Goal: Task Accomplishment & Management: Manage account settings

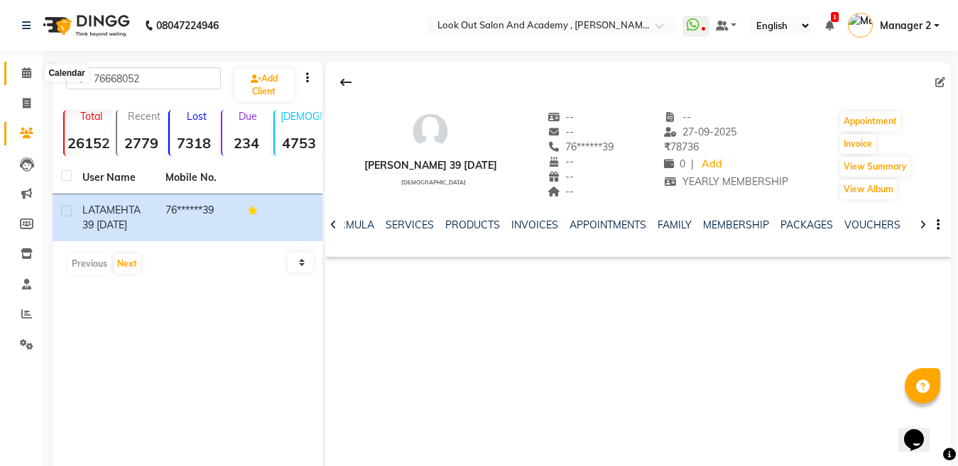
click at [33, 68] on span at bounding box center [26, 73] width 25 height 16
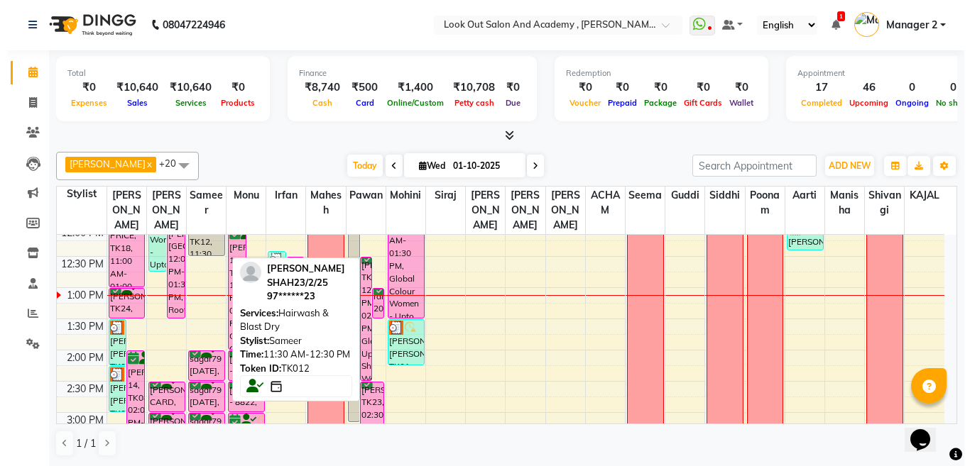
scroll to position [284, 0]
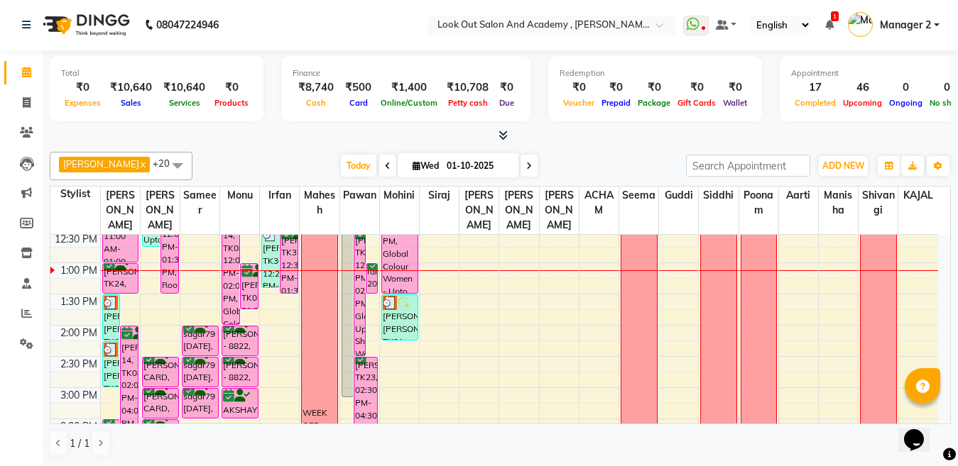
click at [210, 354] on div "sagar79 [DATE], TK07, 02:00 PM-02:30 PM, Hair Cut ([DEMOGRAPHIC_DATA]) - Haircu…" at bounding box center [199, 341] width 35 height 29
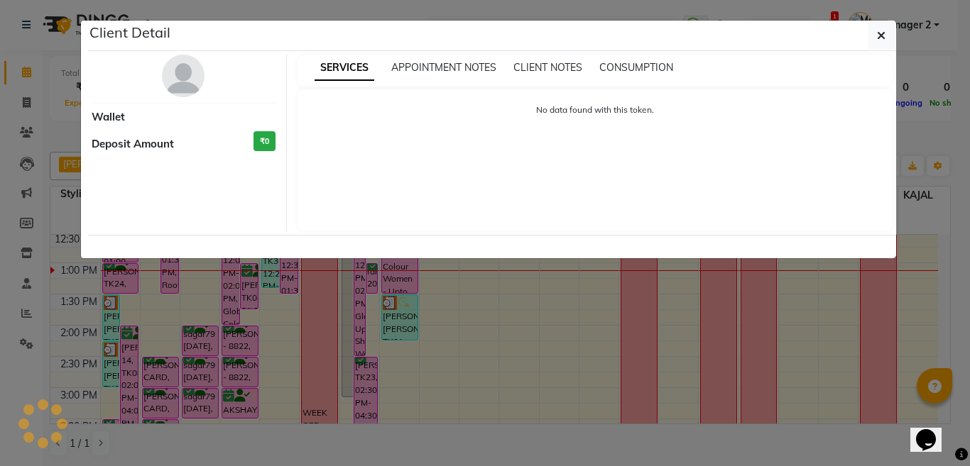
select select "6"
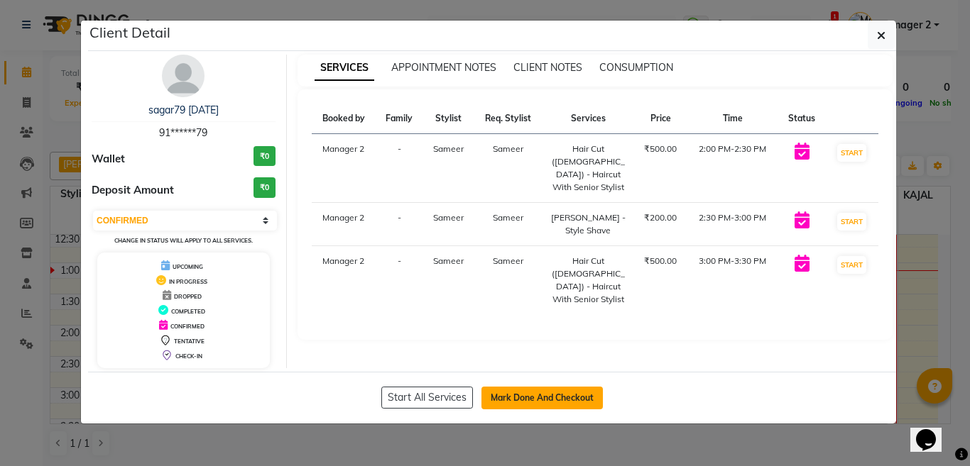
click at [544, 400] on button "Mark Done And Checkout" at bounding box center [541, 398] width 121 height 23
select select "service"
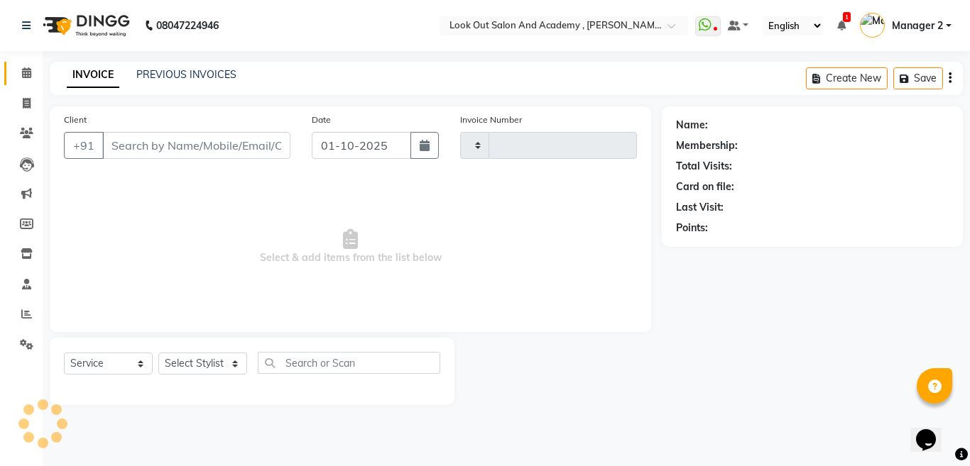
type input "13678"
select select "4708"
type input "91******79"
select select "28199"
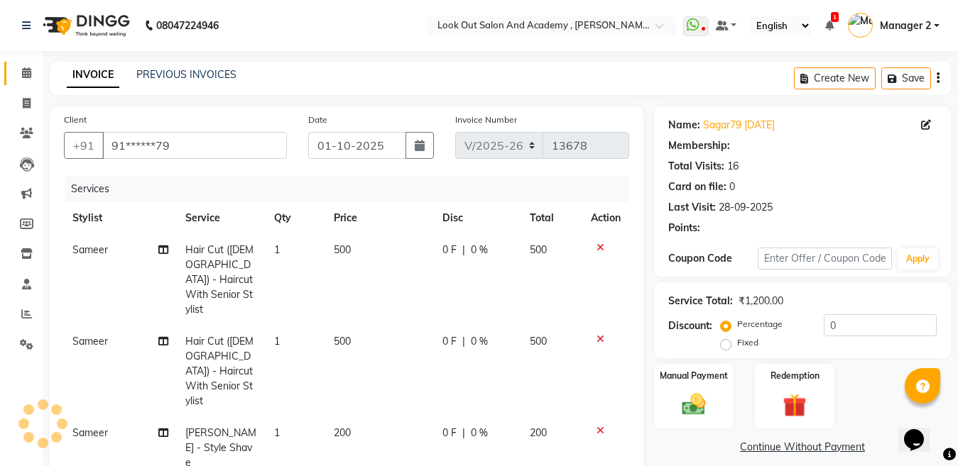
type input "20"
select select "1: Object"
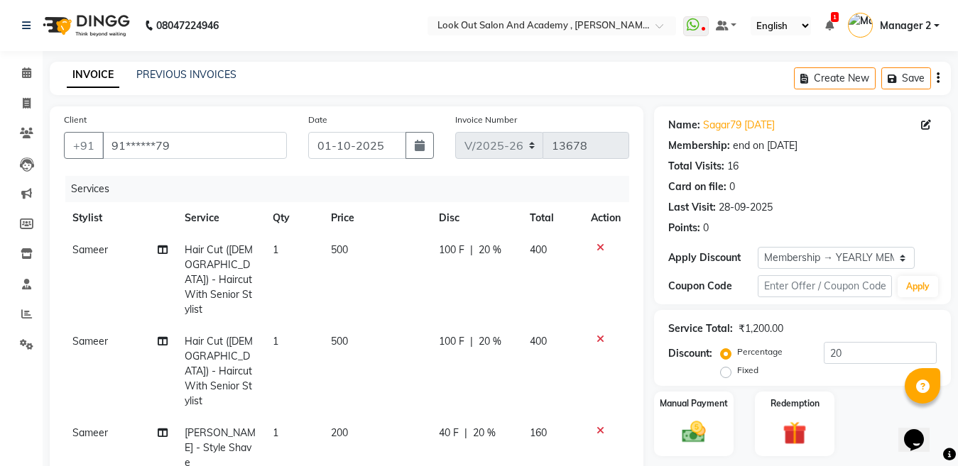
click at [598, 243] on icon at bounding box center [600, 248] width 8 height 10
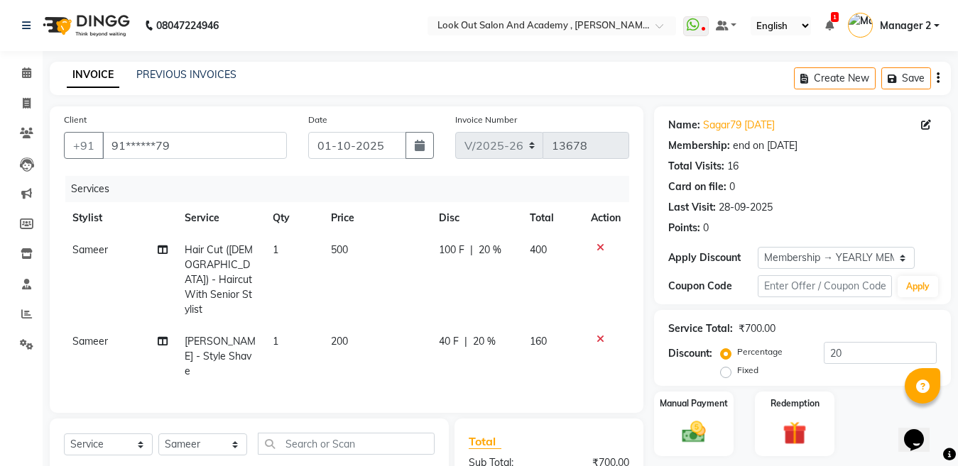
click at [600, 248] on icon at bounding box center [600, 248] width 8 height 10
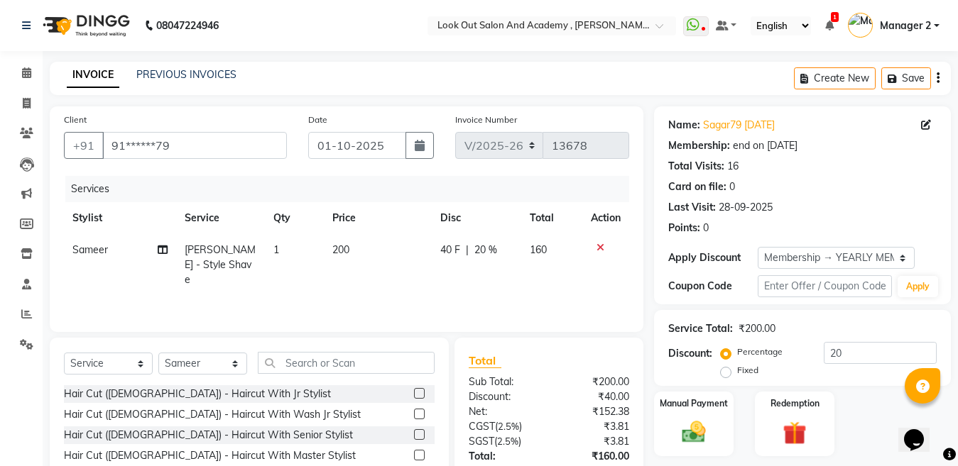
click at [596, 246] on icon at bounding box center [600, 248] width 8 height 10
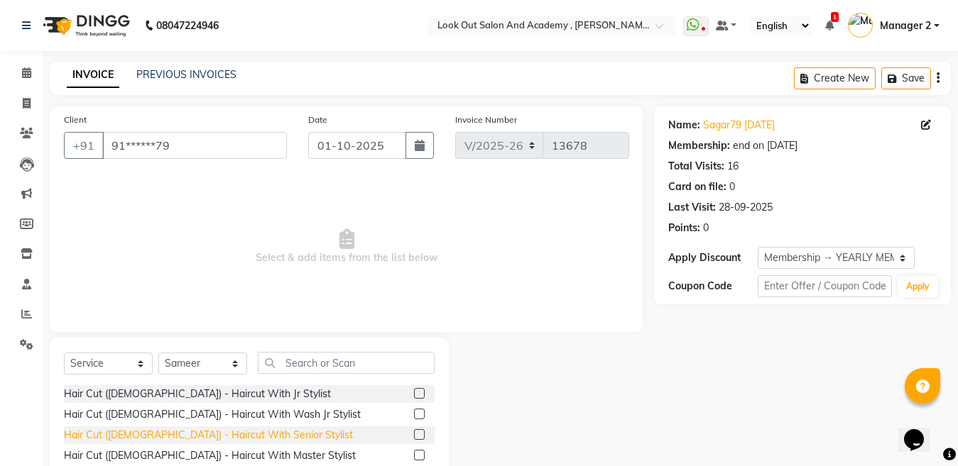
click at [223, 437] on div "Hair Cut ([DEMOGRAPHIC_DATA]) - Haircut With Senior Stylist" at bounding box center [208, 435] width 289 height 15
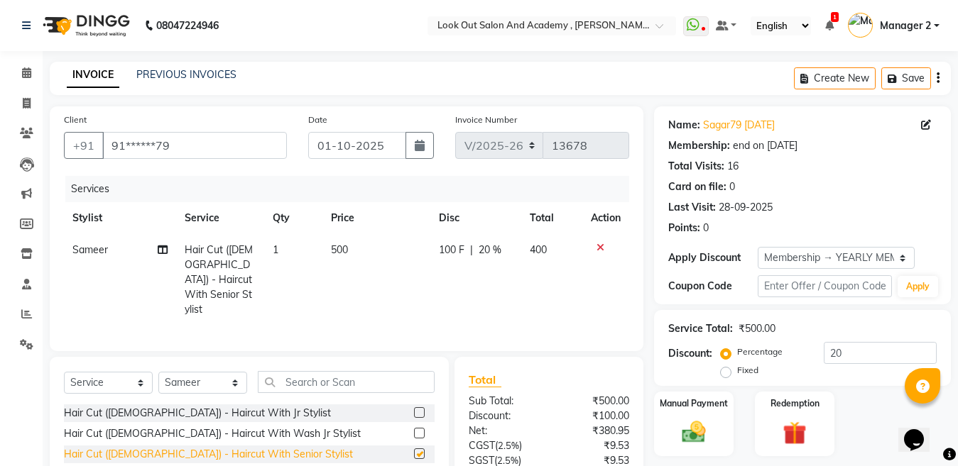
checkbox input "false"
click at [713, 390] on div "Manual Payment" at bounding box center [693, 423] width 82 height 67
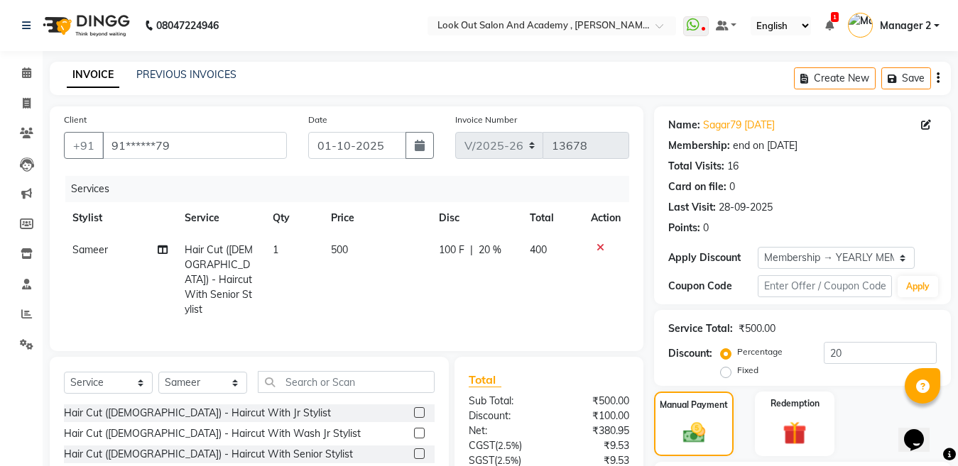
scroll to position [71, 0]
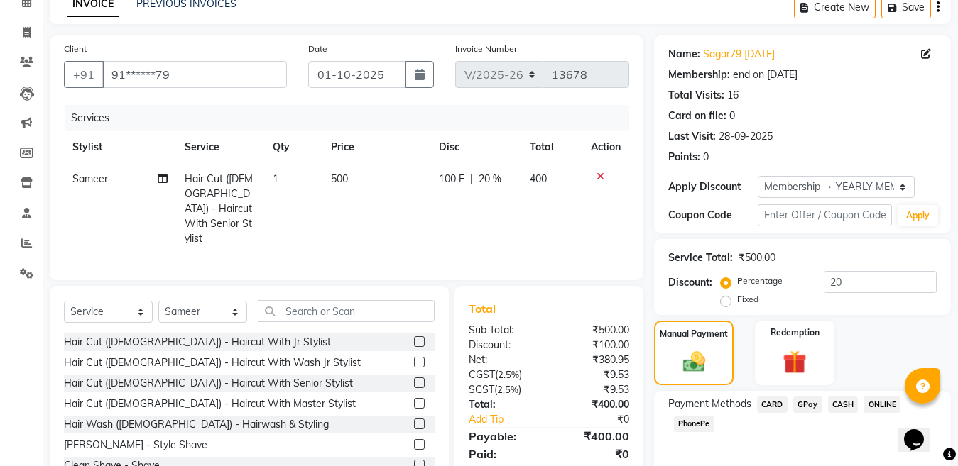
click at [813, 410] on span "GPay" at bounding box center [807, 405] width 29 height 16
click at [821, 464] on input "Note:" at bounding box center [851, 475] width 172 height 22
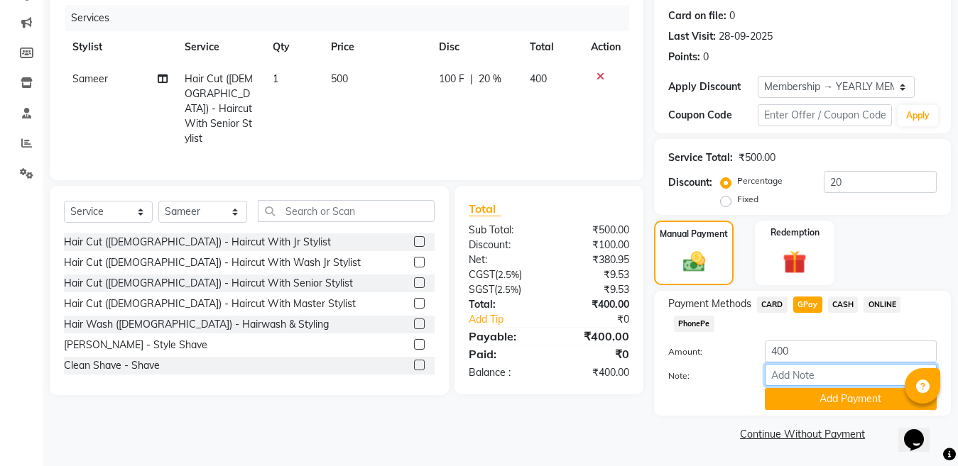
type input "Nisarg mom"
click at [824, 400] on button "Add Payment" at bounding box center [851, 399] width 172 height 22
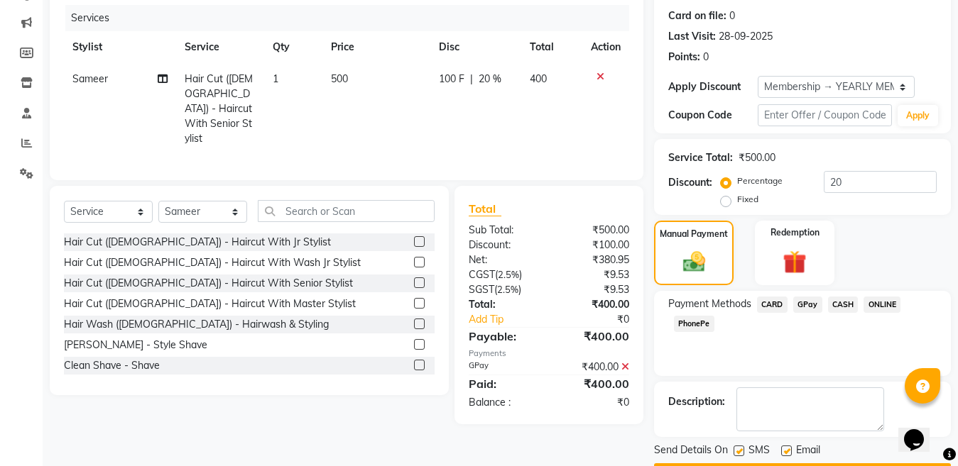
drag, startPoint x: 785, startPoint y: 408, endPoint x: 776, endPoint y: 433, distance: 26.5
click at [784, 446] on label at bounding box center [786, 451] width 11 height 11
click at [784, 447] on input "checkbox" at bounding box center [785, 451] width 9 height 9
checkbox input "false"
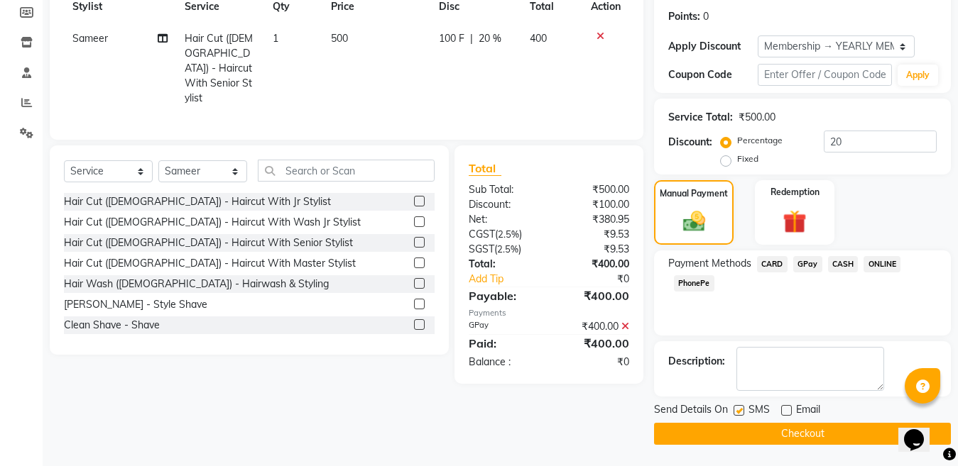
click at [776, 432] on button "Checkout" at bounding box center [802, 434] width 297 height 22
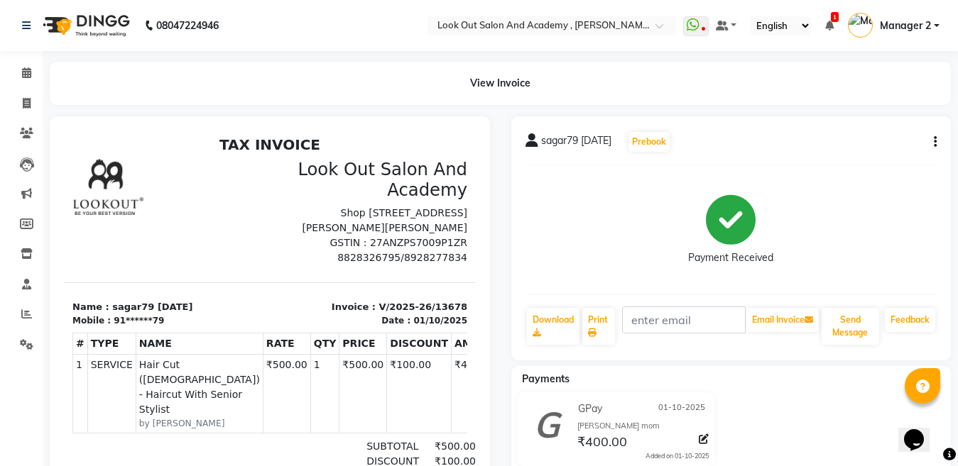
select select "service"
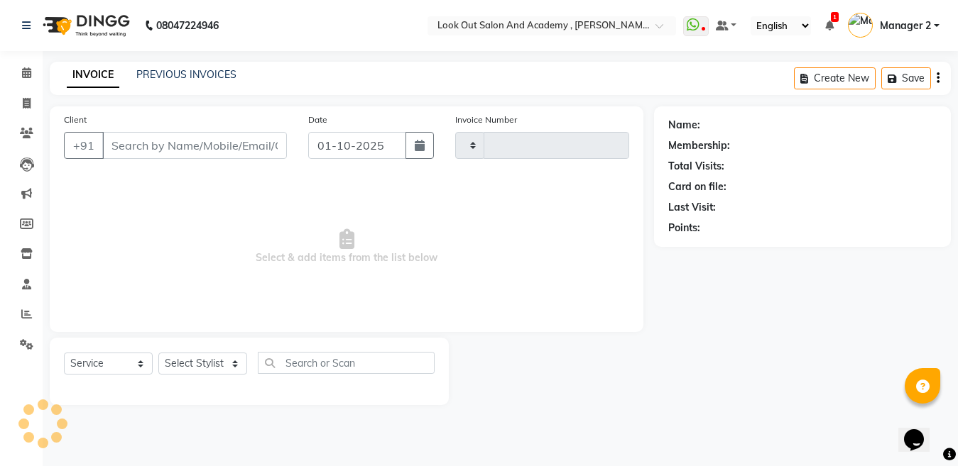
type input "13679"
select select "4708"
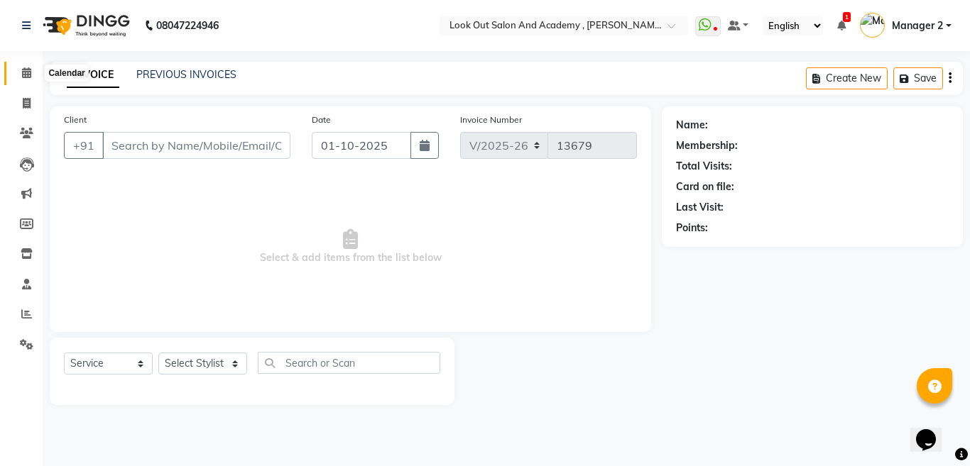
click at [21, 70] on span at bounding box center [26, 73] width 25 height 16
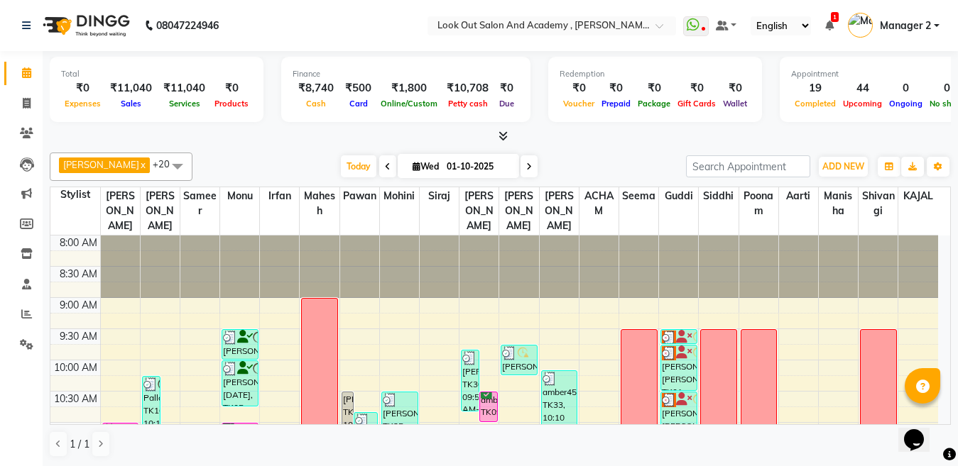
click at [526, 165] on icon at bounding box center [529, 167] width 6 height 9
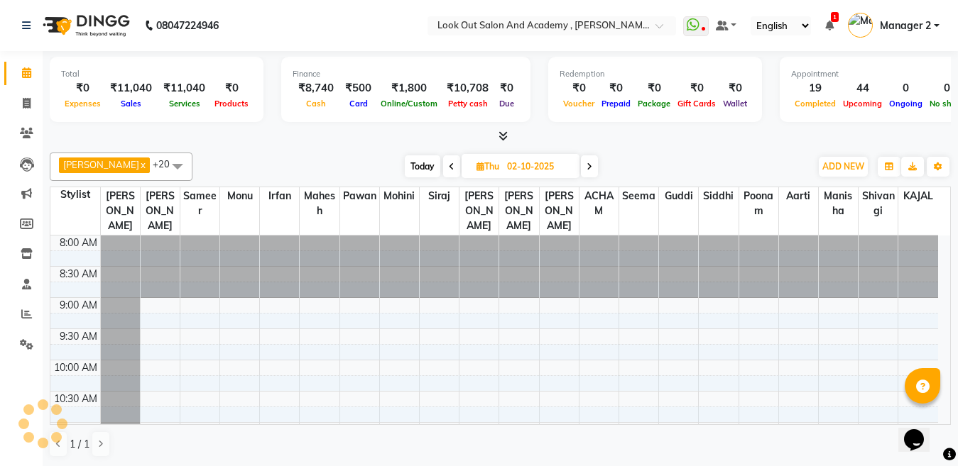
scroll to position [313, 0]
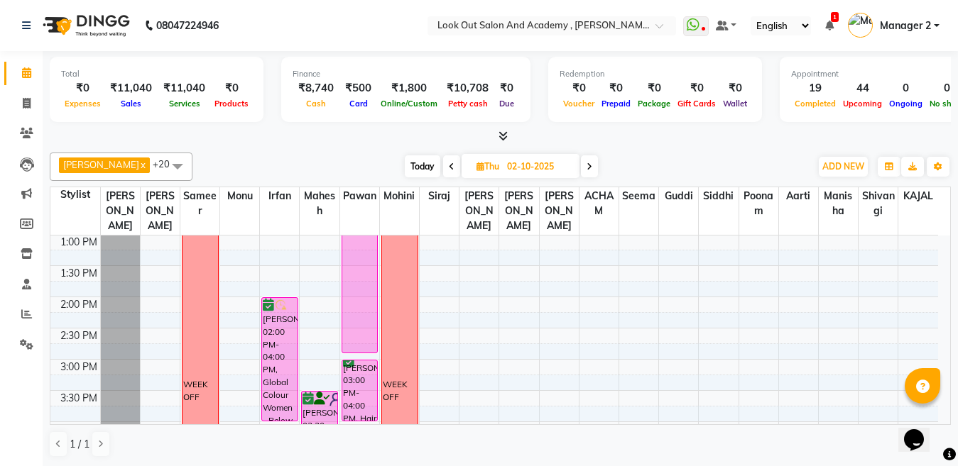
click at [586, 165] on icon at bounding box center [589, 167] width 6 height 9
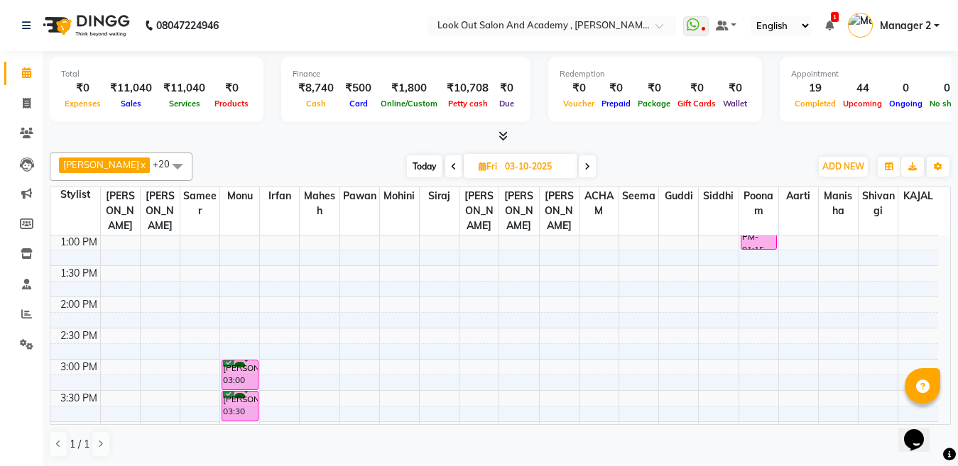
click at [586, 165] on icon at bounding box center [587, 167] width 6 height 9
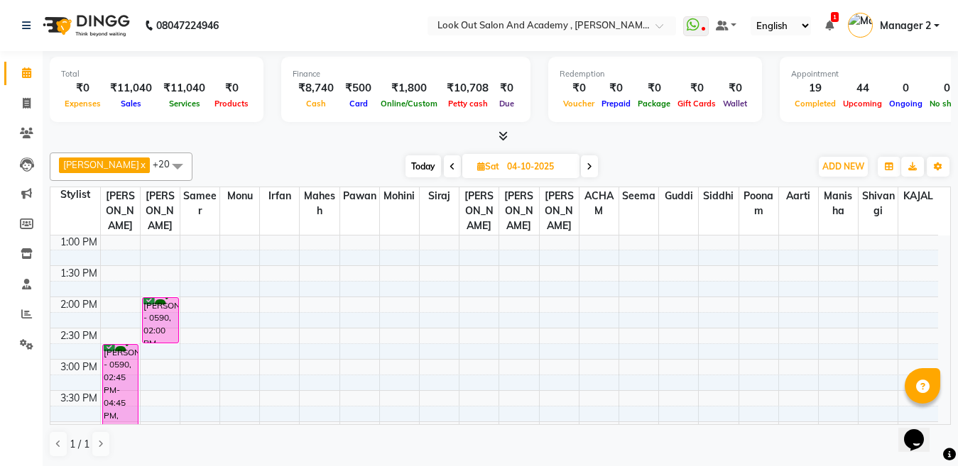
click at [586, 165] on icon at bounding box center [589, 167] width 6 height 9
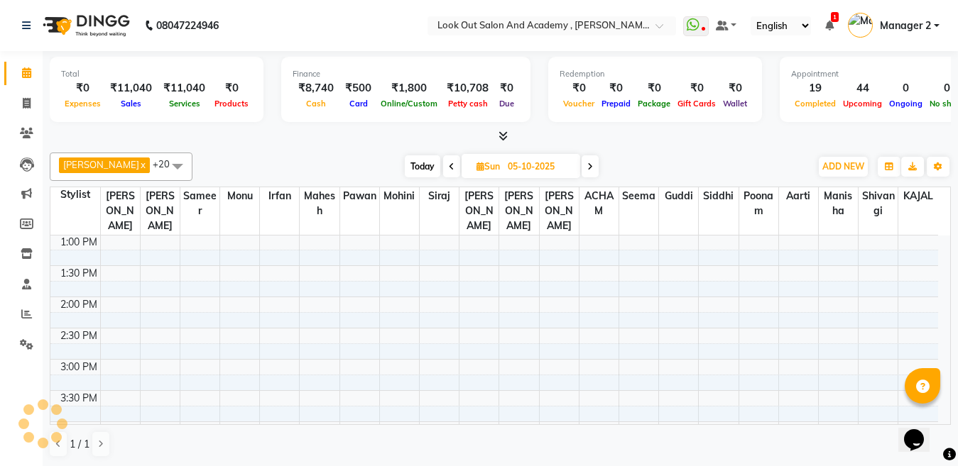
click at [587, 165] on icon at bounding box center [590, 167] width 6 height 9
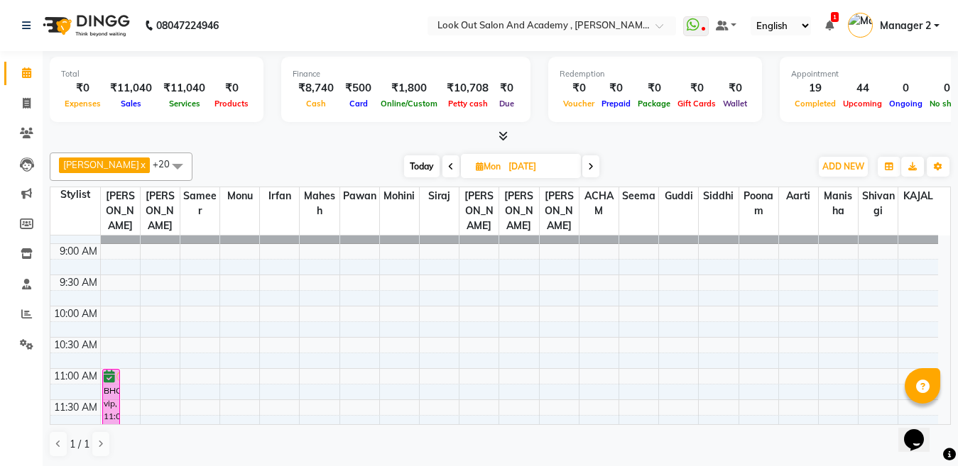
scroll to position [29, 0]
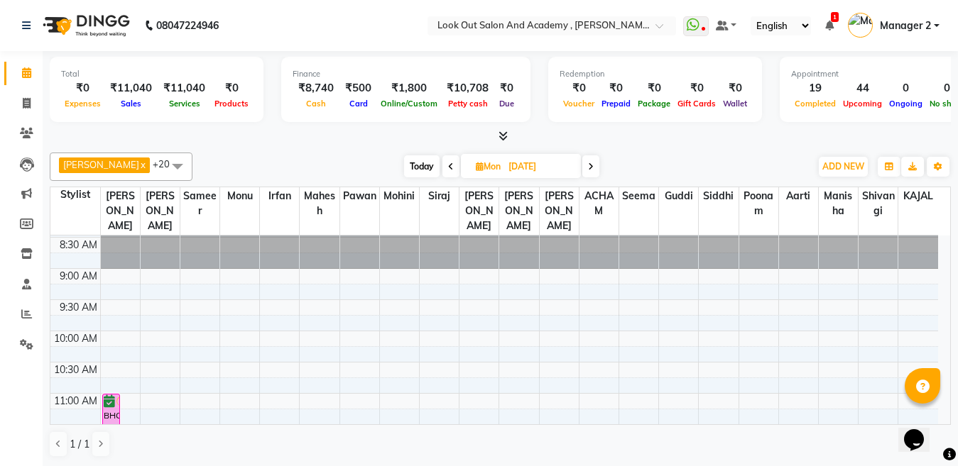
click at [448, 164] on icon at bounding box center [451, 167] width 6 height 9
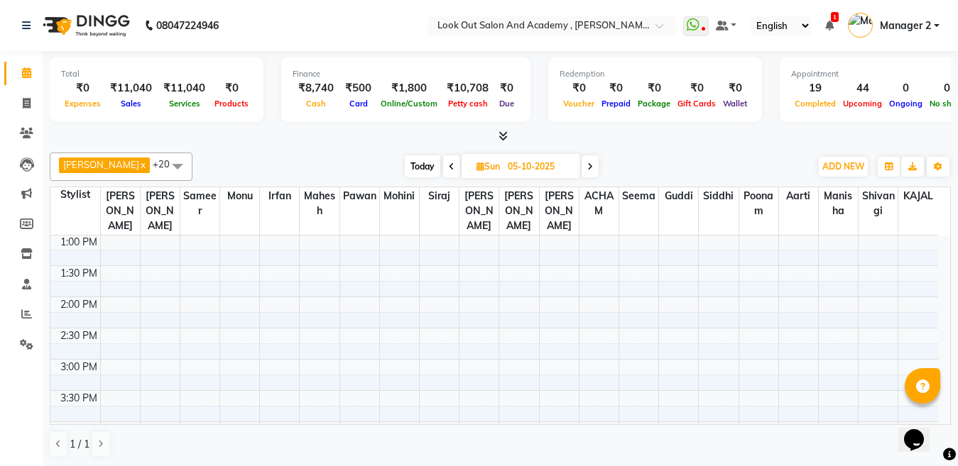
click at [449, 164] on icon at bounding box center [452, 167] width 6 height 9
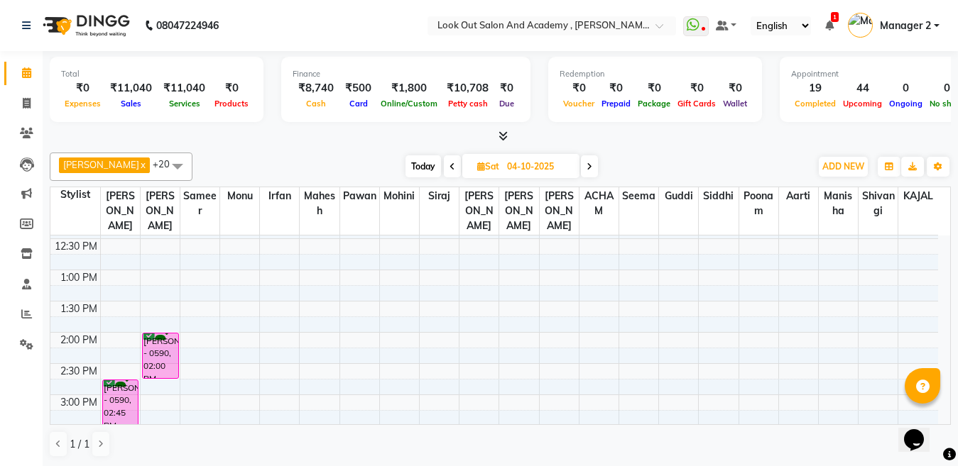
scroll to position [242, 0]
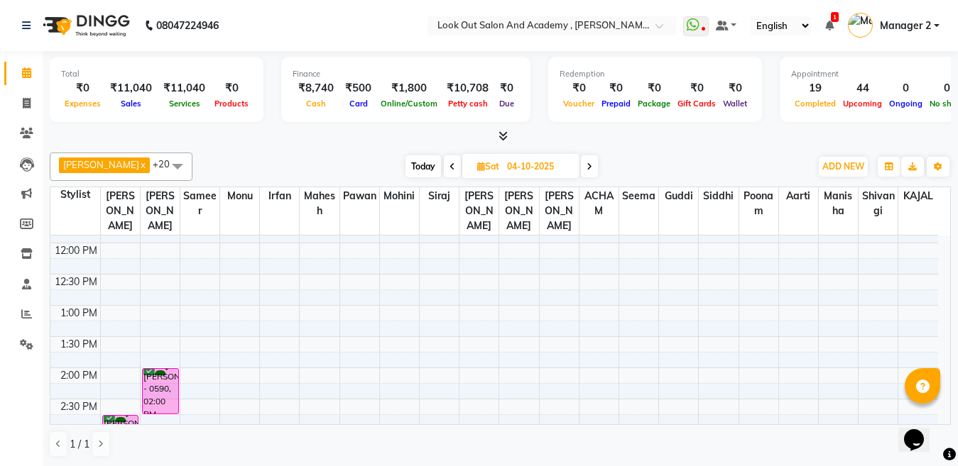
click at [419, 167] on span "Today" at bounding box center [422, 166] width 35 height 22
type input "01-10-2025"
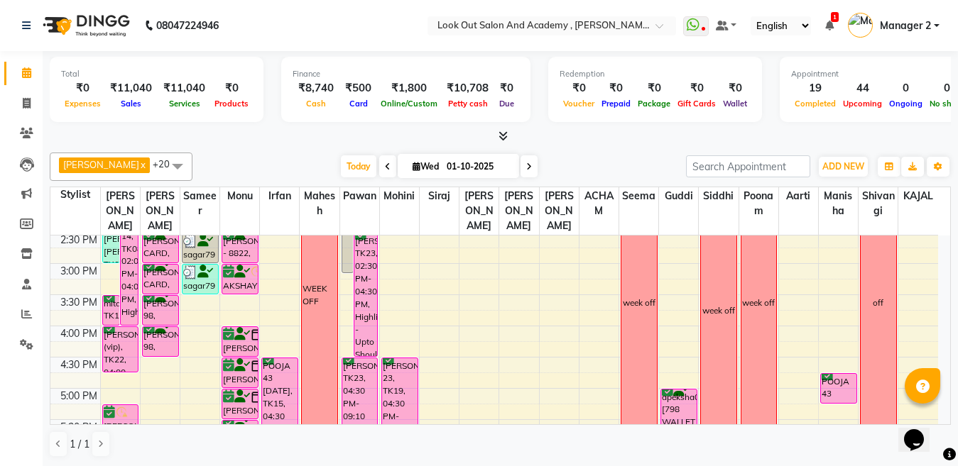
scroll to position [384, 0]
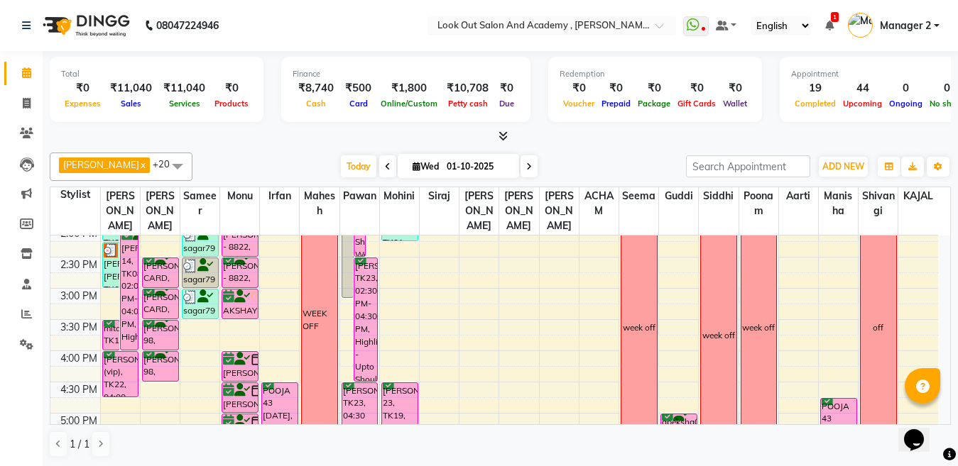
click at [397, 279] on div "8:00 AM 8:30 AM 9:00 AM 9:30 AM 10:00 AM 10:30 AM 11:00 AM 11:30 AM 12:00 PM 12…" at bounding box center [493, 320] width 887 height 936
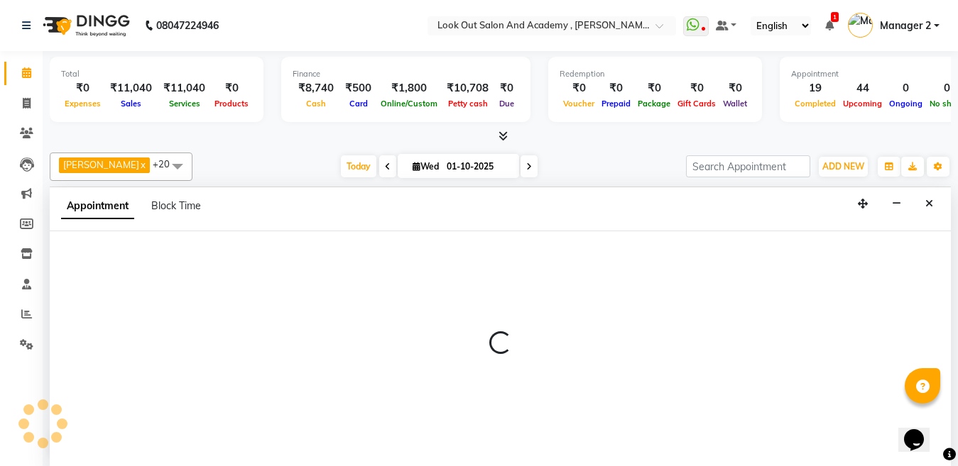
scroll to position [1, 0]
select select "68246"
select select "tentative"
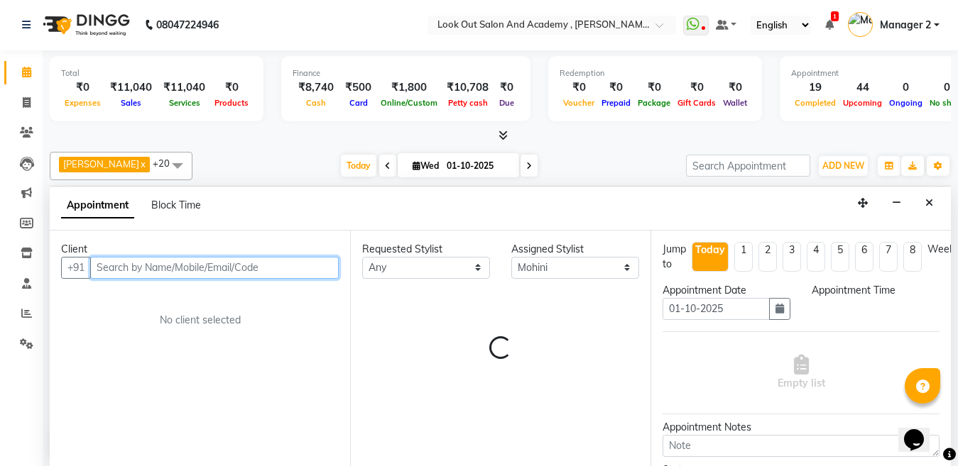
select select "870"
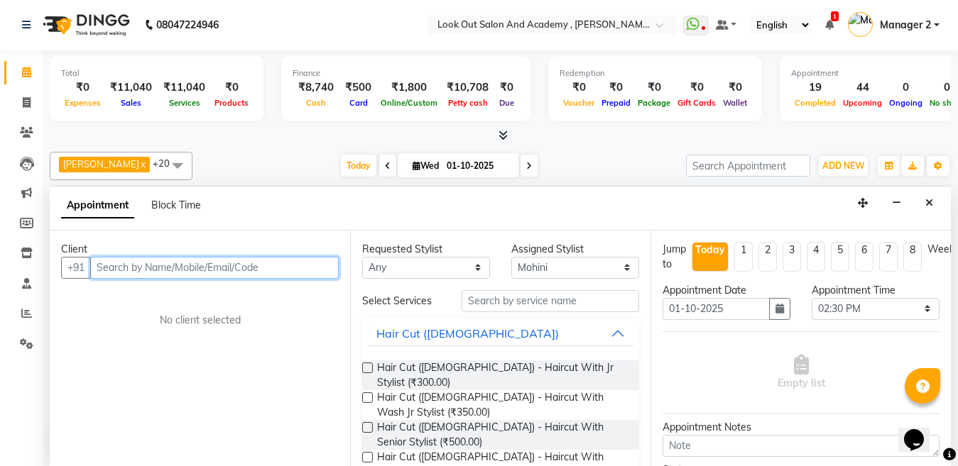
click at [196, 266] on input "text" at bounding box center [214, 268] width 248 height 22
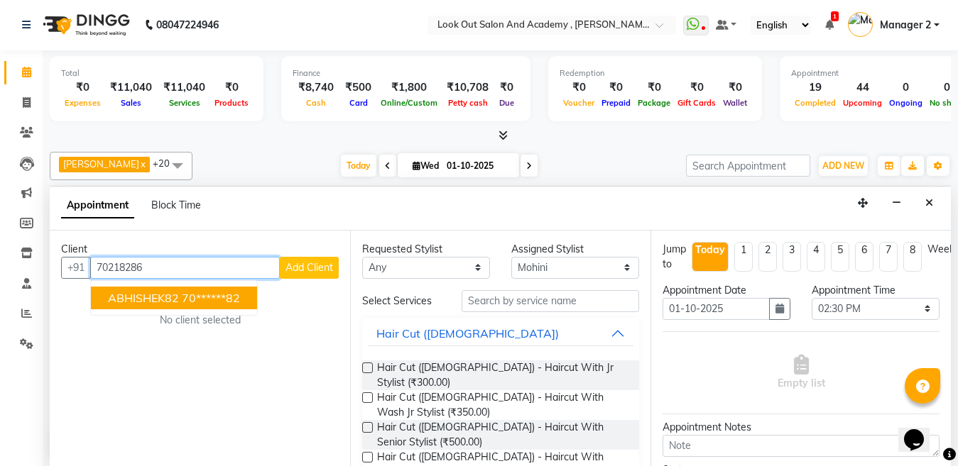
click at [199, 295] on ngb-highlight "70******82" at bounding box center [211, 298] width 58 height 14
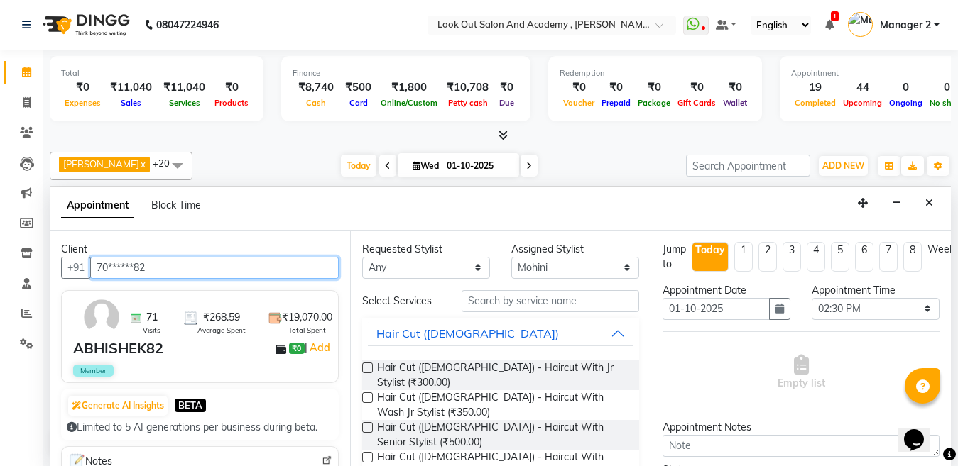
type input "70******82"
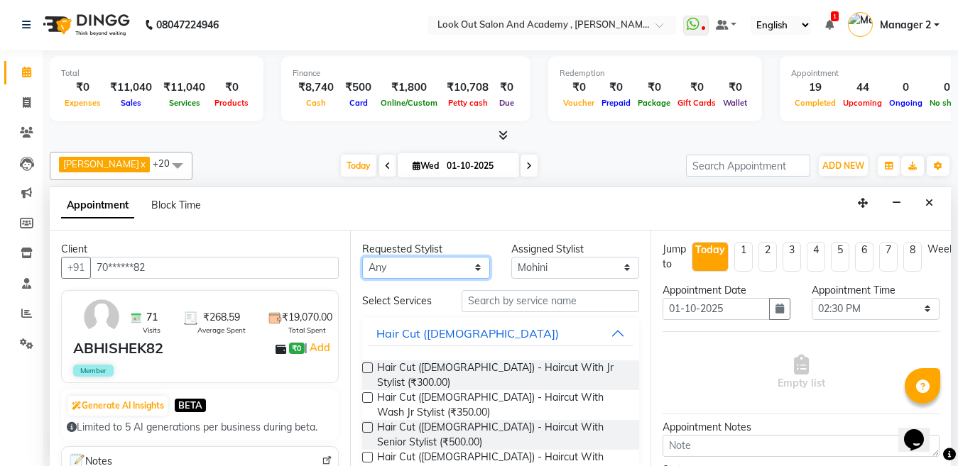
click at [434, 271] on select "Any [PERSON_NAME] [PERSON_NAME] [PERSON_NAME] Guddi [PERSON_NAME] KAJAL Mahesh …" at bounding box center [426, 268] width 128 height 22
select select "28199"
drag, startPoint x: 510, startPoint y: 297, endPoint x: 511, endPoint y: 305, distance: 8.6
click at [510, 298] on div "Requested Stylist Any [PERSON_NAME] [PERSON_NAME] [PERSON_NAME] Guddi [PERSON_N…" at bounding box center [500, 349] width 300 height 236
select select "28199"
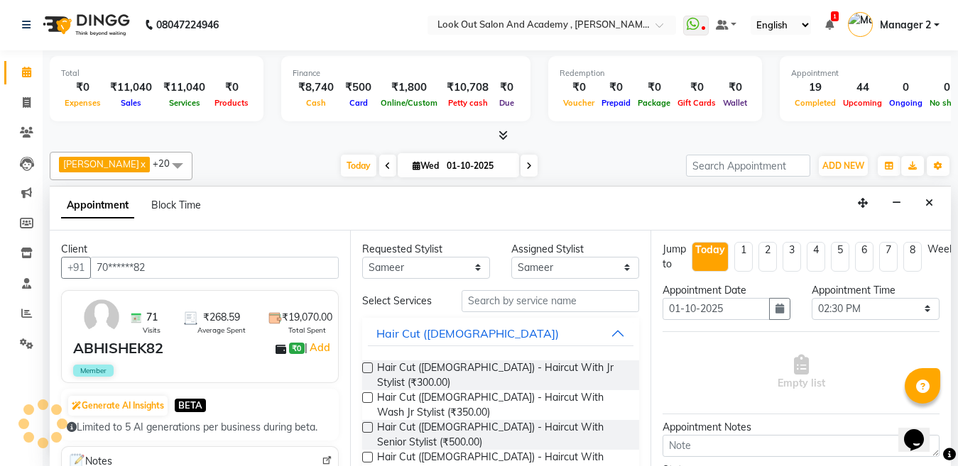
click at [511, 305] on input "text" at bounding box center [549, 301] width 177 height 22
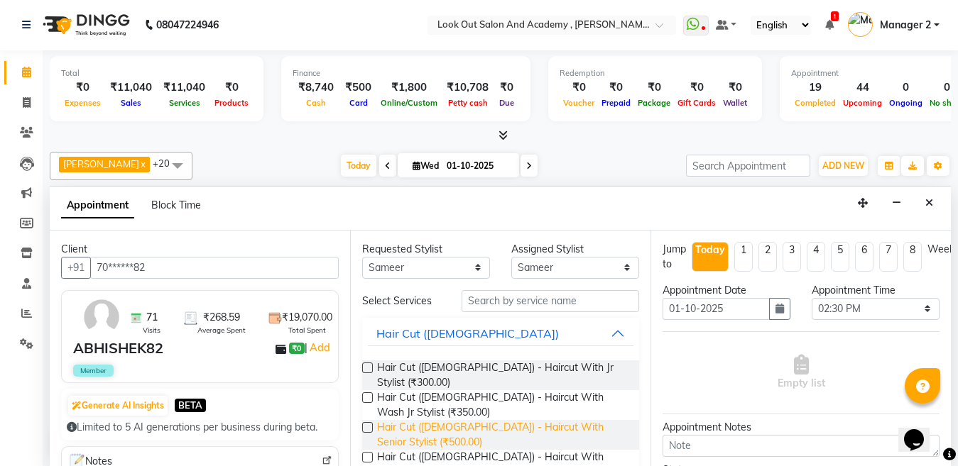
drag, startPoint x: 388, startPoint y: 427, endPoint x: 415, endPoint y: 420, distance: 28.8
click at [388, 427] on span "Hair Cut ([DEMOGRAPHIC_DATA]) - Haircut With Senior Stylist (₹500.00)" at bounding box center [502, 435] width 251 height 30
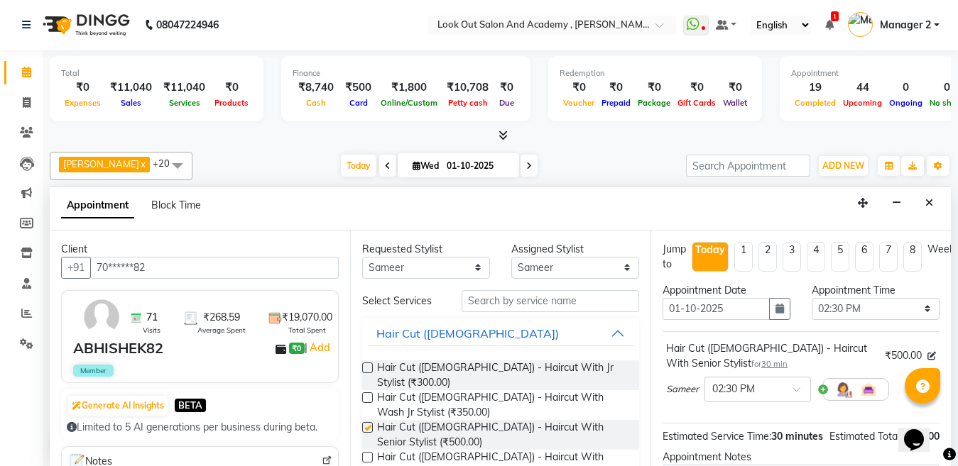
checkbox input "false"
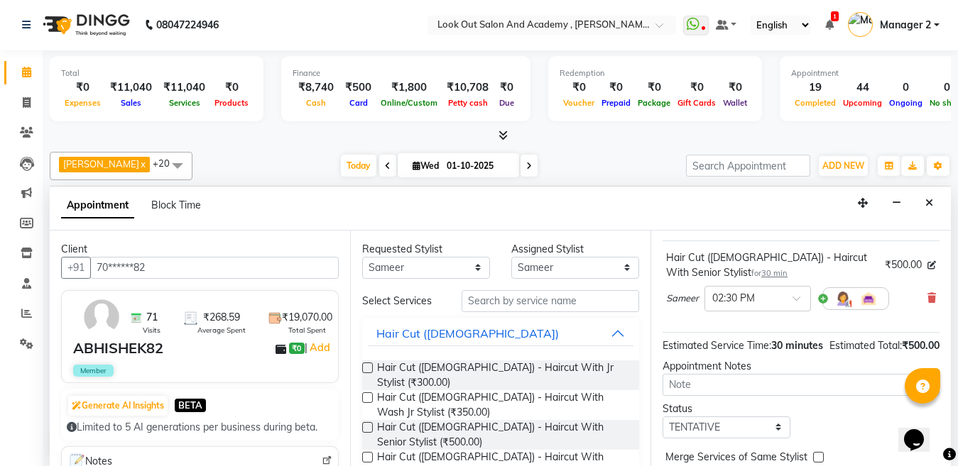
scroll to position [180, 0]
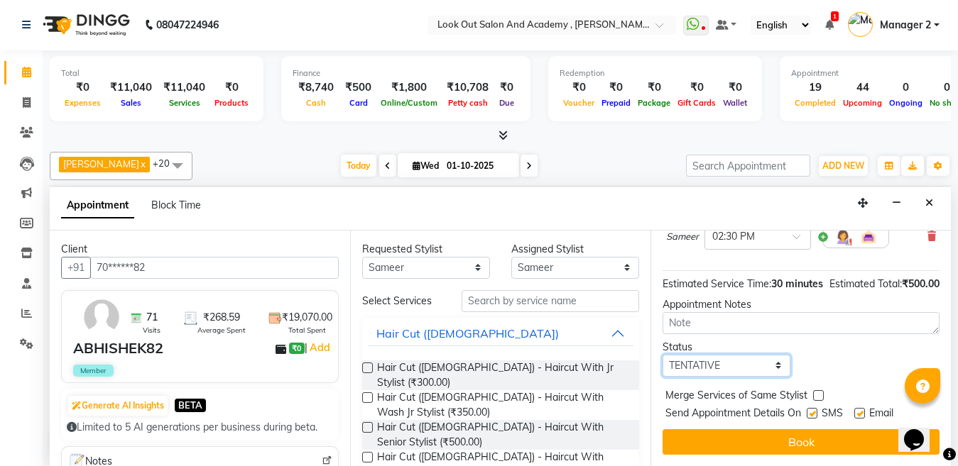
click at [716, 358] on select "Select TENTATIVE CONFIRM CHECK-IN UPCOMING" at bounding box center [726, 366] width 128 height 22
click at [662, 355] on select "Select TENTATIVE CONFIRM CHECK-IN UPCOMING" at bounding box center [726, 366] width 128 height 22
click at [725, 355] on select "Select TENTATIVE CONFIRM CHECK-IN UPCOMING" at bounding box center [726, 366] width 128 height 22
select select "confirm booking"
click at [662, 355] on select "Select TENTATIVE CONFIRM CHECK-IN UPCOMING" at bounding box center [726, 366] width 128 height 22
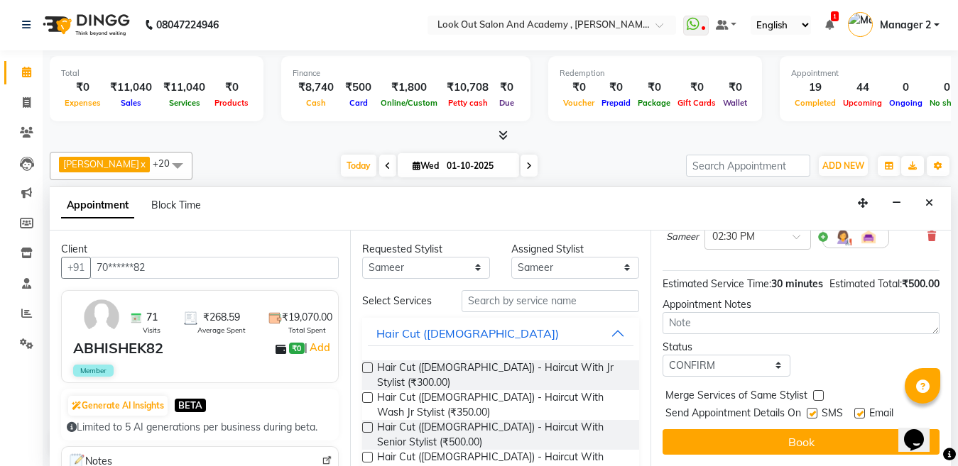
drag, startPoint x: 808, startPoint y: 401, endPoint x: 848, endPoint y: 400, distance: 40.5
click at [810, 408] on label at bounding box center [811, 413] width 11 height 11
click at [810, 410] on input "checkbox" at bounding box center [810, 414] width 9 height 9
checkbox input "false"
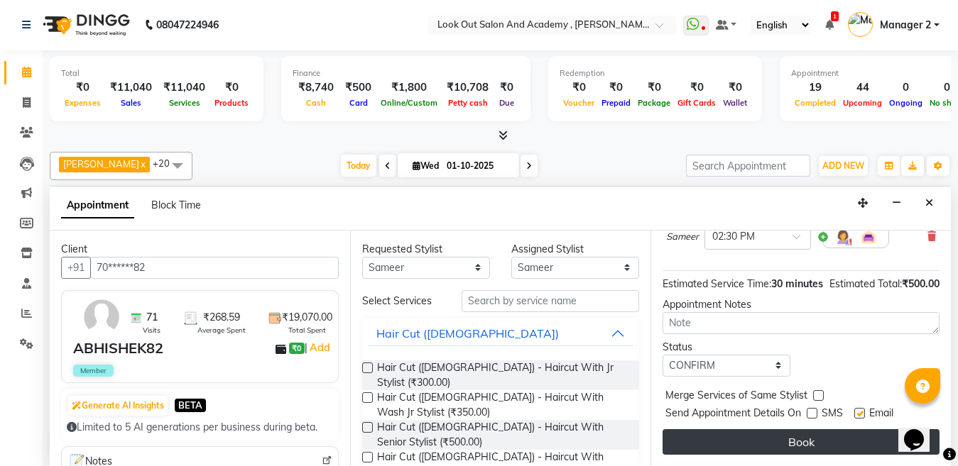
drag, startPoint x: 856, startPoint y: 400, endPoint x: 850, endPoint y: 426, distance: 27.0
click at [856, 408] on label at bounding box center [859, 413] width 11 height 11
click at [856, 410] on input "checkbox" at bounding box center [858, 414] width 9 height 9
checkbox input "false"
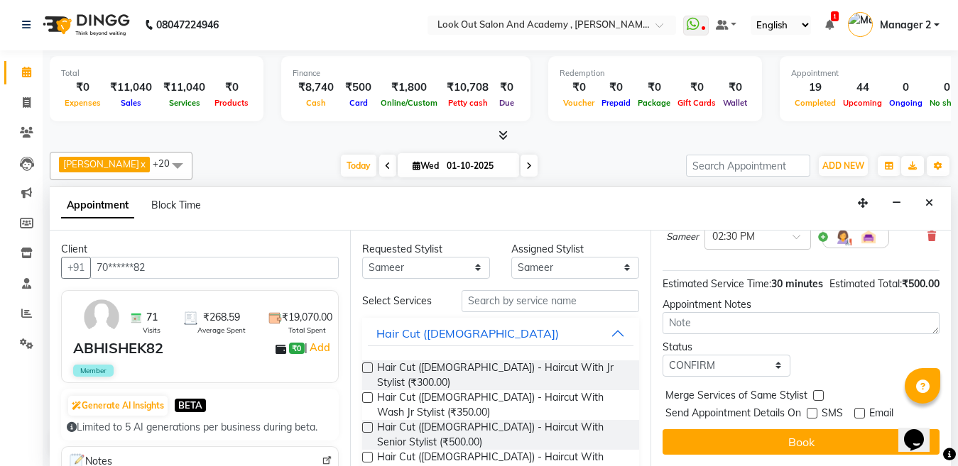
click at [848, 429] on button "Book" at bounding box center [800, 442] width 277 height 26
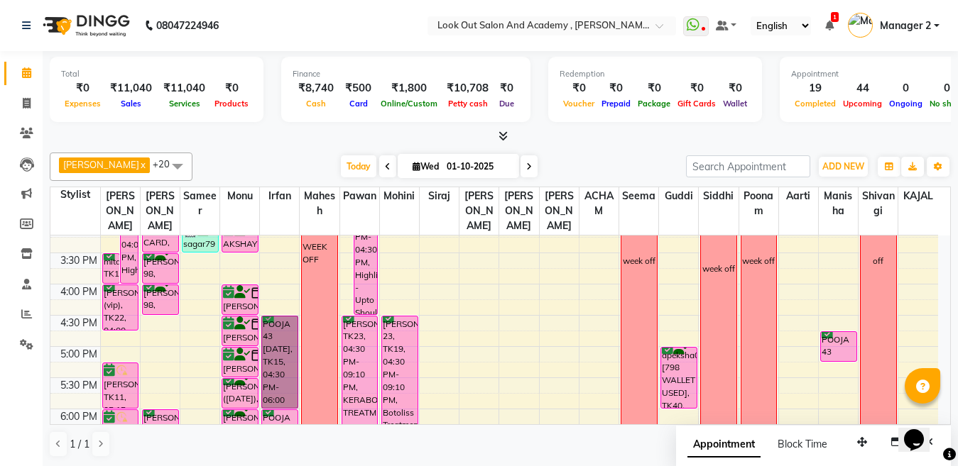
scroll to position [384, 0]
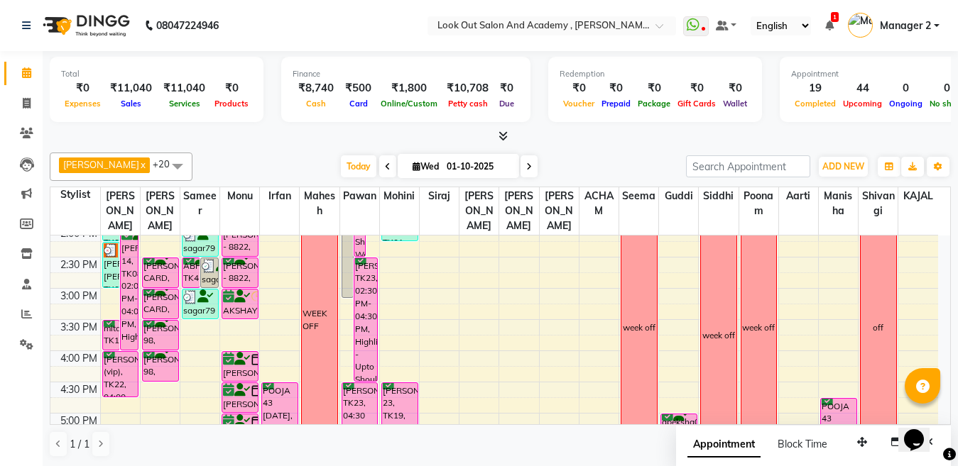
drag, startPoint x: 273, startPoint y: 275, endPoint x: 540, endPoint y: 148, distance: 296.6
click at [547, 143] on div at bounding box center [500, 136] width 901 height 15
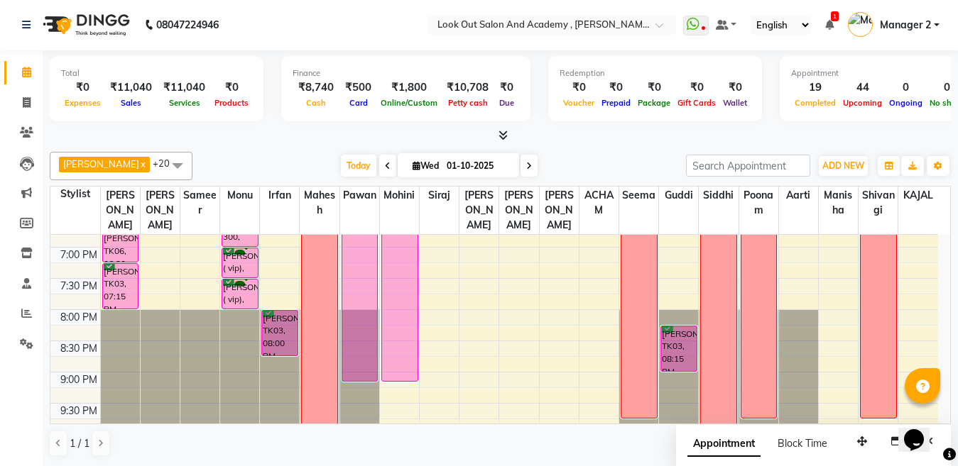
scroll to position [597, 0]
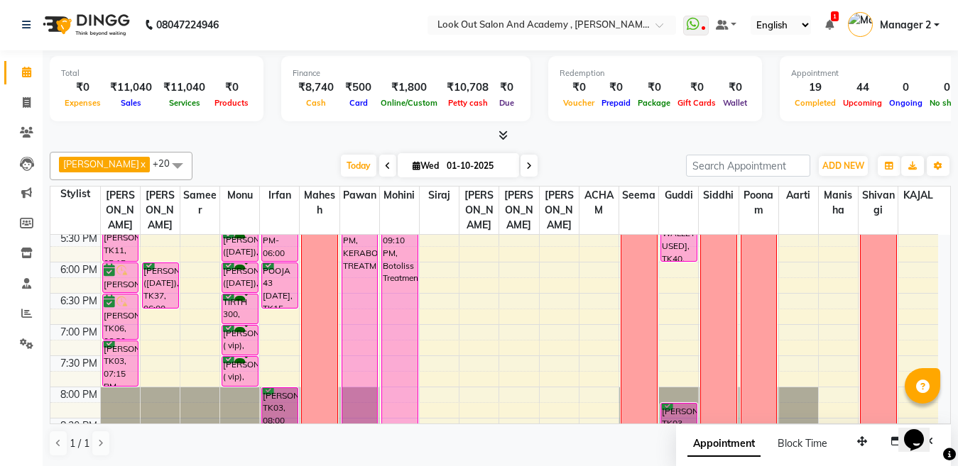
click at [284, 345] on div "8:00 AM 8:30 AM 9:00 AM 9:30 AM 10:00 AM 10:30 AM 11:00 AM 11:30 AM 12:00 PM 12…" at bounding box center [493, 106] width 887 height 936
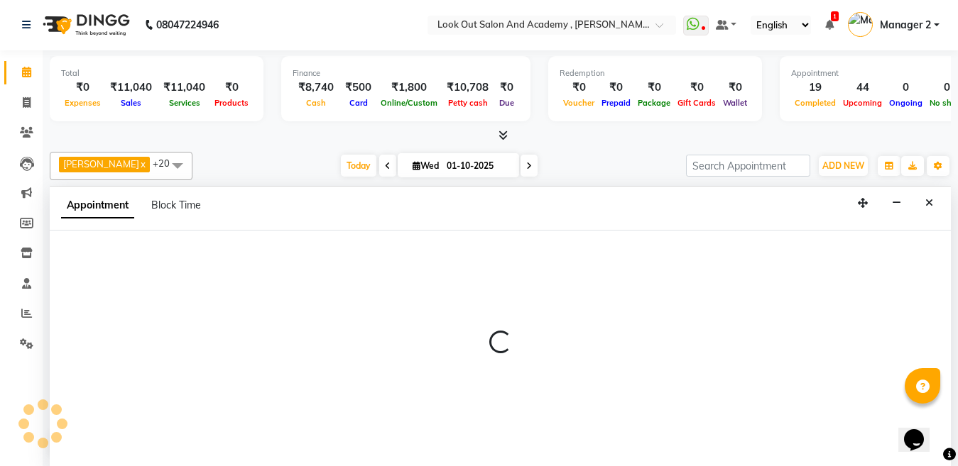
select select "28200"
select select "tentative"
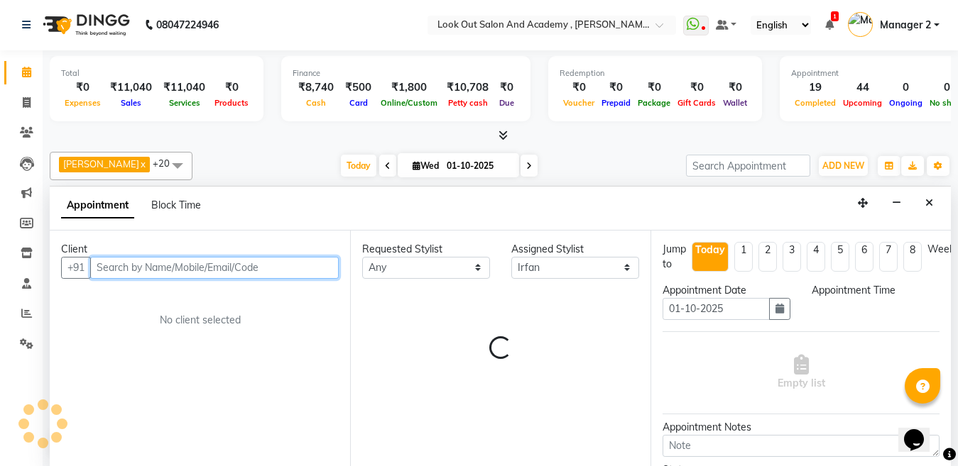
select select "1140"
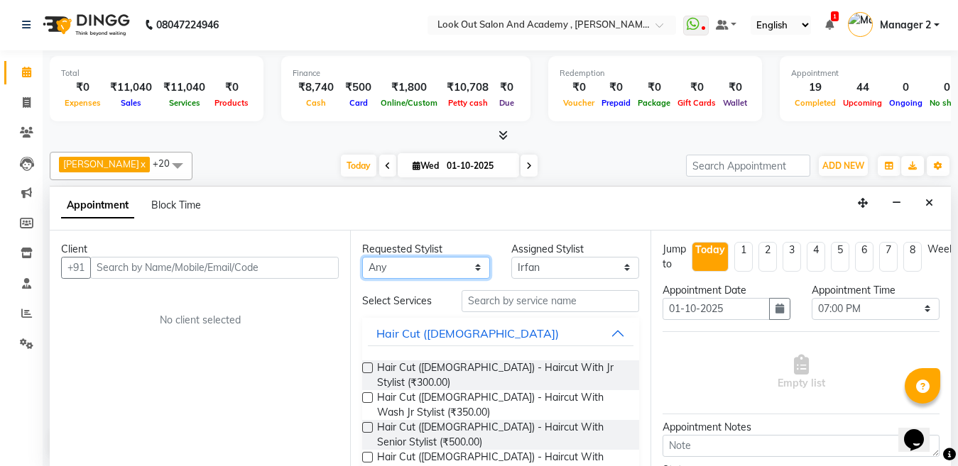
click at [424, 277] on select "Any [PERSON_NAME] [PERSON_NAME] [PERSON_NAME] Guddi [PERSON_NAME] KAJAL Mahesh …" at bounding box center [426, 268] width 128 height 22
select select "28200"
click at [508, 304] on div "Requested Stylist Any [PERSON_NAME] [PERSON_NAME] [PERSON_NAME] Guddi [PERSON_N…" at bounding box center [500, 349] width 300 height 236
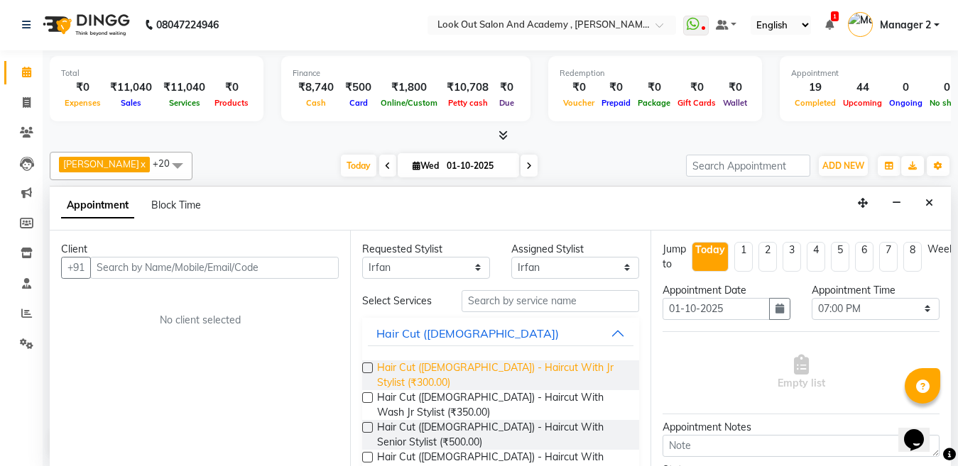
click at [419, 365] on span "Hair Cut ([DEMOGRAPHIC_DATA]) - Haircut With Jr Stylist (₹300.00)" at bounding box center [502, 376] width 251 height 30
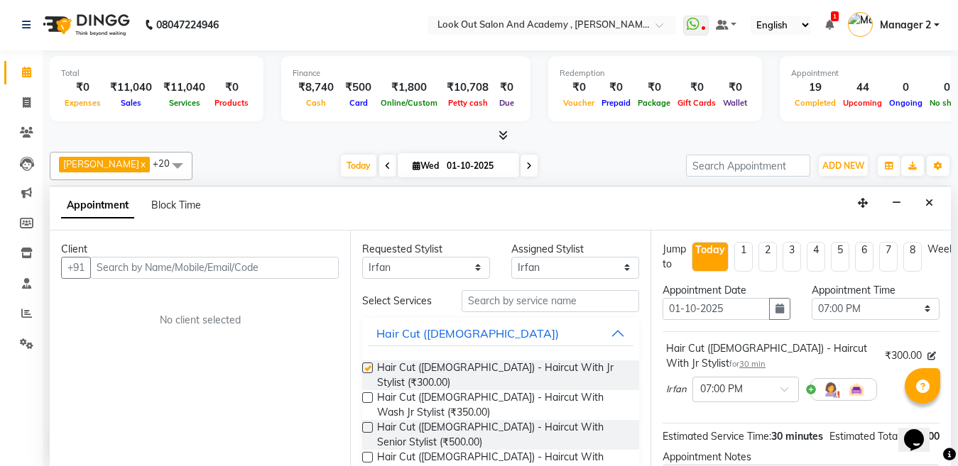
checkbox input "false"
click at [185, 276] on input "text" at bounding box center [214, 268] width 248 height 22
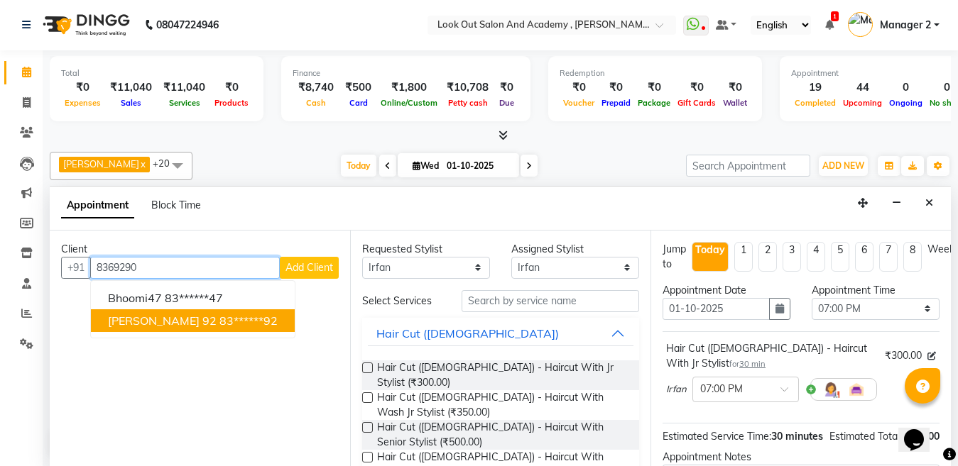
click at [217, 315] on span "SANKET BHOSLE 92" at bounding box center [162, 321] width 109 height 14
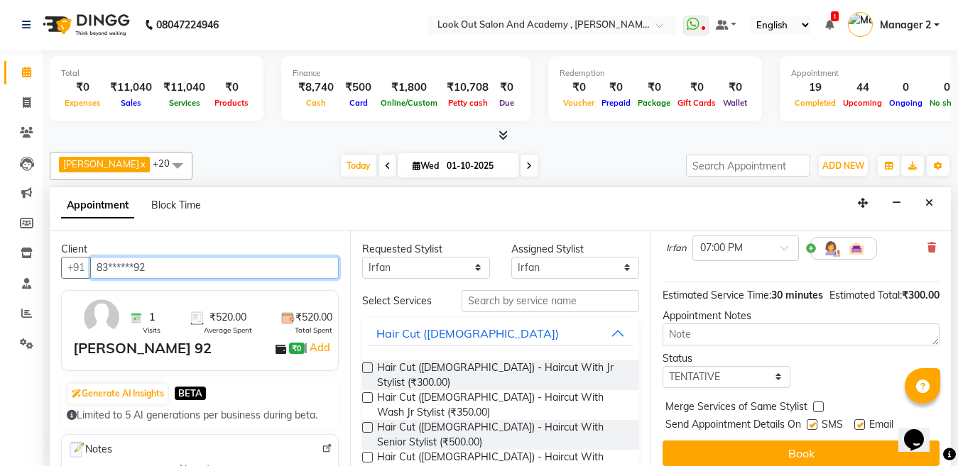
scroll to position [142, 0]
type input "83******92"
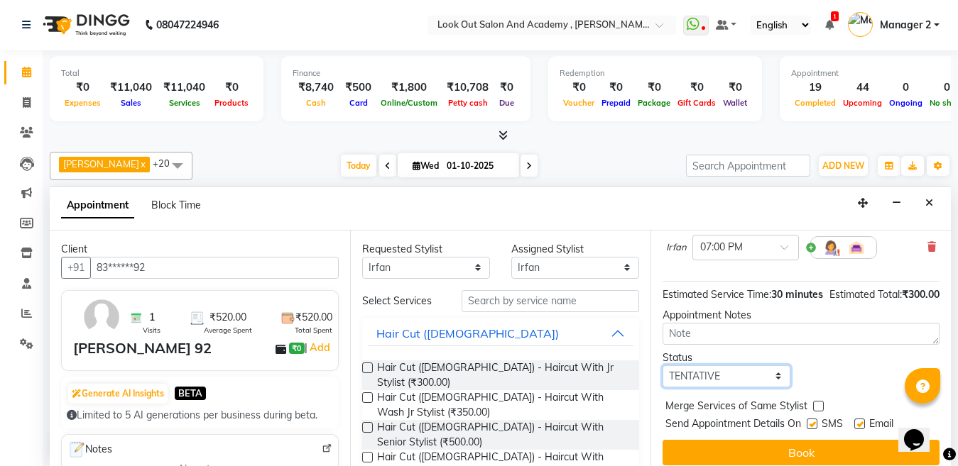
click at [694, 388] on select "Select TENTATIVE CONFIRM CHECK-IN UPCOMING" at bounding box center [726, 377] width 128 height 22
select select "confirm booking"
click at [662, 380] on select "Select TENTATIVE CONFIRM CHECK-IN UPCOMING" at bounding box center [726, 377] width 128 height 22
click at [812, 429] on label at bounding box center [811, 424] width 11 height 11
click at [812, 430] on input "checkbox" at bounding box center [810, 425] width 9 height 9
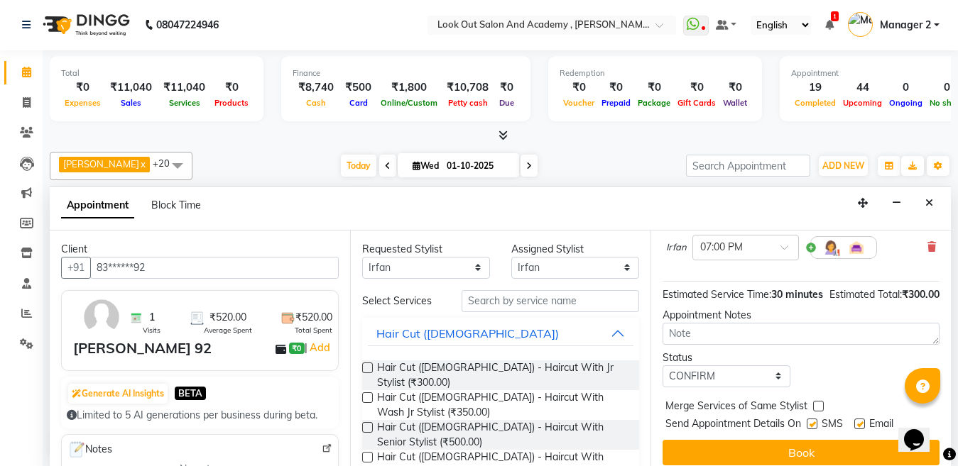
checkbox input "false"
drag, startPoint x: 851, startPoint y: 439, endPoint x: 865, endPoint y: 439, distance: 14.2
click at [853, 434] on div "Send Appointment Details On SMS Email" at bounding box center [802, 426] width 274 height 18
click at [866, 434] on div "Email" at bounding box center [879, 426] width 50 height 18
click at [858, 429] on label at bounding box center [859, 424] width 11 height 11
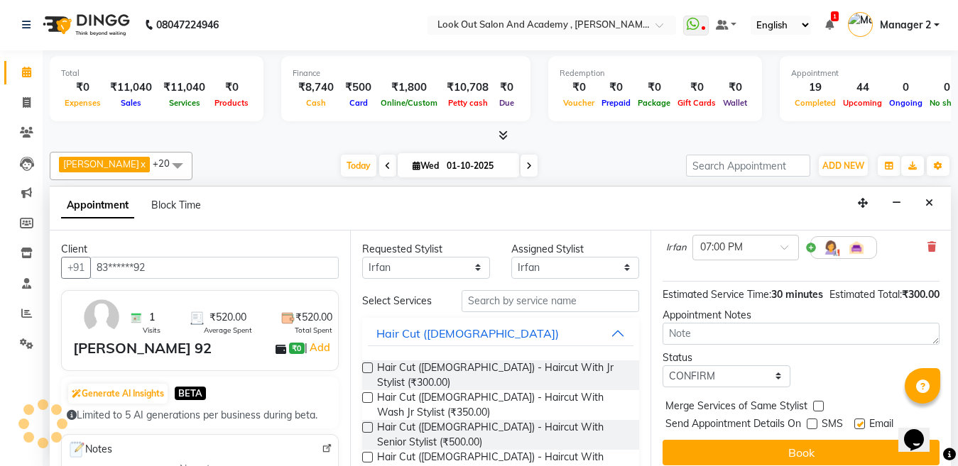
click at [858, 430] on input "checkbox" at bounding box center [858, 425] width 9 height 9
checkbox input "false"
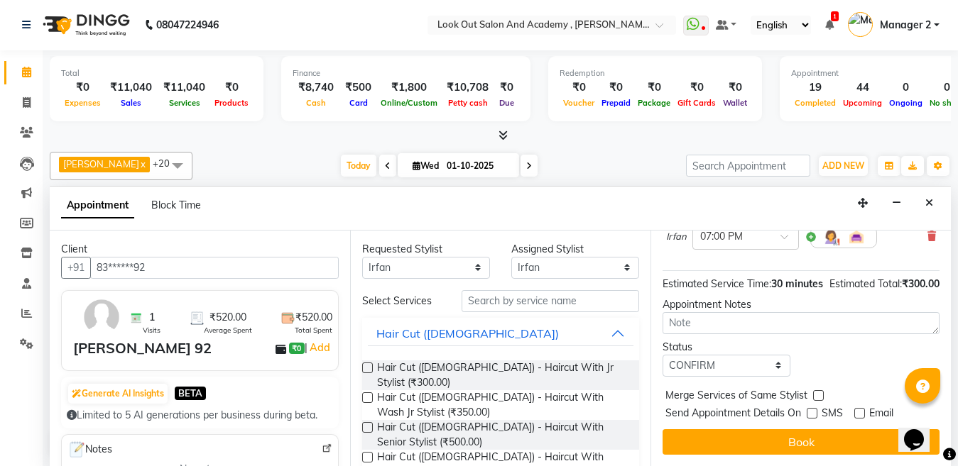
click at [819, 429] on button "Book" at bounding box center [800, 442] width 277 height 26
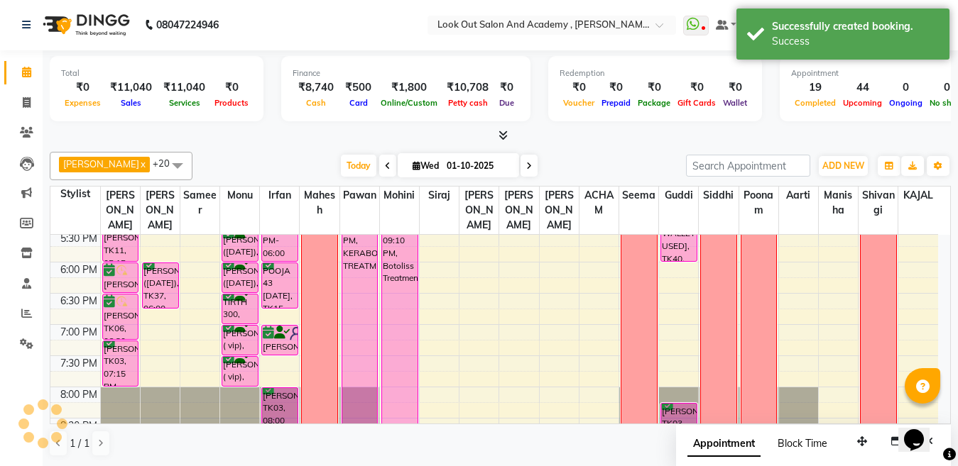
scroll to position [0, 0]
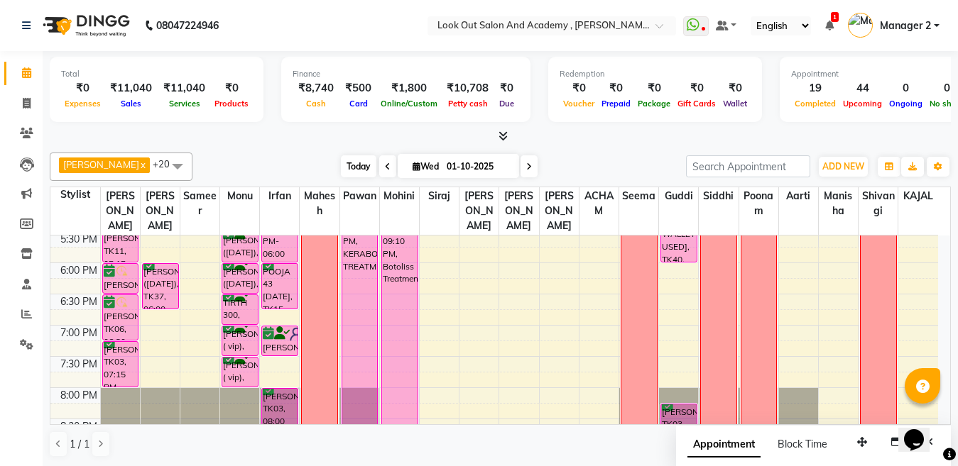
drag, startPoint x: 500, startPoint y: 61, endPoint x: 341, endPoint y: 163, distance: 188.1
click at [341, 163] on span "Today" at bounding box center [358, 166] width 35 height 22
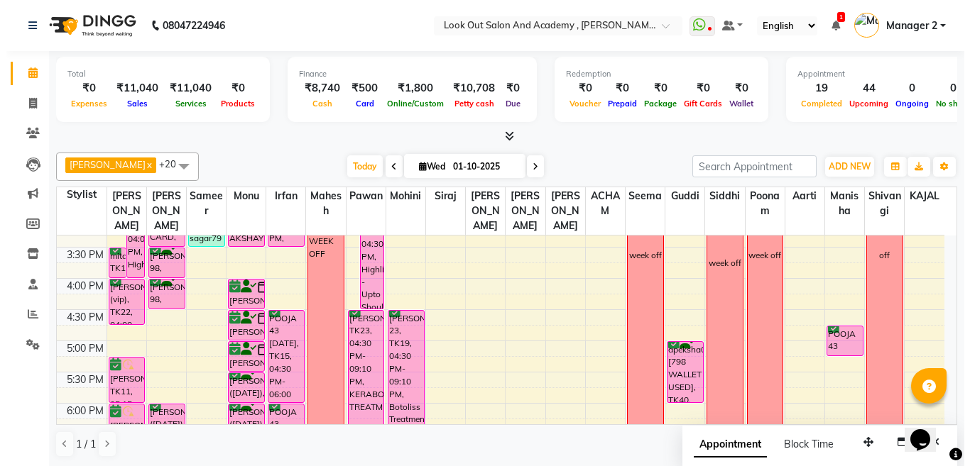
scroll to position [384, 0]
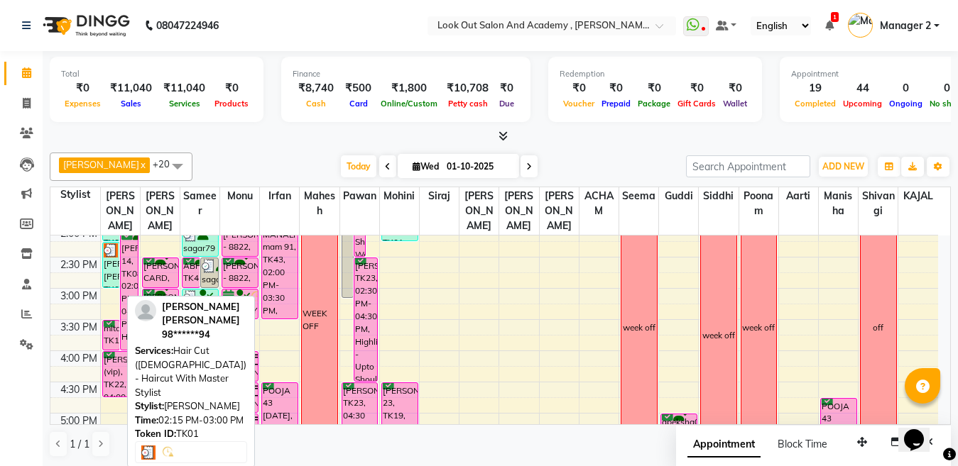
click at [108, 280] on div "[PERSON_NAME] [PERSON_NAME], TK01, 02:15 PM-03:00 PM, Hair Cut ([DEMOGRAPHIC_DA…" at bounding box center [111, 265] width 17 height 45
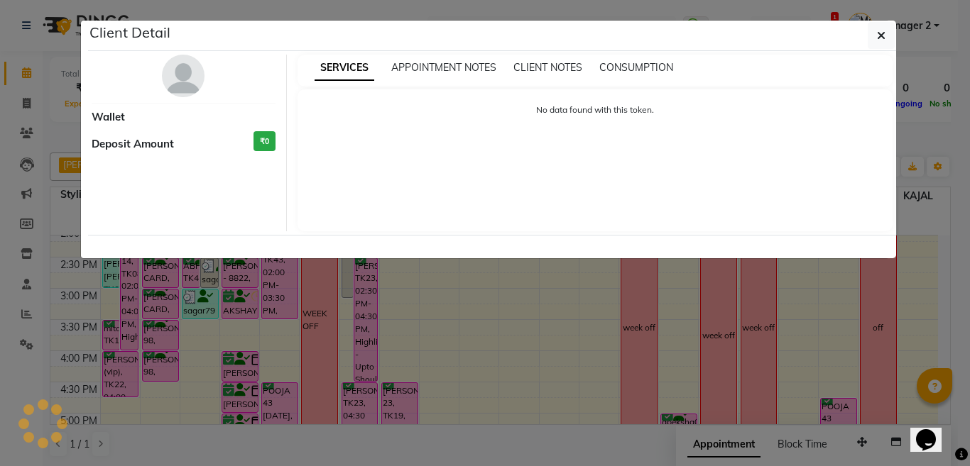
select select "3"
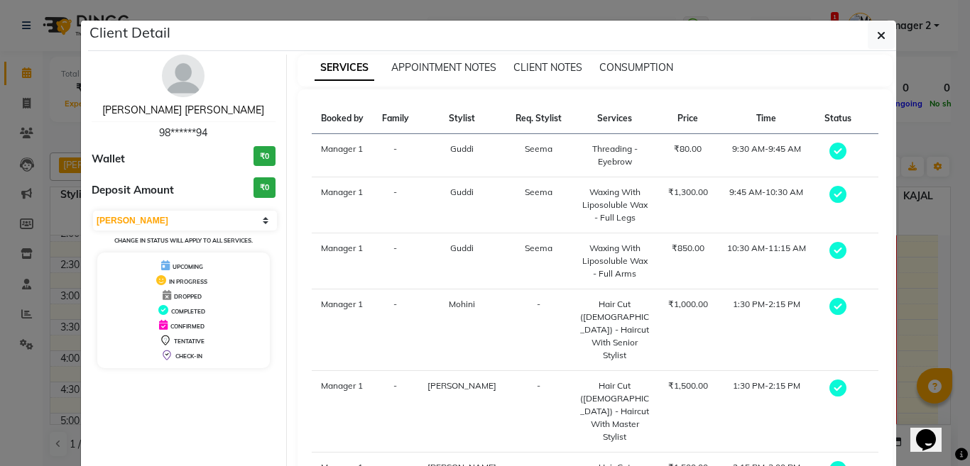
click at [187, 110] on link "SEJAL CHIRAG" at bounding box center [183, 110] width 162 height 13
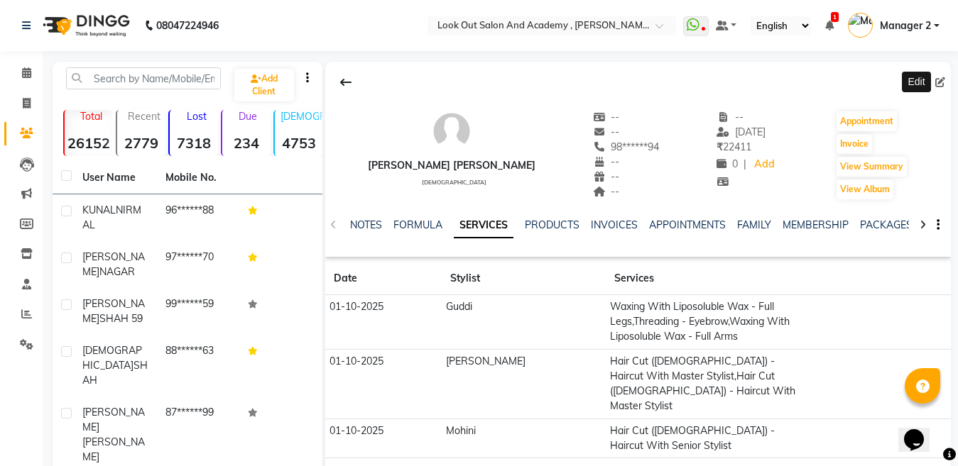
click at [936, 81] on icon at bounding box center [940, 82] width 10 height 10
select select "male"
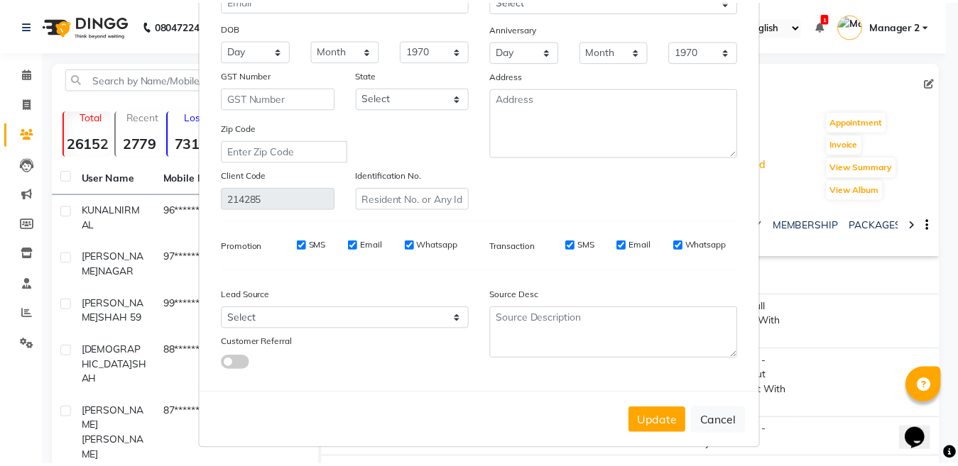
scroll to position [163, 0]
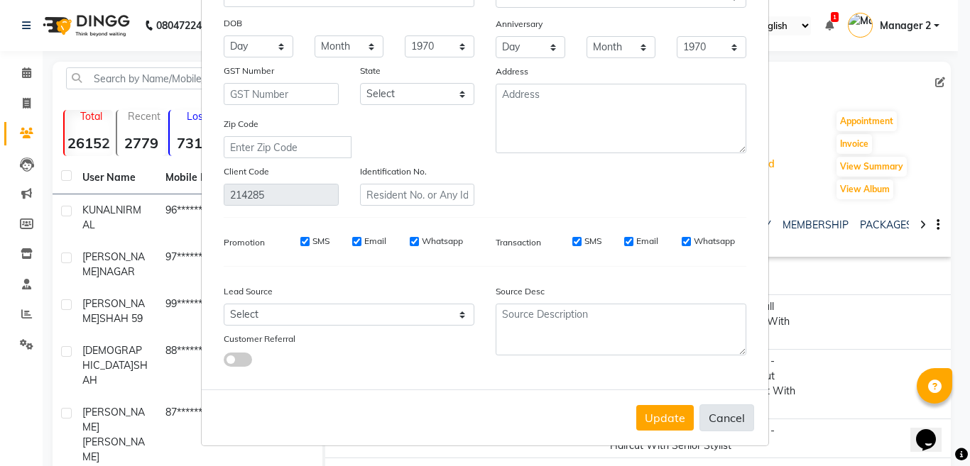
click at [719, 417] on button "Cancel" at bounding box center [726, 418] width 55 height 27
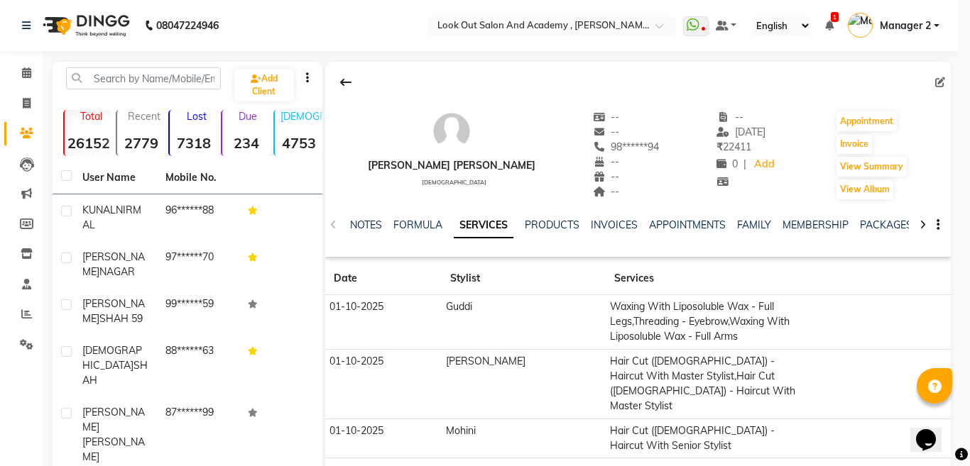
select select
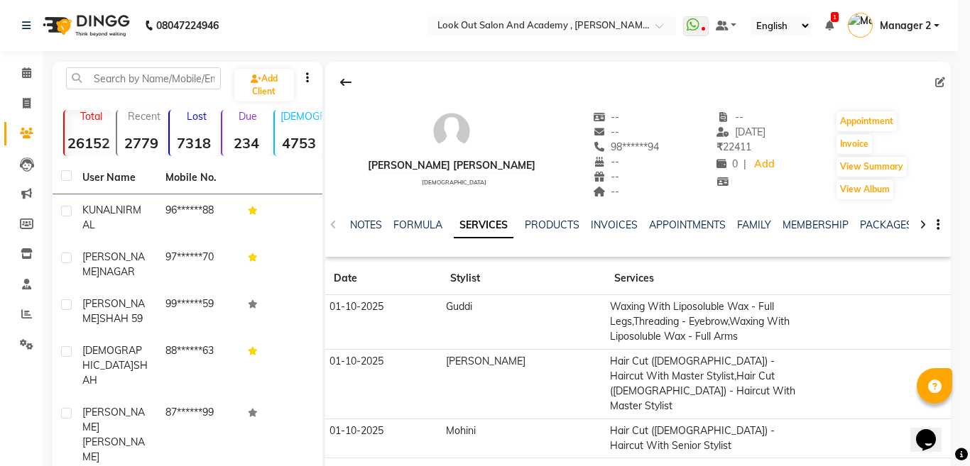
select select
checkbox input "false"
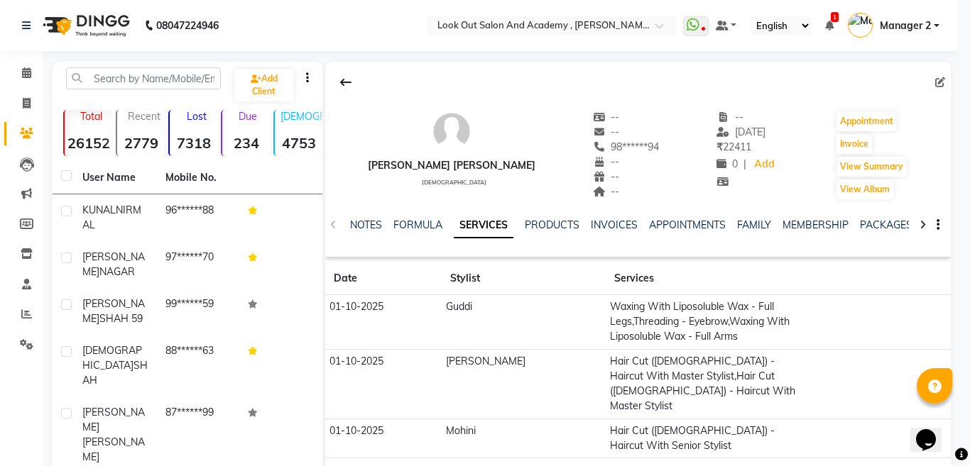
checkbox input "false"
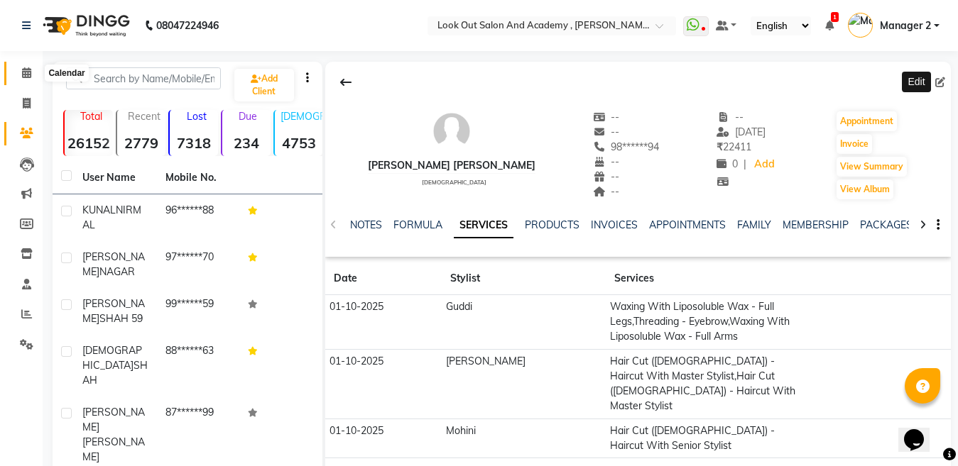
click at [18, 72] on span at bounding box center [26, 73] width 25 height 16
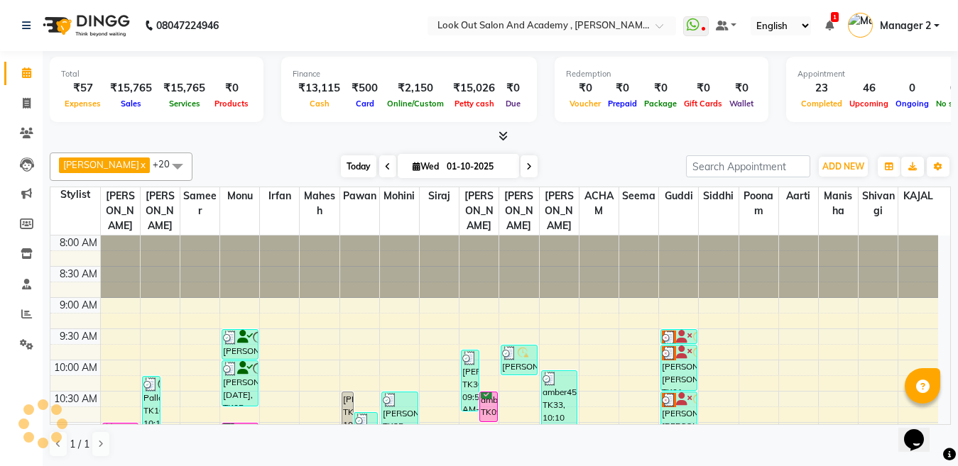
click at [351, 165] on span "Today" at bounding box center [358, 166] width 35 height 22
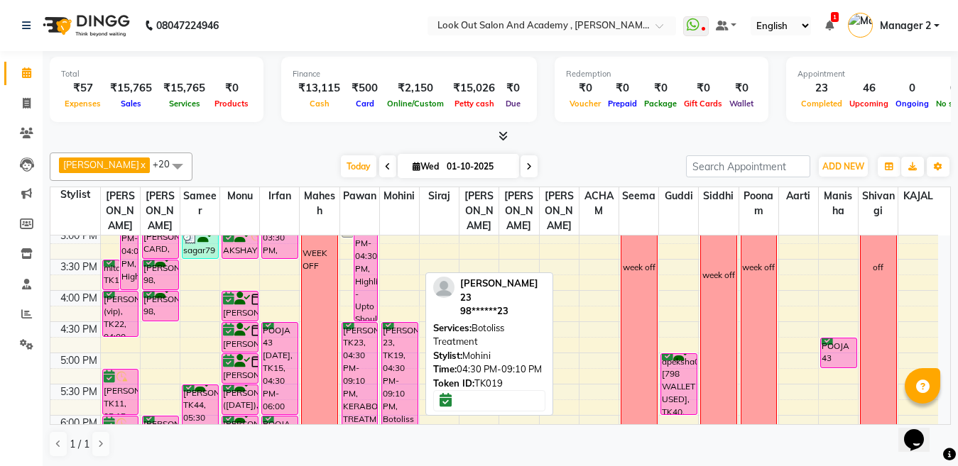
scroll to position [447, 0]
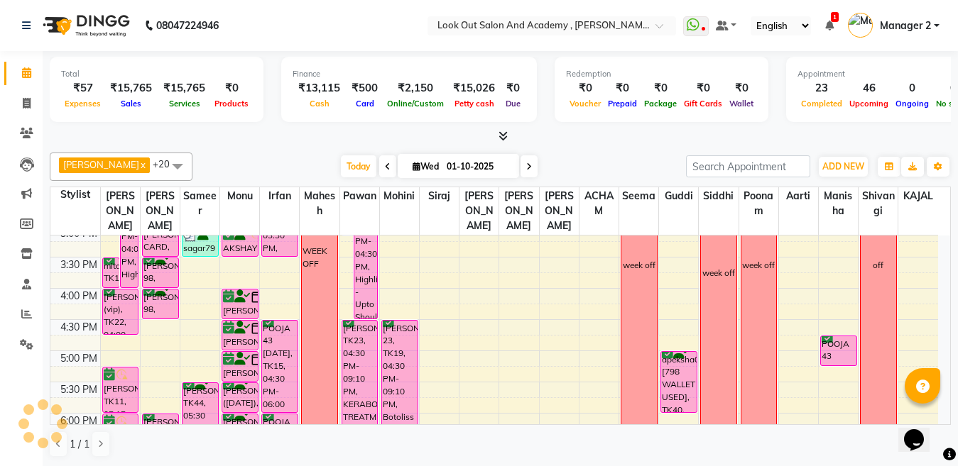
click at [411, 161] on span "Wed 01-10-2025" at bounding box center [458, 166] width 121 height 24
click at [410, 160] on span "Wed 01-10-2025" at bounding box center [458, 166] width 121 height 24
click at [442, 169] on input "01-10-2025" at bounding box center [477, 166] width 71 height 21
select select "10"
select select "2025"
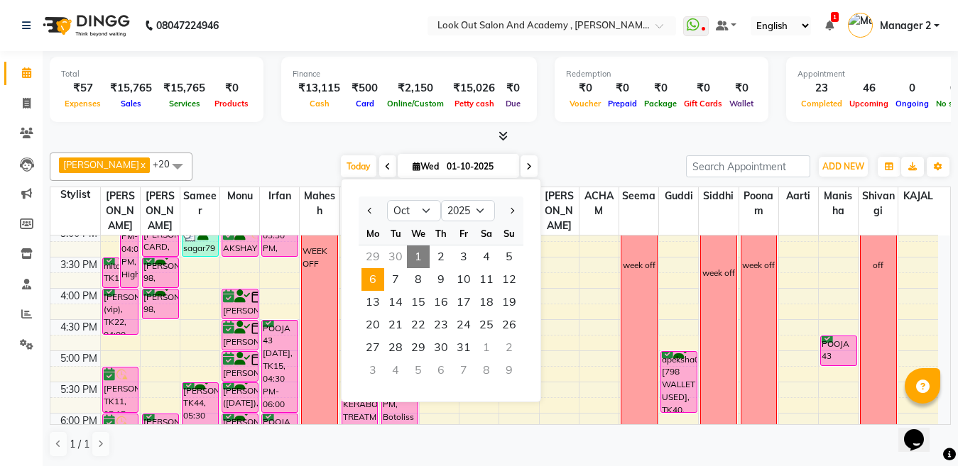
click at [368, 280] on span "6" at bounding box center [372, 279] width 23 height 23
type input "06-10-2025"
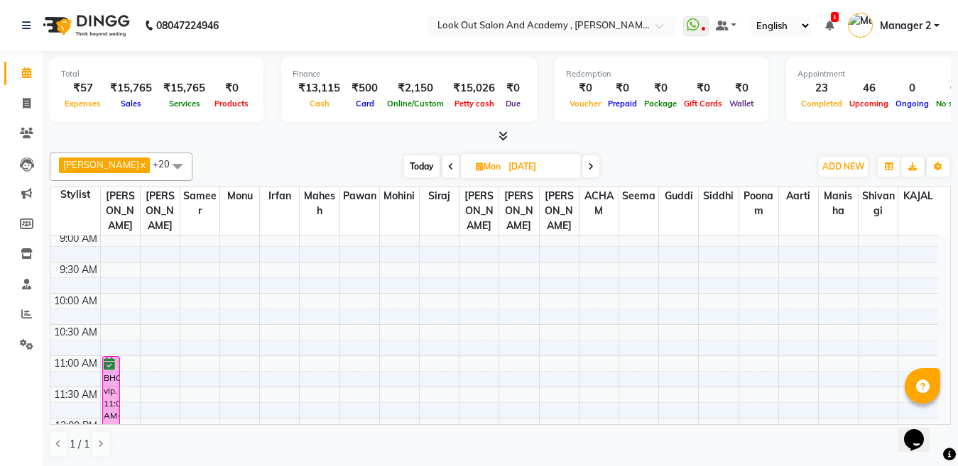
scroll to position [92, 0]
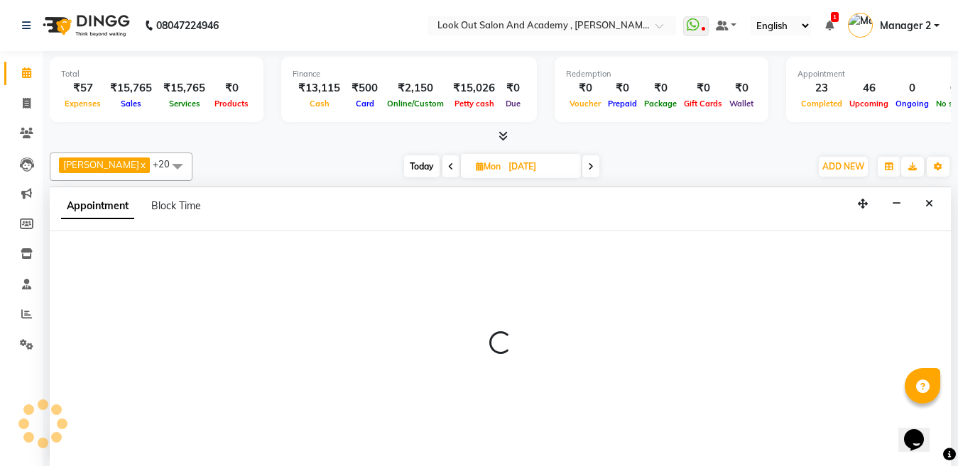
scroll to position [1, 0]
select select "28202"
select select "630"
select select "tentative"
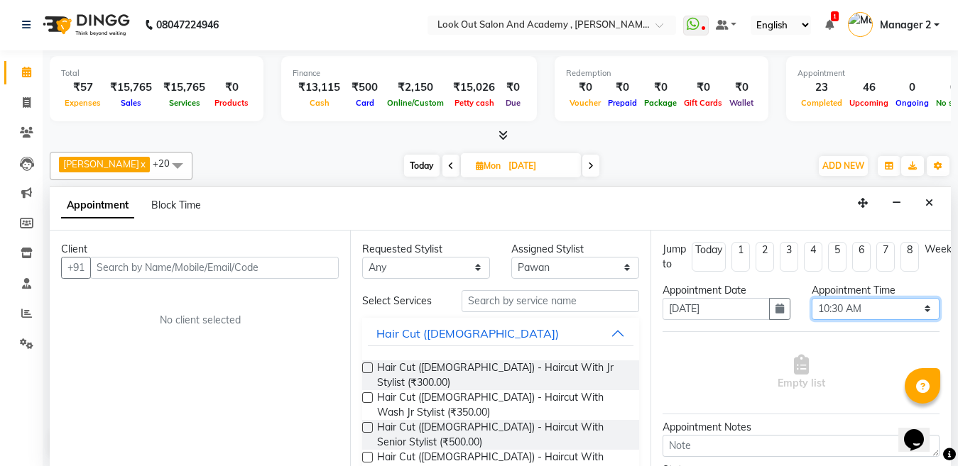
click at [830, 306] on select "Select 09:00 AM 09:15 AM 09:30 AM 09:45 AM 10:00 AM 10:15 AM 10:30 AM 10:45 AM …" at bounding box center [875, 309] width 128 height 22
select select "660"
click at [811, 298] on select "Select 09:00 AM 09:15 AM 09:30 AM 09:45 AM 10:00 AM 10:15 AM 10:30 AM 10:45 AM …" at bounding box center [875, 309] width 128 height 22
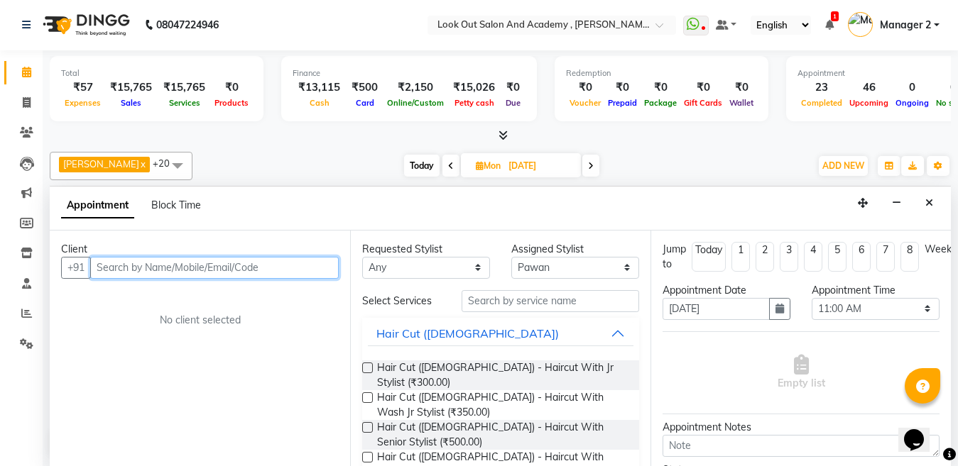
click at [273, 269] on input "text" at bounding box center [214, 268] width 248 height 22
paste input "8655563165"
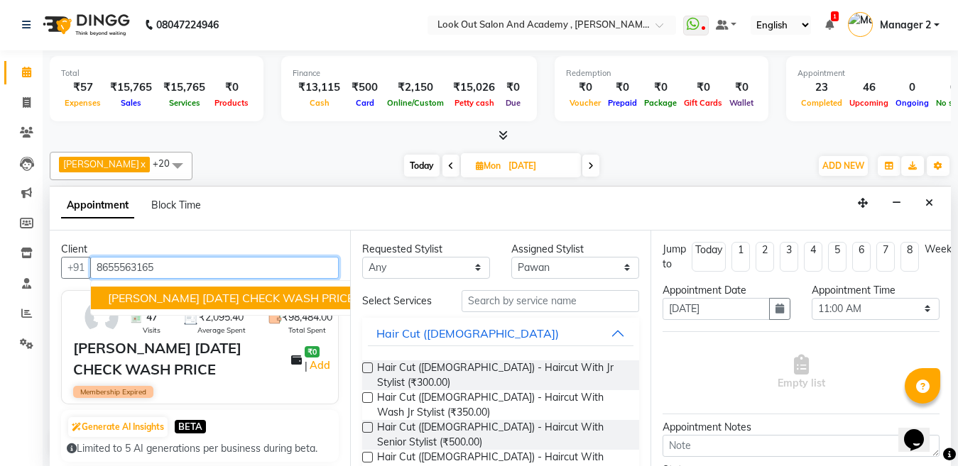
click at [235, 292] on span "RIDDHI 31/12/30 CHECK WASH PRICE" at bounding box center [231, 298] width 246 height 14
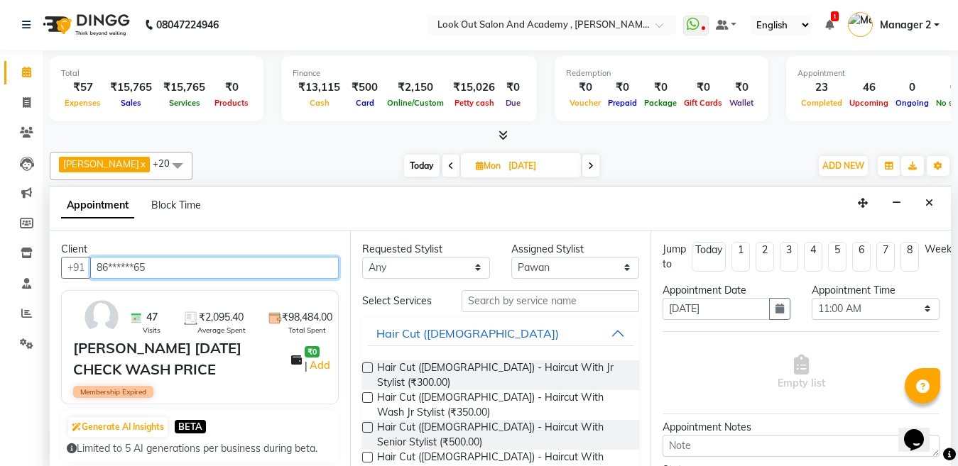
type input "86******65"
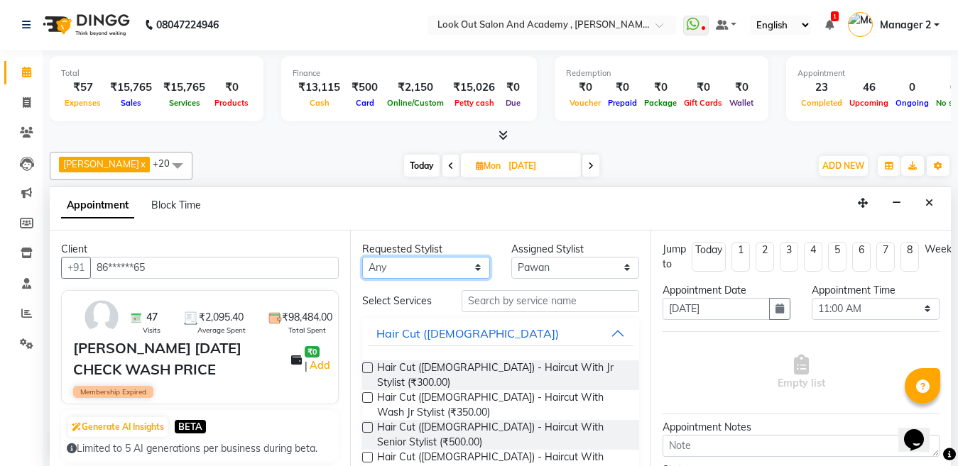
click at [478, 273] on select "Any [PERSON_NAME] [PERSON_NAME] [PERSON_NAME] Guddi [PERSON_NAME] KAJAL Mahesh …" at bounding box center [426, 268] width 128 height 22
select select "28202"
click at [487, 292] on div "Requested Stylist Any [PERSON_NAME] [PERSON_NAME] [PERSON_NAME] Guddi [PERSON_N…" at bounding box center [500, 349] width 300 height 236
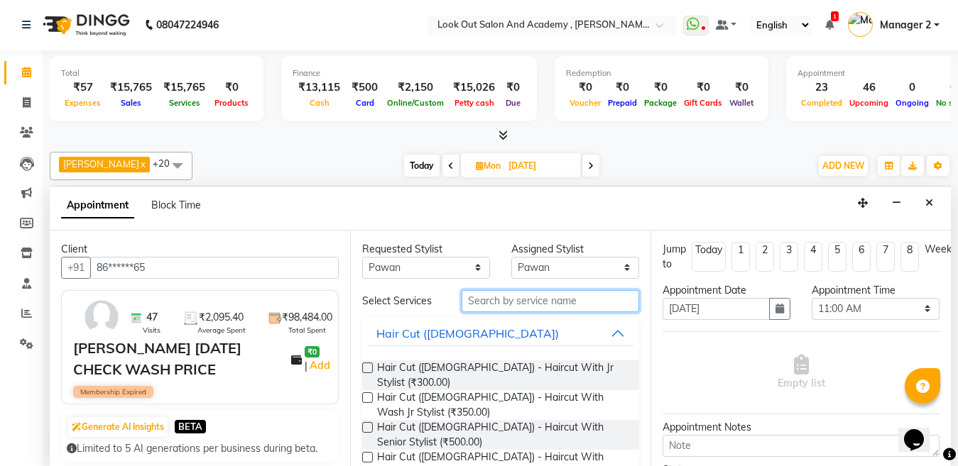
click at [491, 295] on input "text" at bounding box center [549, 301] width 177 height 22
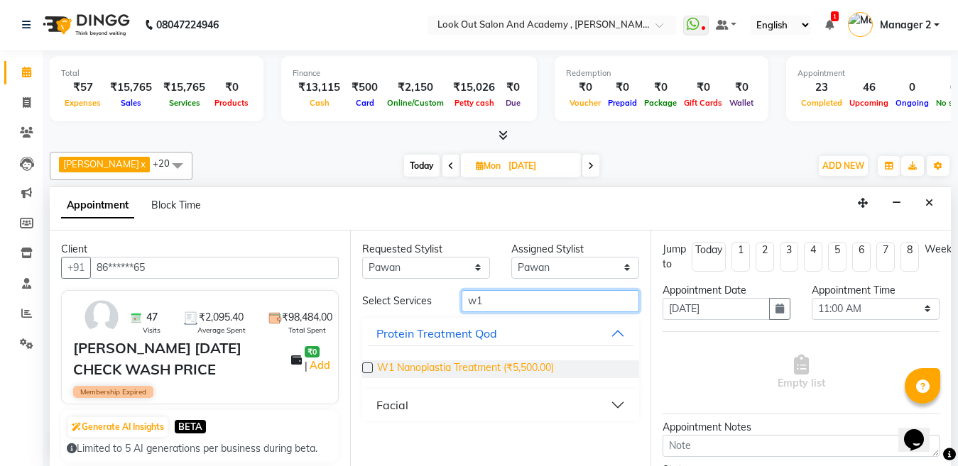
type input "w1"
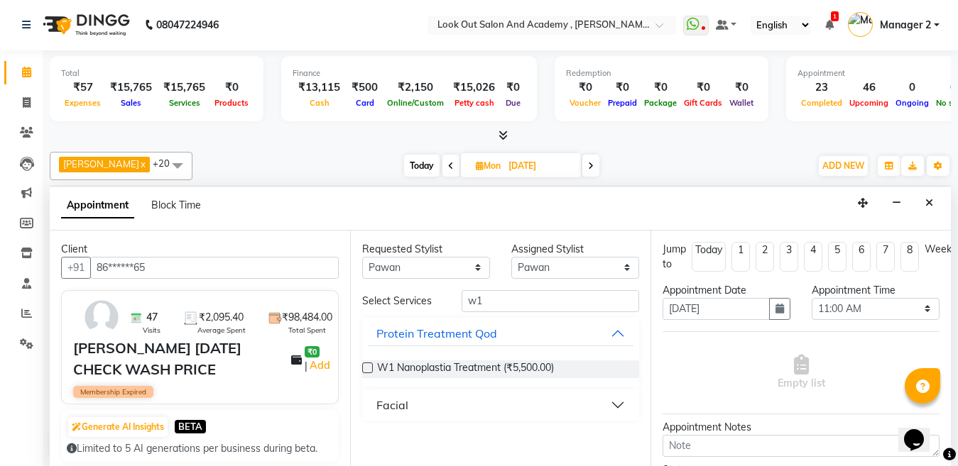
drag, startPoint x: 474, startPoint y: 371, endPoint x: 649, endPoint y: 364, distance: 174.8
click at [475, 371] on span "W1 Nanoplastia Treatment (₹5,500.00)" at bounding box center [465, 370] width 177 height 18
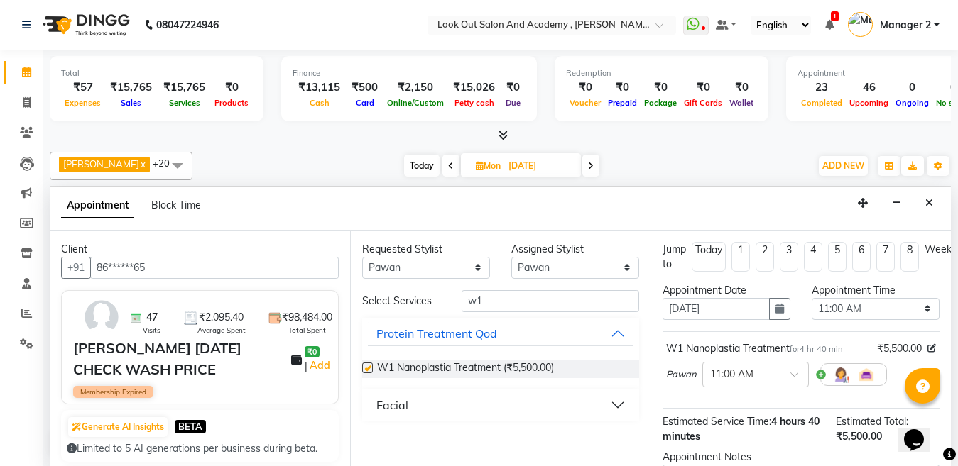
checkbox input "false"
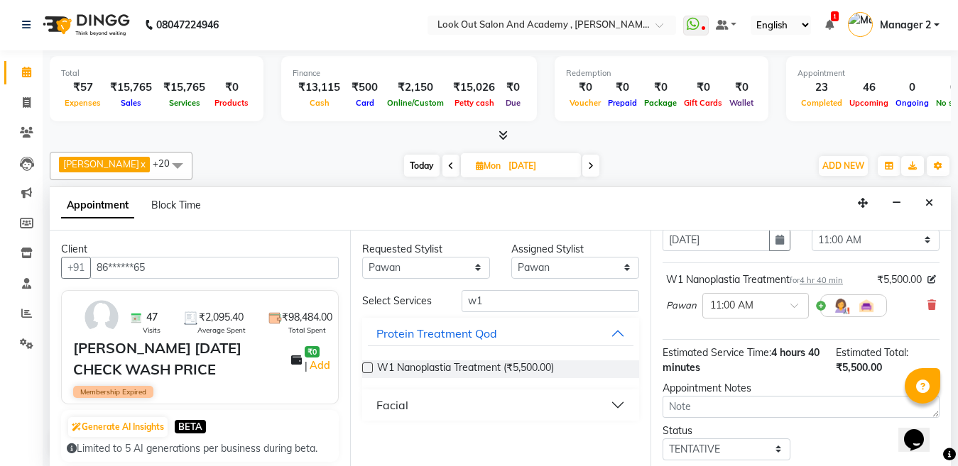
scroll to position [165, 0]
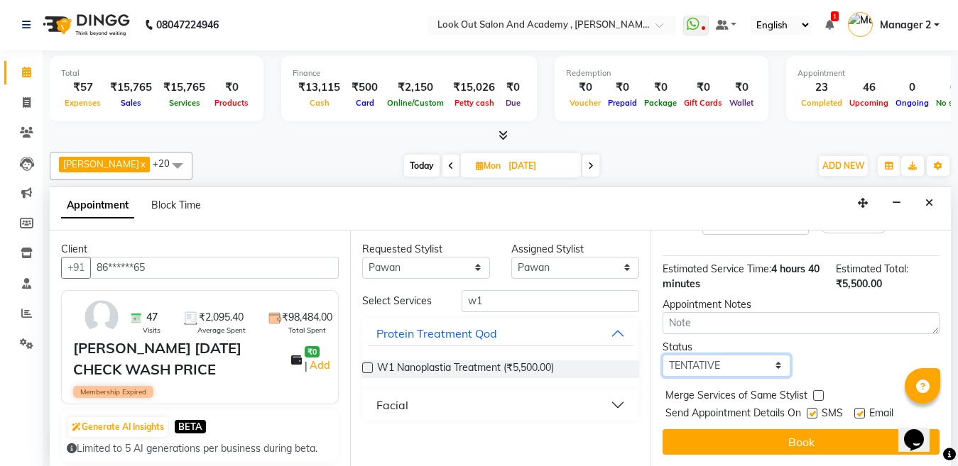
click at [704, 359] on select "Select TENTATIVE CONFIRM UPCOMING" at bounding box center [726, 366] width 128 height 22
select select "confirm booking"
click at [662, 355] on select "Select TENTATIVE CONFIRM UPCOMING" at bounding box center [726, 366] width 128 height 22
click at [815, 408] on label at bounding box center [811, 413] width 11 height 11
click at [815, 410] on input "checkbox" at bounding box center [810, 414] width 9 height 9
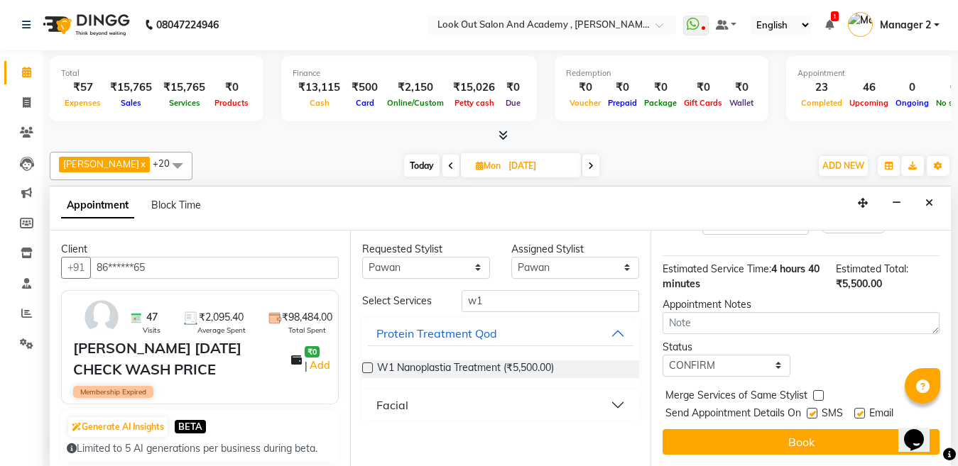
checkbox input "false"
click at [855, 408] on label at bounding box center [859, 413] width 11 height 11
click at [855, 410] on input "checkbox" at bounding box center [858, 414] width 9 height 9
checkbox input "false"
click at [843, 433] on button "Book" at bounding box center [800, 442] width 277 height 26
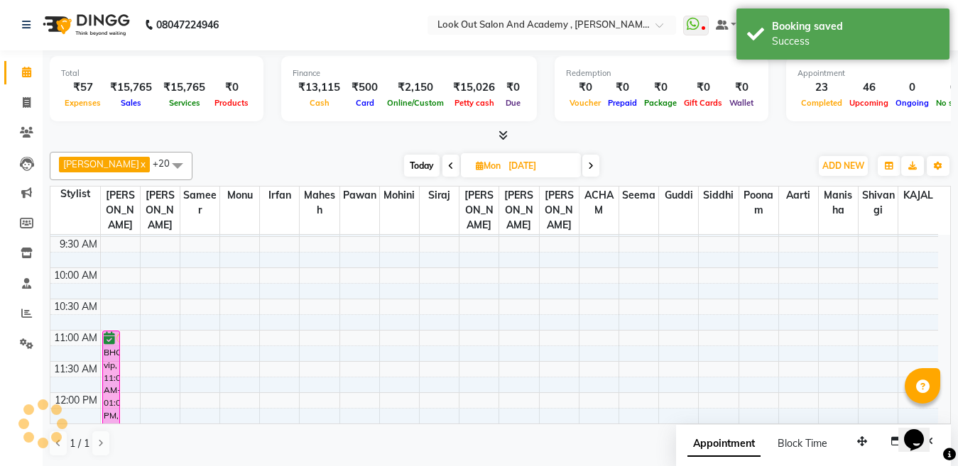
scroll to position [0, 0]
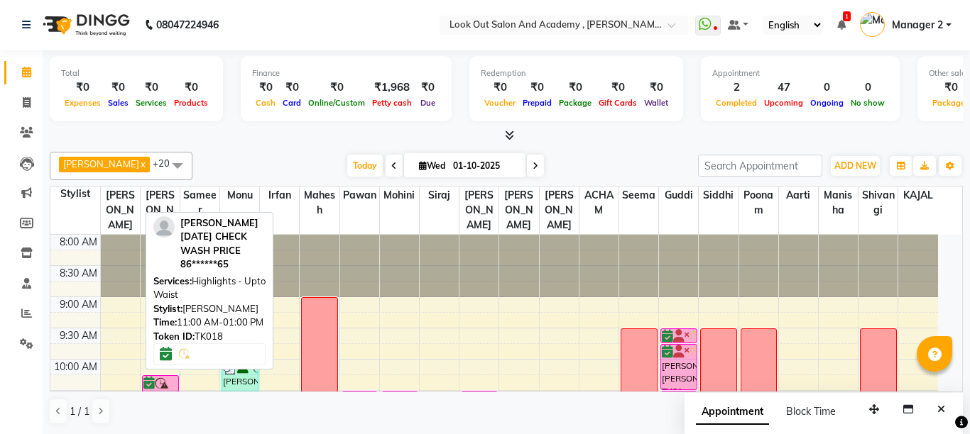
select select "6"
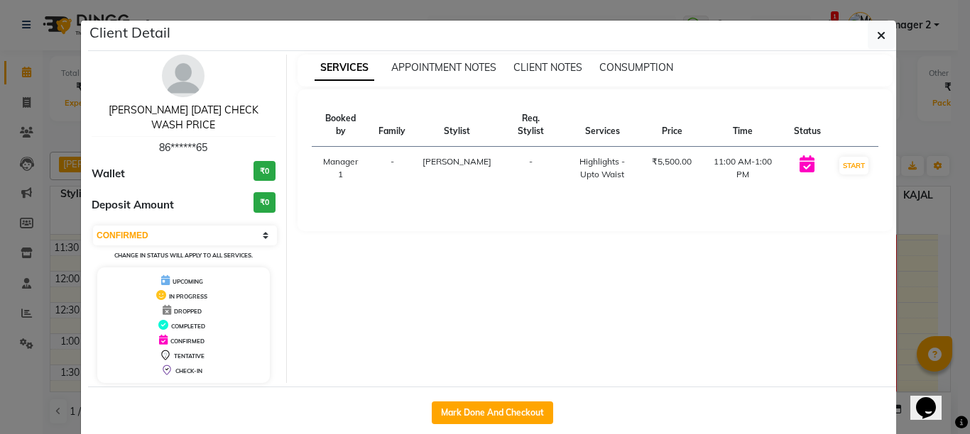
click at [166, 108] on link "RIDDHI 31/12/30 CHECK WASH PRICE" at bounding box center [184, 118] width 150 height 28
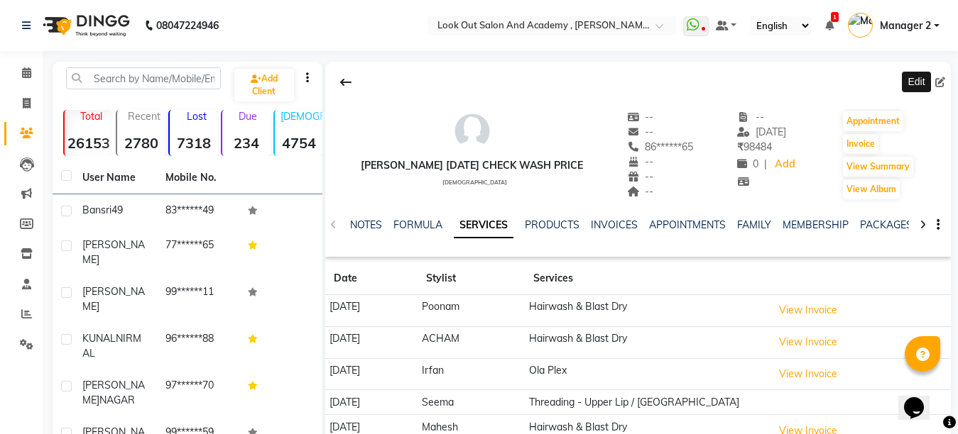
click at [941, 79] on icon at bounding box center [940, 82] width 10 height 10
select select "female"
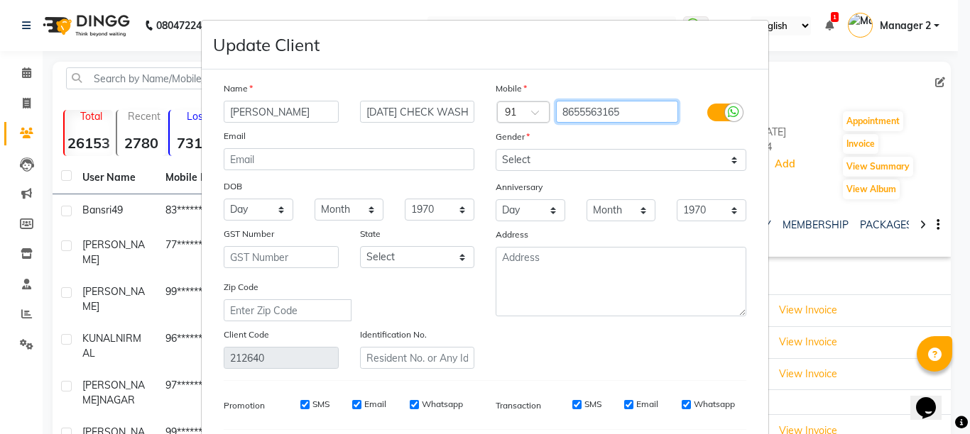
click at [604, 114] on input "8655563165" at bounding box center [617, 112] width 123 height 22
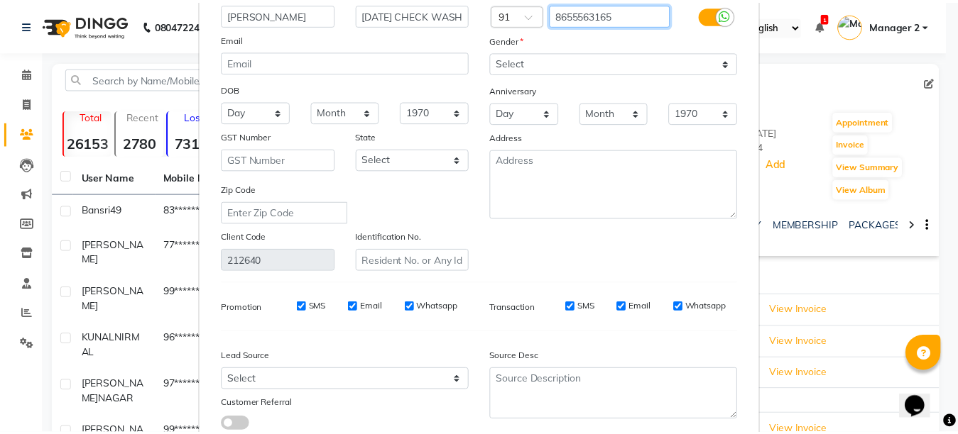
scroll to position [195, 0]
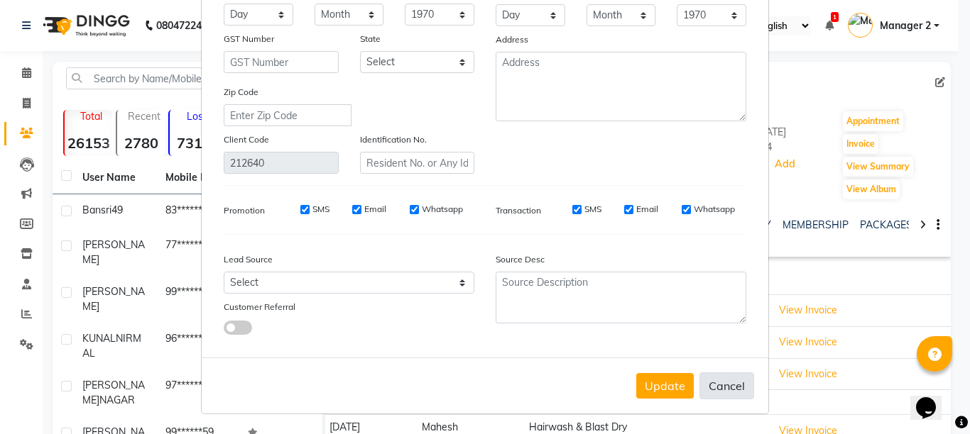
drag, startPoint x: 726, startPoint y: 388, endPoint x: 727, endPoint y: 317, distance: 71.7
click at [726, 388] on button "Cancel" at bounding box center [726, 386] width 55 height 27
select select
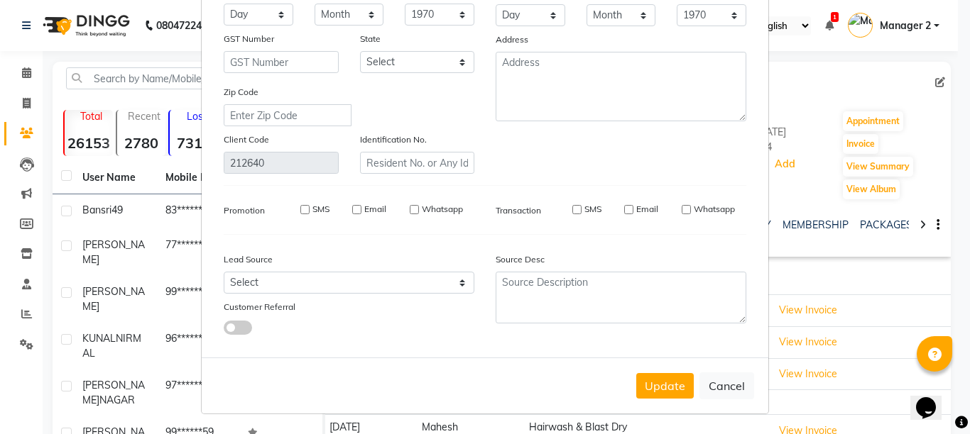
select select
checkbox input "false"
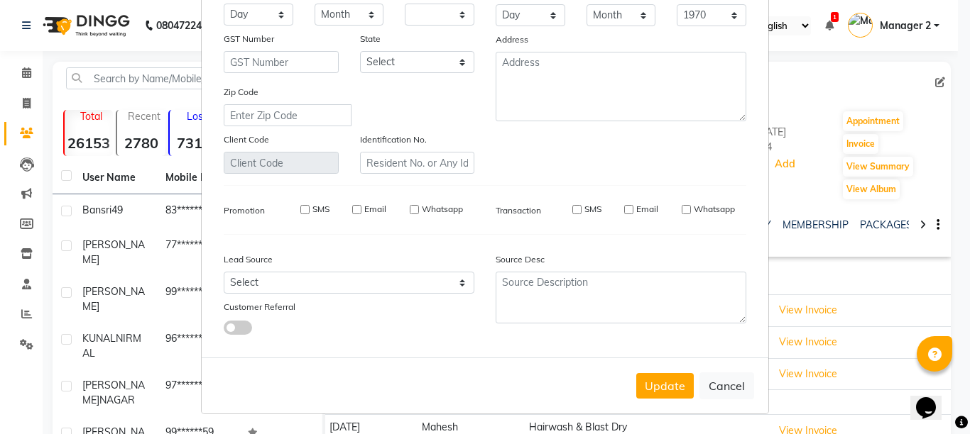
checkbox input "false"
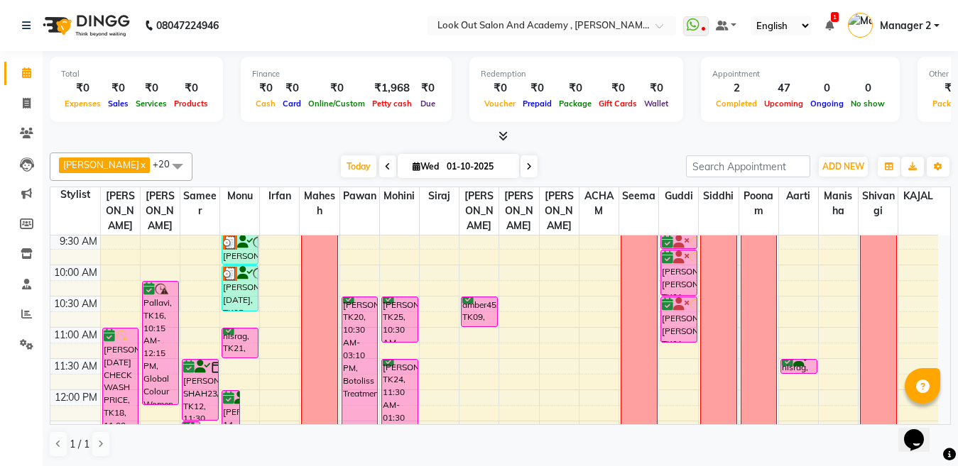
scroll to position [71, 0]
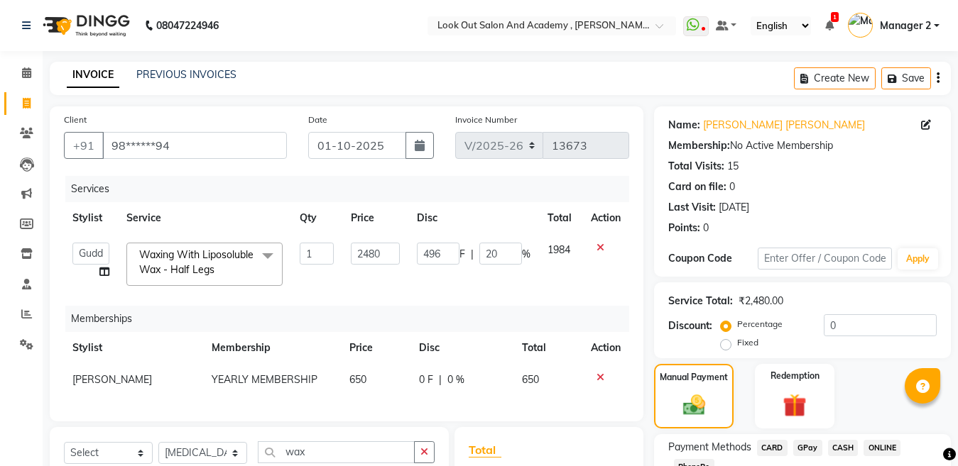
select select "4708"
select select "28277"
select select "28287"
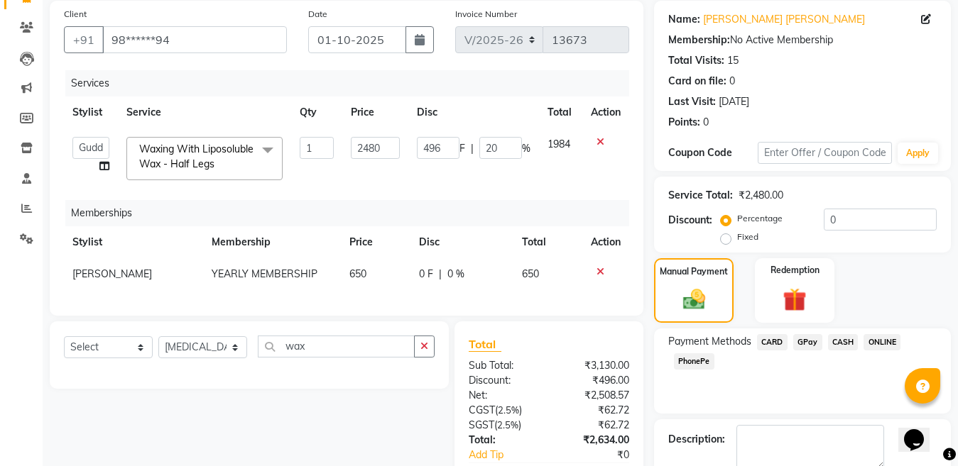
scroll to position [268, 0]
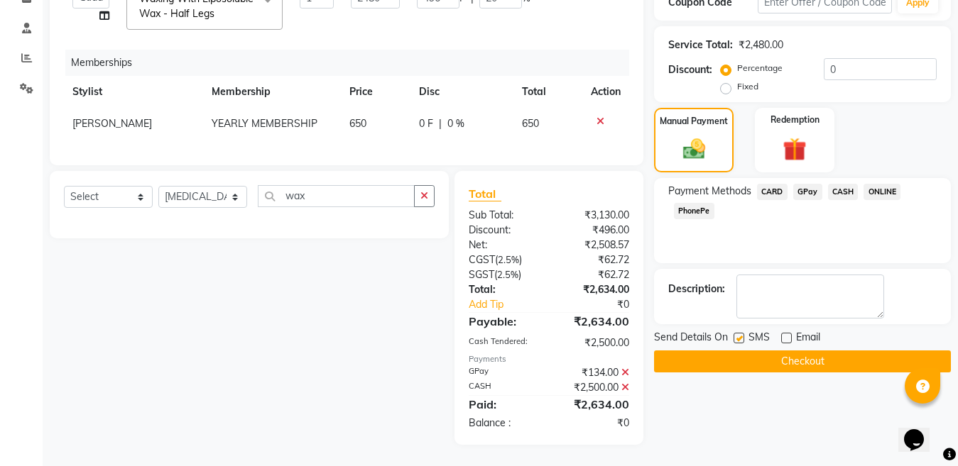
click at [734, 333] on label at bounding box center [738, 338] width 11 height 11
click at [734, 334] on input "checkbox" at bounding box center [737, 338] width 9 height 9
checkbox input "false"
click at [735, 351] on button "Checkout" at bounding box center [802, 362] width 297 height 22
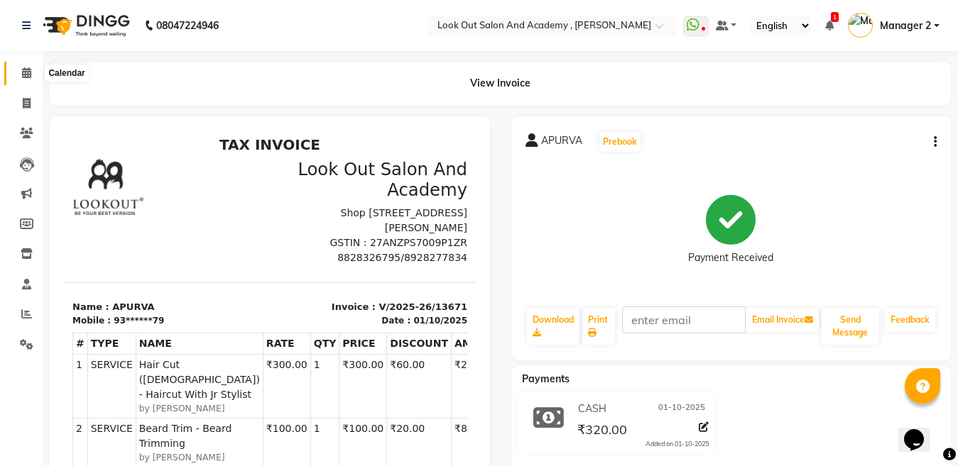
click at [27, 76] on icon at bounding box center [26, 72] width 9 height 11
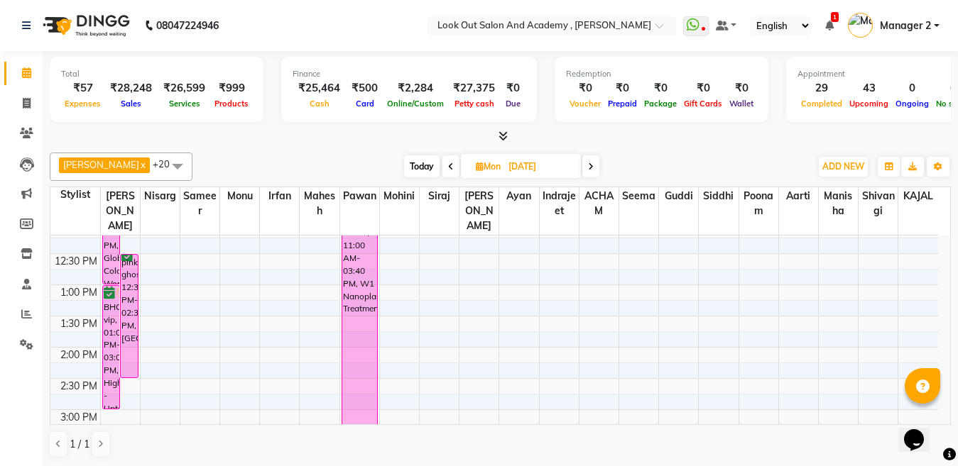
scroll to position [284, 0]
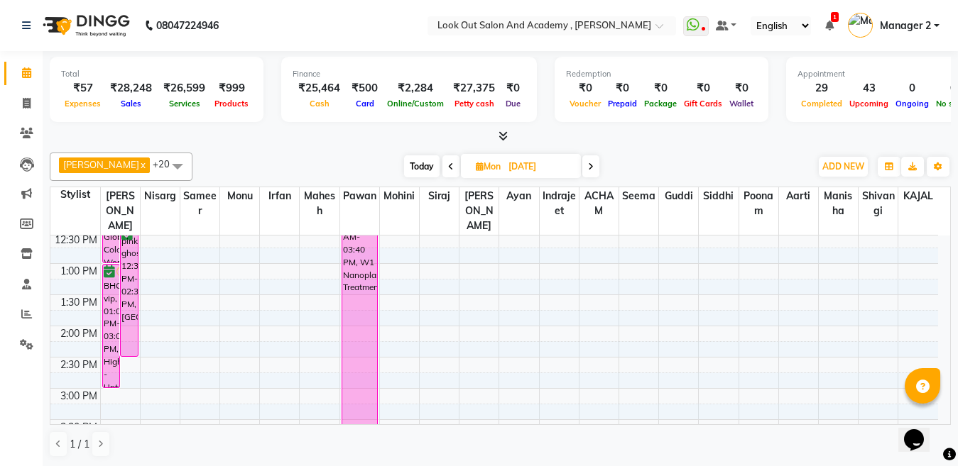
click at [413, 161] on span "Today" at bounding box center [421, 166] width 35 height 22
type input "01-10-2025"
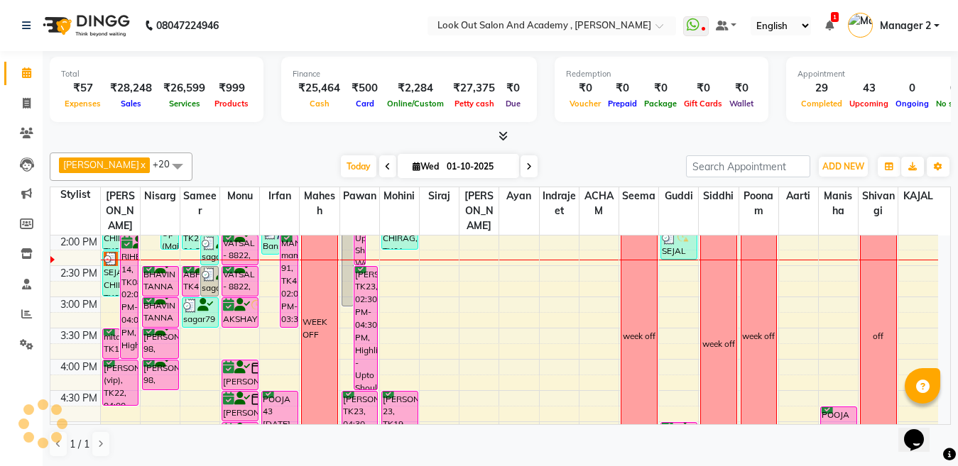
scroll to position [234, 0]
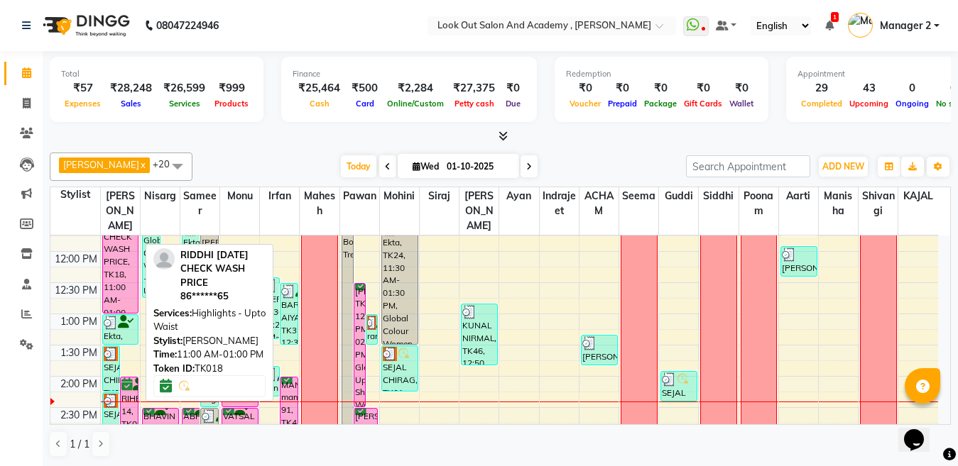
click at [109, 275] on div "RIDDHI [DATE] CHECK WASH PRICE, TK18, 11:00 AM-01:00 PM, Highlights - Upto Waist" at bounding box center [120, 251] width 35 height 123
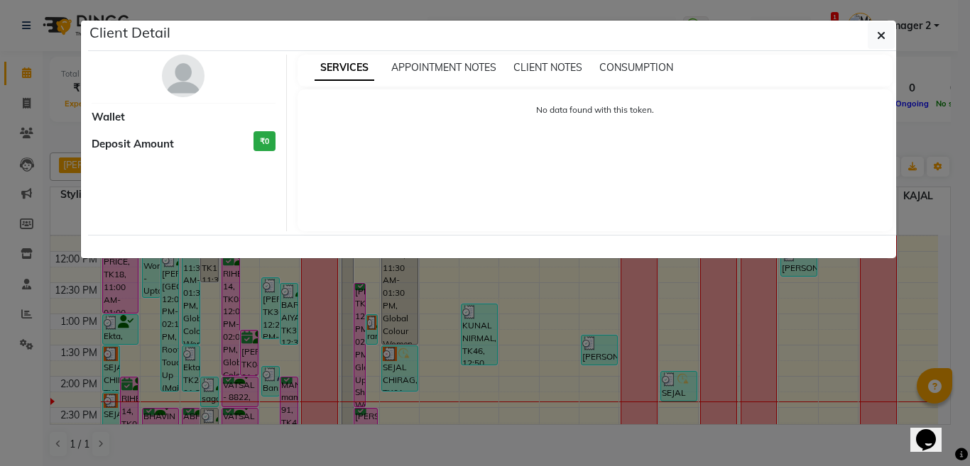
select select "6"
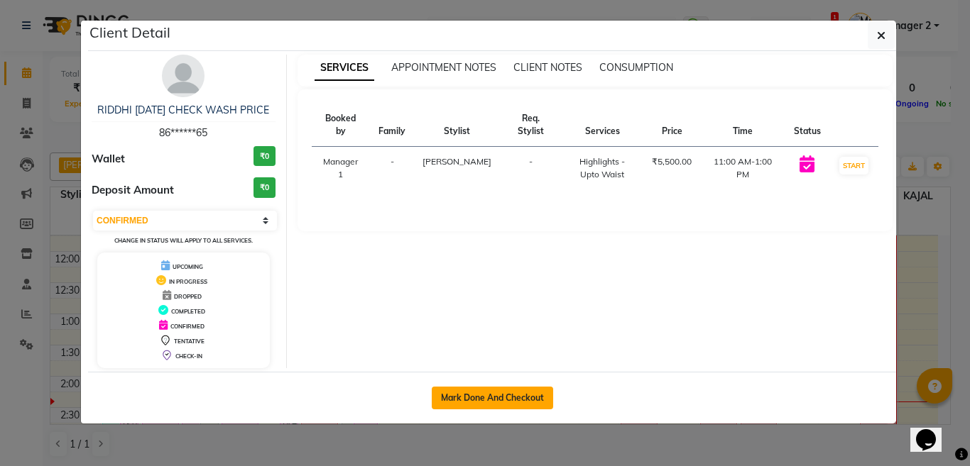
click at [514, 394] on button "Mark Done And Checkout" at bounding box center [492, 398] width 121 height 23
select select "4708"
select select "service"
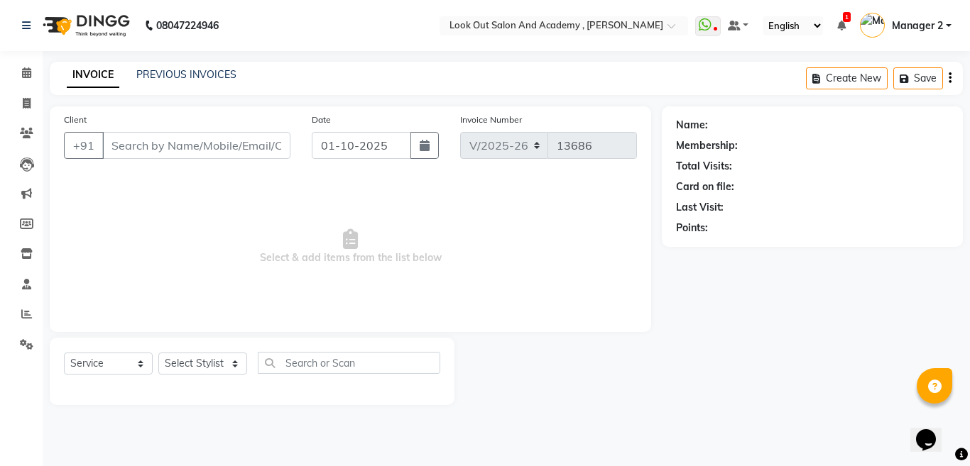
type input "86******65"
select select "28350"
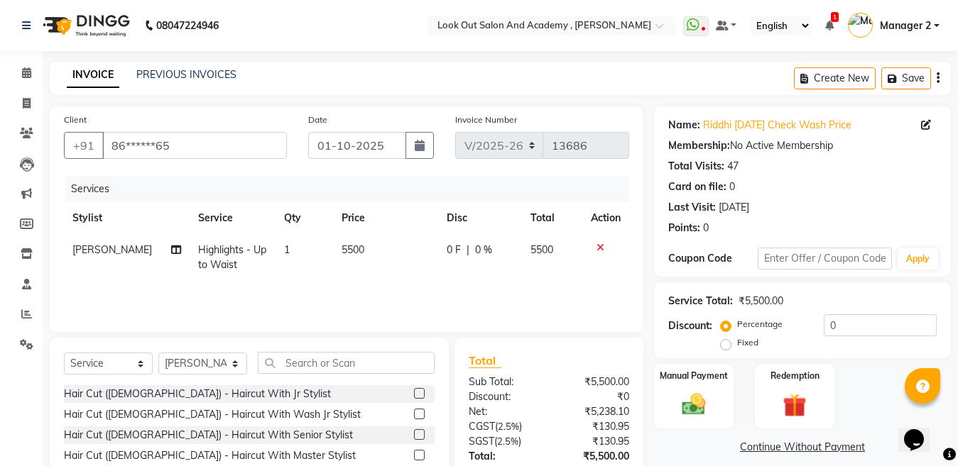
click at [356, 242] on td "5500" at bounding box center [385, 257] width 105 height 47
select select "28350"
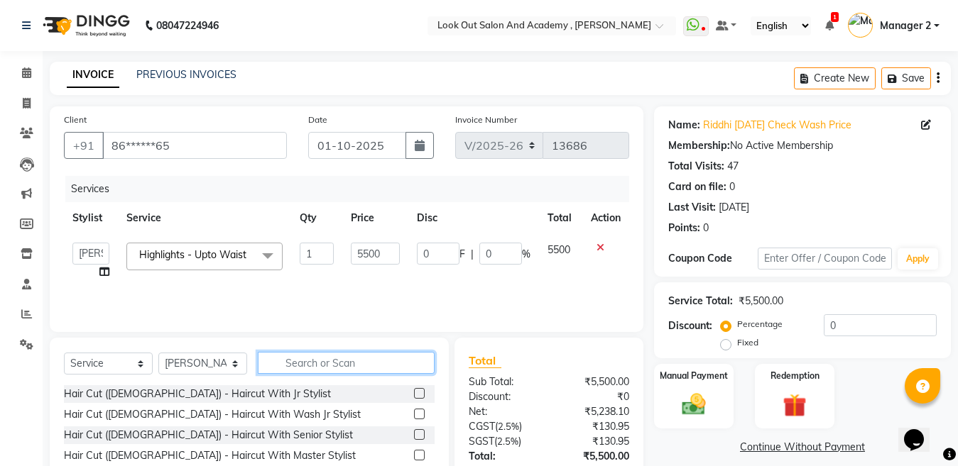
click at [327, 361] on input "text" at bounding box center [346, 363] width 177 height 22
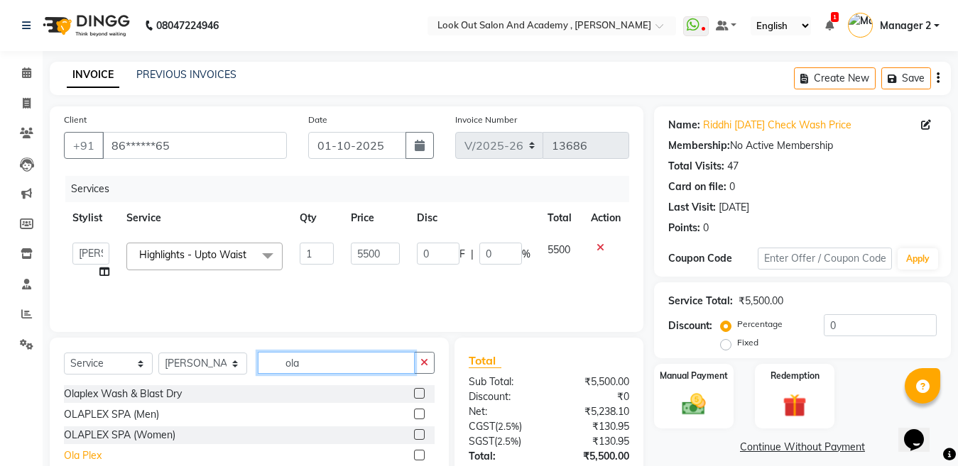
type input "ola"
click at [99, 449] on div "Ola Plex" at bounding box center [83, 456] width 38 height 15
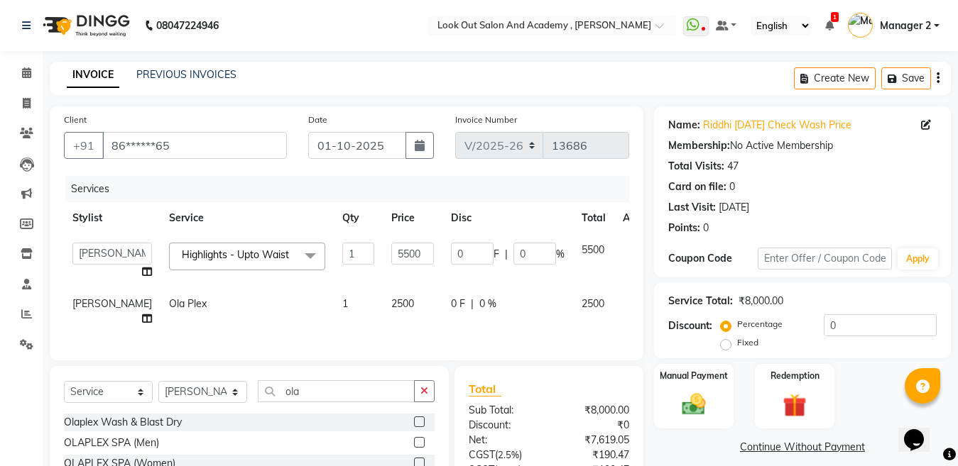
checkbox input "false"
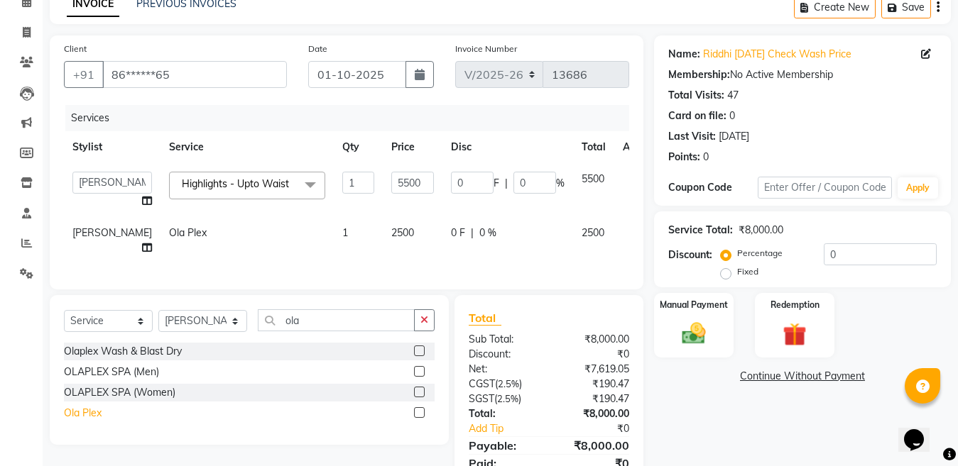
click at [391, 233] on span "2500" at bounding box center [402, 232] width 23 height 13
select select "28350"
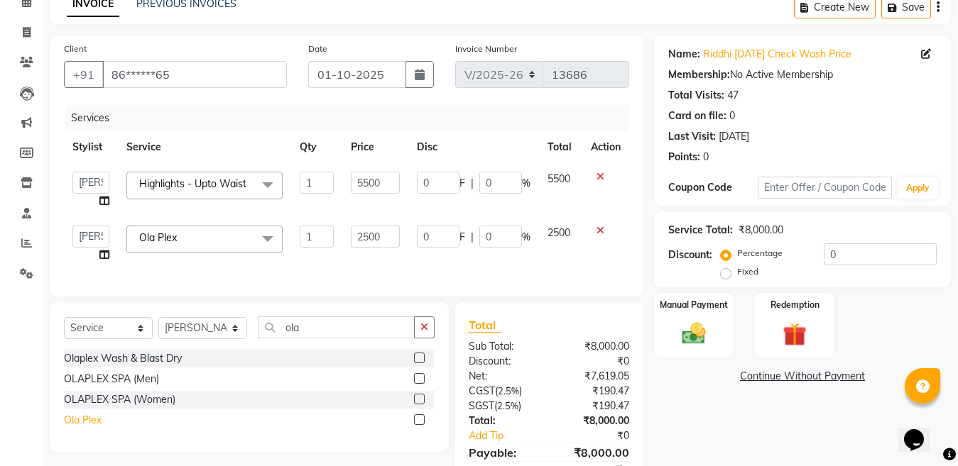
click at [367, 232] on input "2500" at bounding box center [375, 237] width 49 height 22
type input "1900"
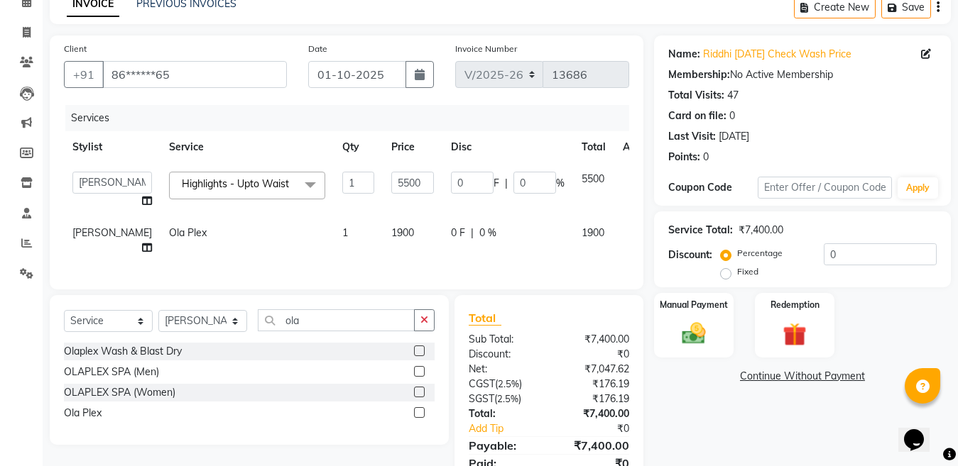
click at [383, 264] on td "1900" at bounding box center [413, 240] width 60 height 47
select select "28350"
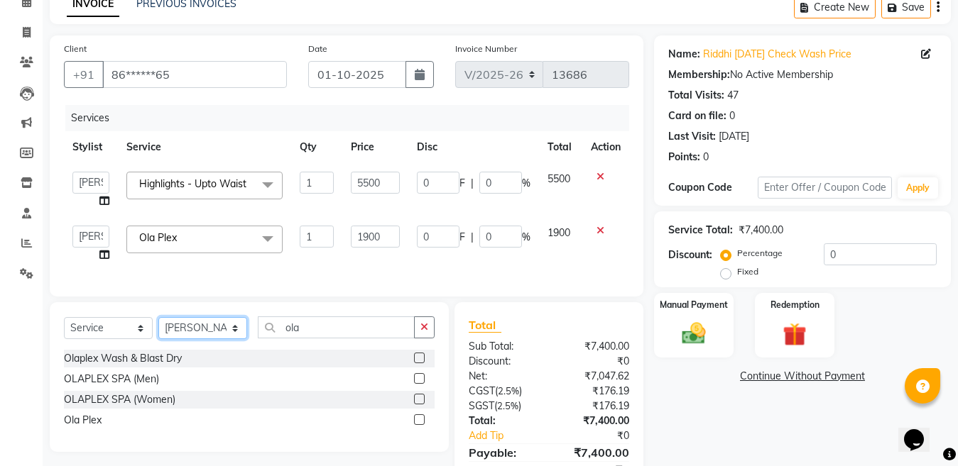
click at [194, 339] on select "Select Stylist Aarti Aatish ACHAM Aftab Afzal AKSHADA ITWARI Akthar Hussain Aya…" at bounding box center [202, 328] width 89 height 22
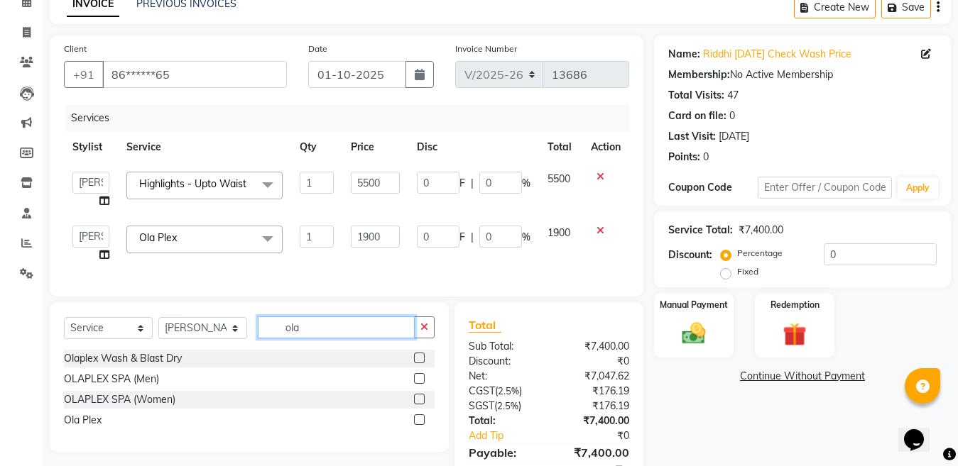
click at [300, 338] on input "ola" at bounding box center [336, 328] width 157 height 22
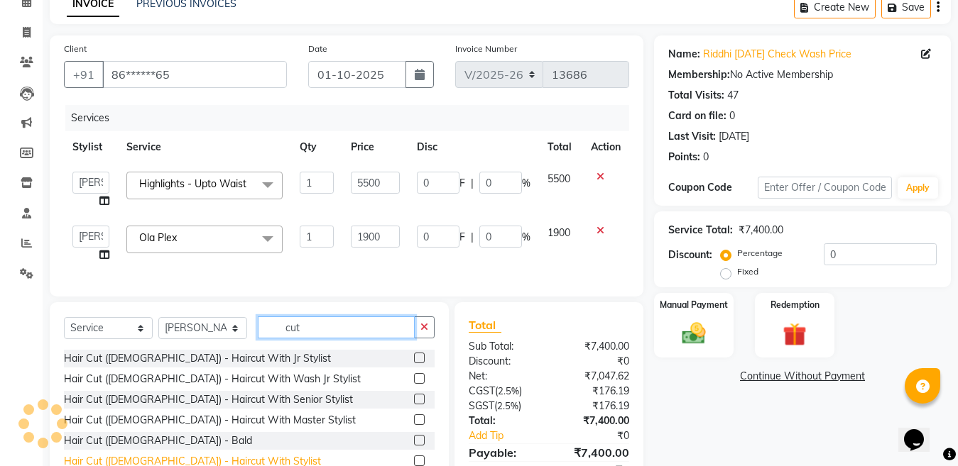
type input "cut"
click at [220, 454] on div "Hair Cut (Female) - Haircut With Stylist" at bounding box center [192, 461] width 257 height 15
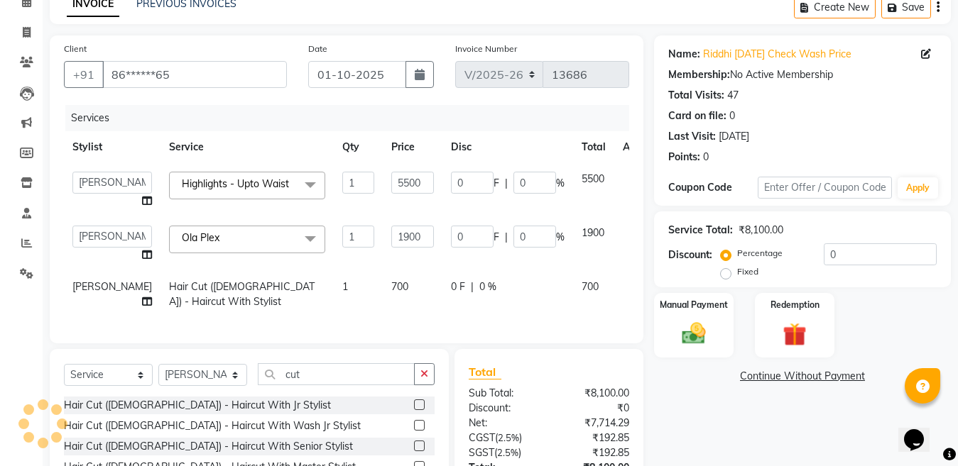
scroll to position [150, 0]
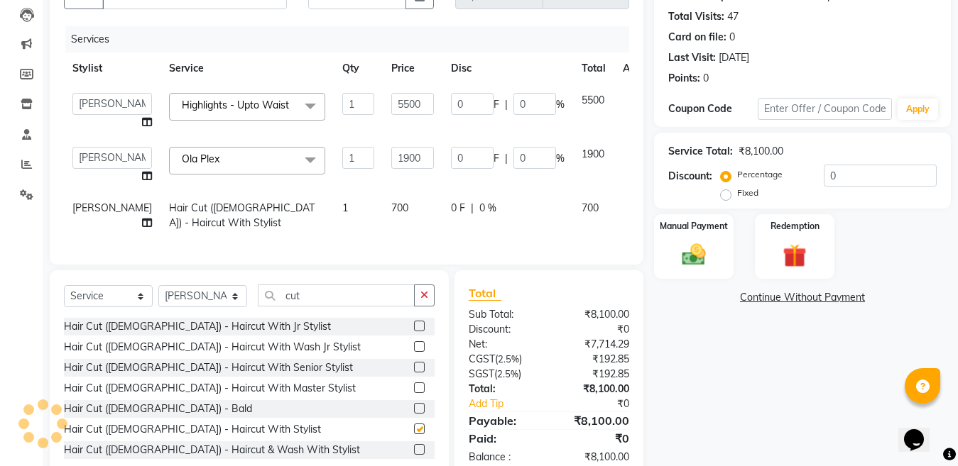
checkbox input "false"
click at [628, 209] on icon at bounding box center [632, 206] width 8 height 10
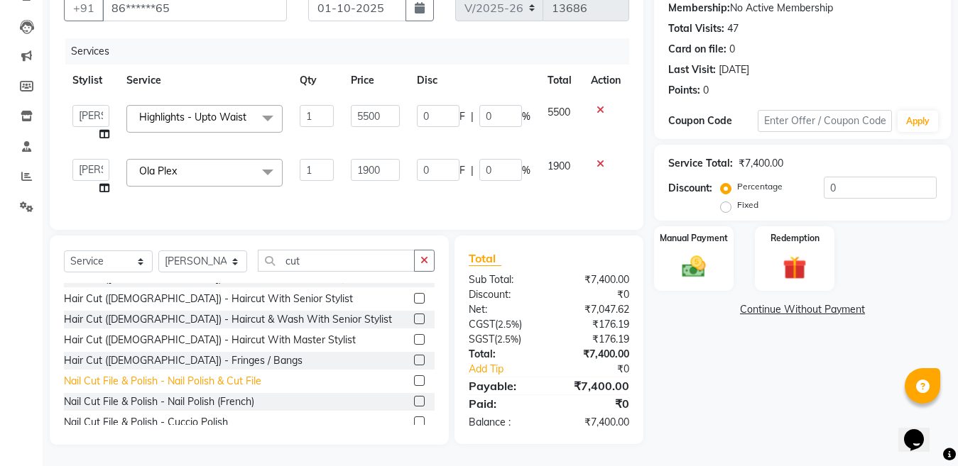
scroll to position [142, 0]
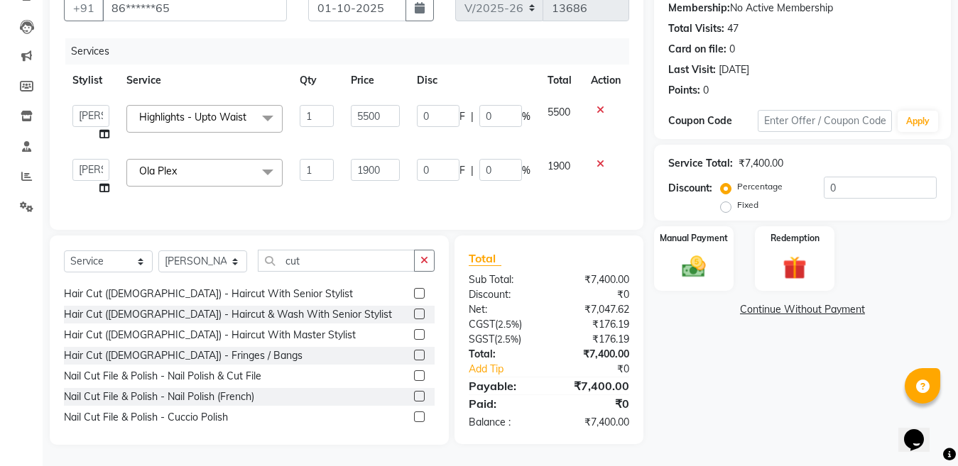
click at [217, 335] on div "Hair Cut (Female) - Haircut With Master Stylist" at bounding box center [210, 335] width 292 height 15
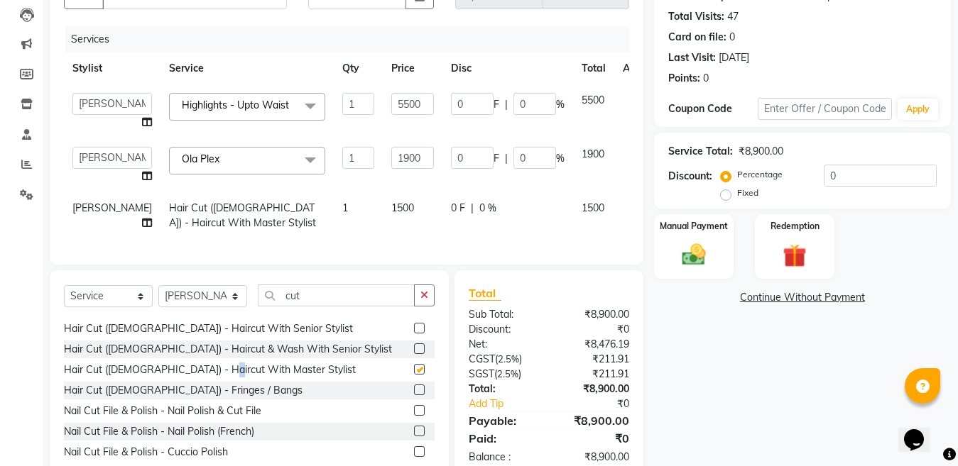
checkbox input "false"
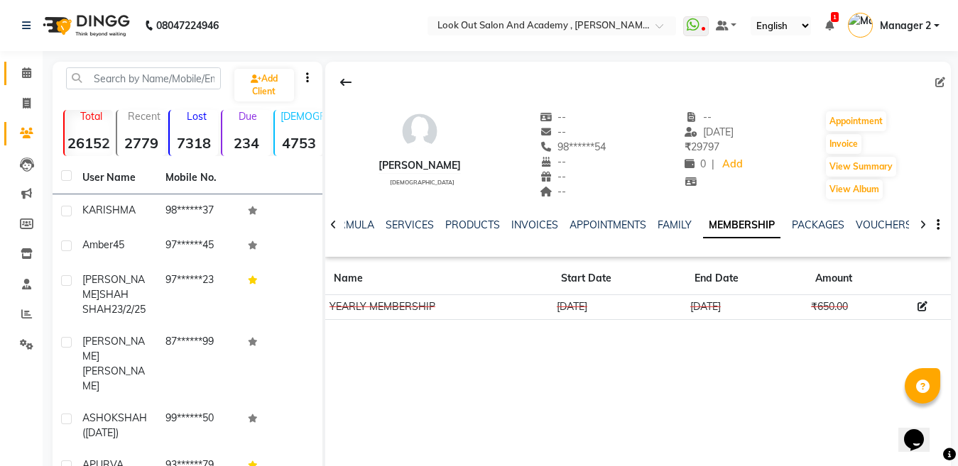
click at [22, 72] on icon at bounding box center [26, 72] width 9 height 11
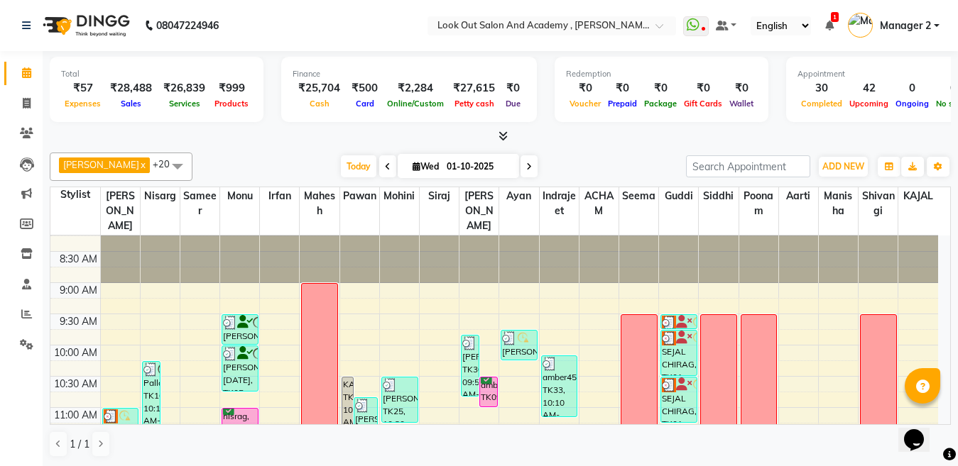
scroll to position [284, 0]
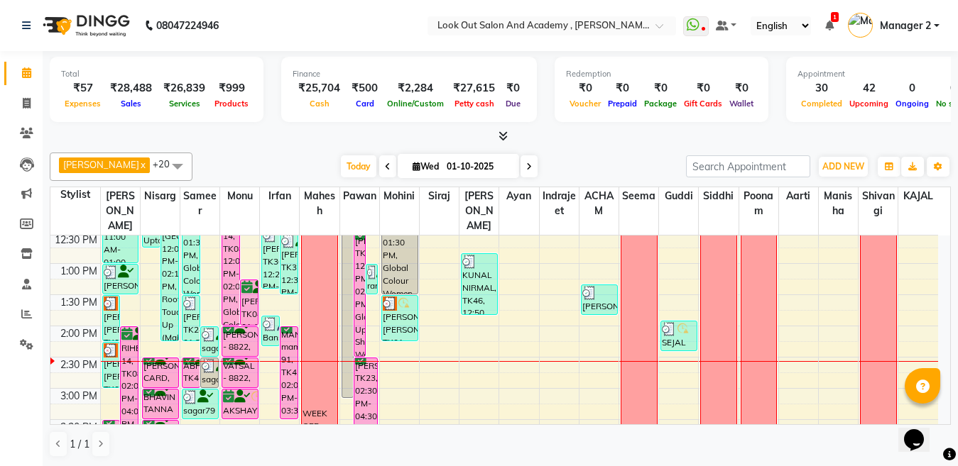
click at [510, 168] on div "[DATE] [DATE]" at bounding box center [438, 166] width 199 height 21
click at [346, 169] on span "Today" at bounding box center [358, 166] width 35 height 22
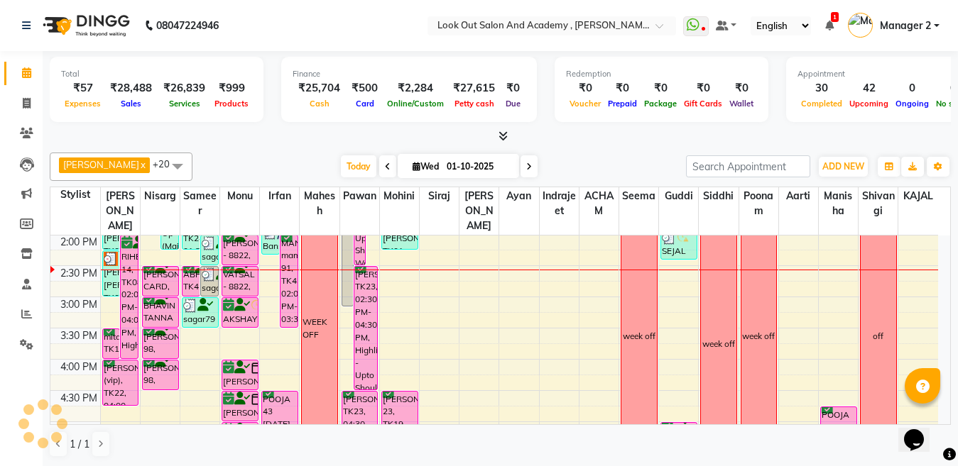
click at [520, 170] on span at bounding box center [528, 166] width 17 height 22
type input "02-10-2025"
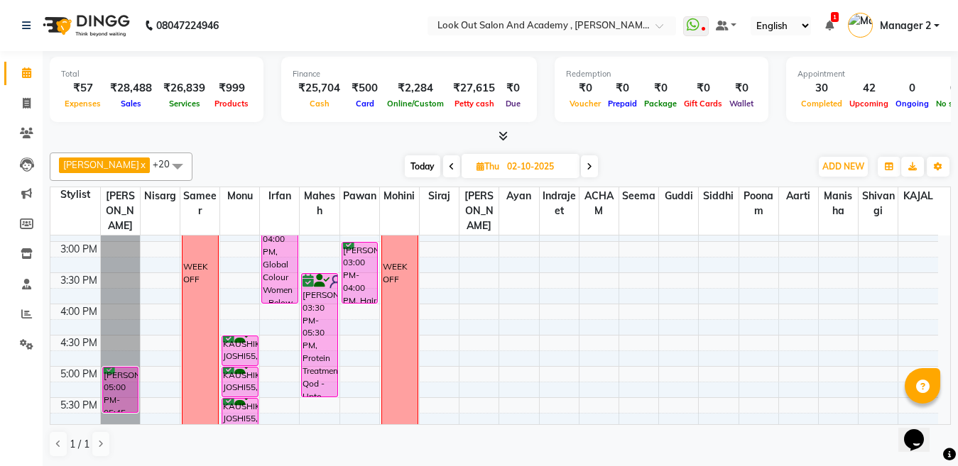
scroll to position [447, 0]
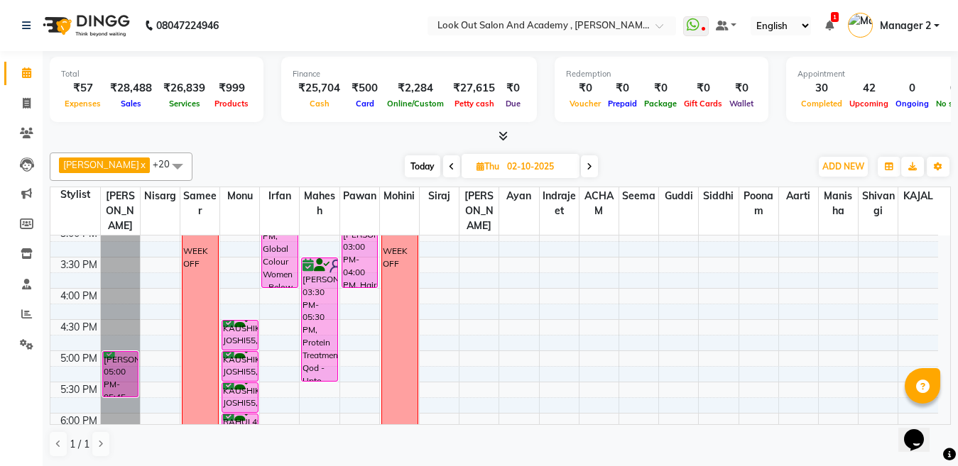
click at [833, 395] on div "8:00 AM 8:30 AM 9:00 AM 9:30 AM 10:00 AM 10:30 AM 11:00 AM 11:30 AM 12:00 PM 12…" at bounding box center [493, 257] width 887 height 936
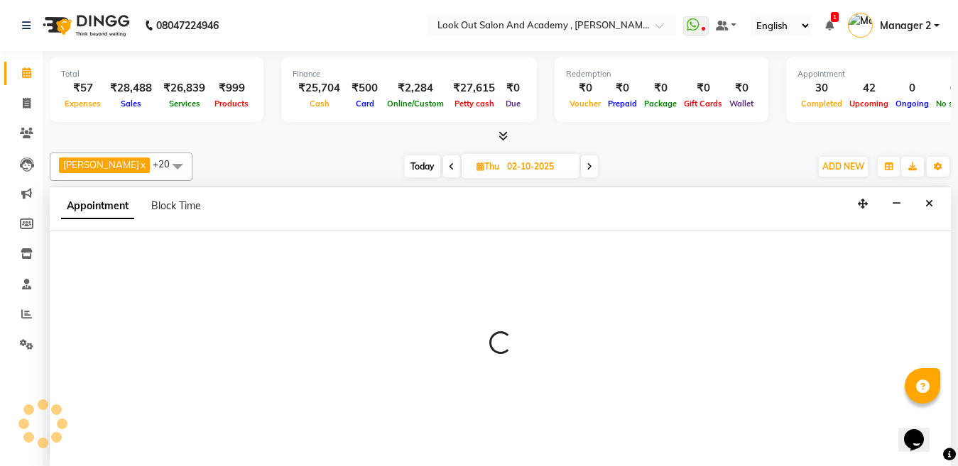
scroll to position [1, 0]
select select "29830"
select select "tentative"
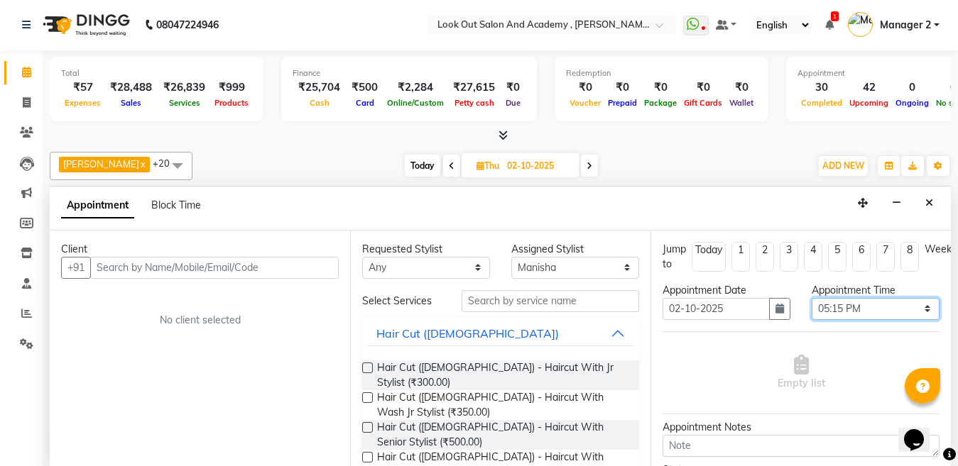
click at [825, 312] on select "Select 09:00 AM 09:15 AM 09:30 AM 09:45 AM 10:00 AM 10:15 AM 10:30 AM 10:45 AM …" at bounding box center [875, 309] width 128 height 22
select select "1020"
click at [811, 298] on select "Select 09:00 AM 09:15 AM 09:30 AM 09:45 AM 10:00 AM 10:15 AM 10:30 AM 10:45 AM …" at bounding box center [875, 309] width 128 height 22
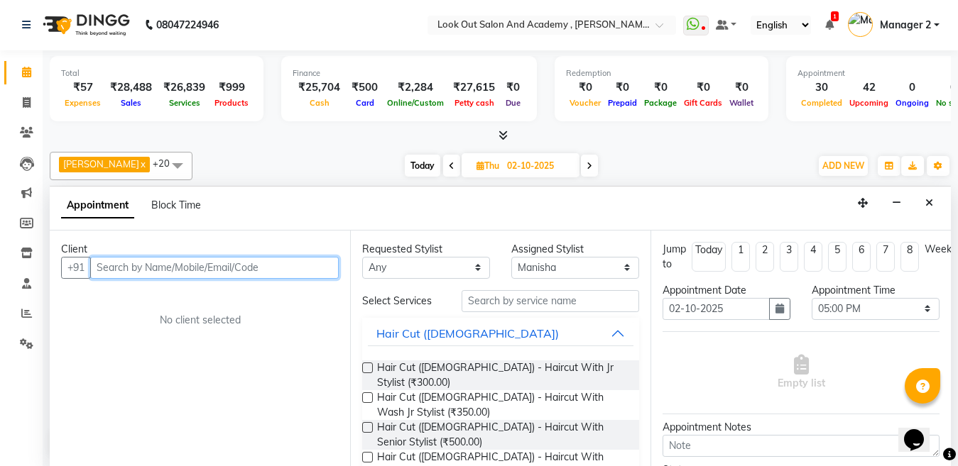
click at [209, 273] on input "text" at bounding box center [214, 268] width 248 height 22
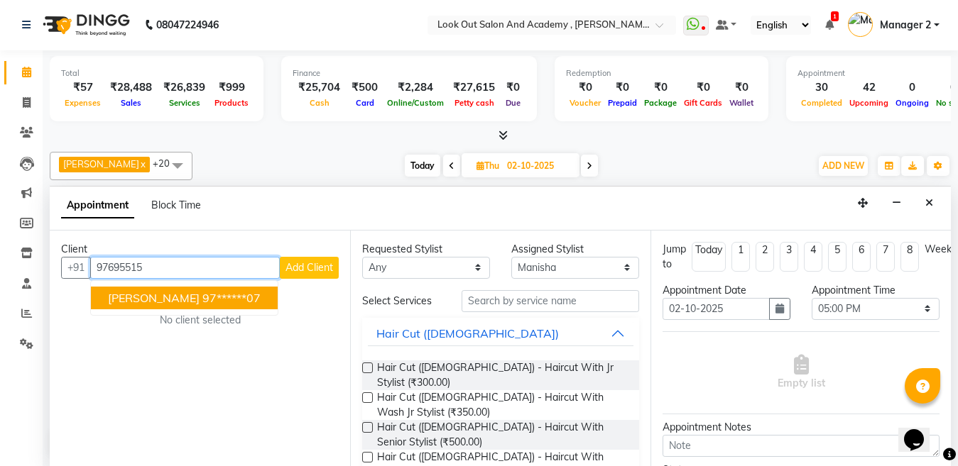
click at [224, 300] on ngb-highlight "97******07" at bounding box center [231, 298] width 58 height 14
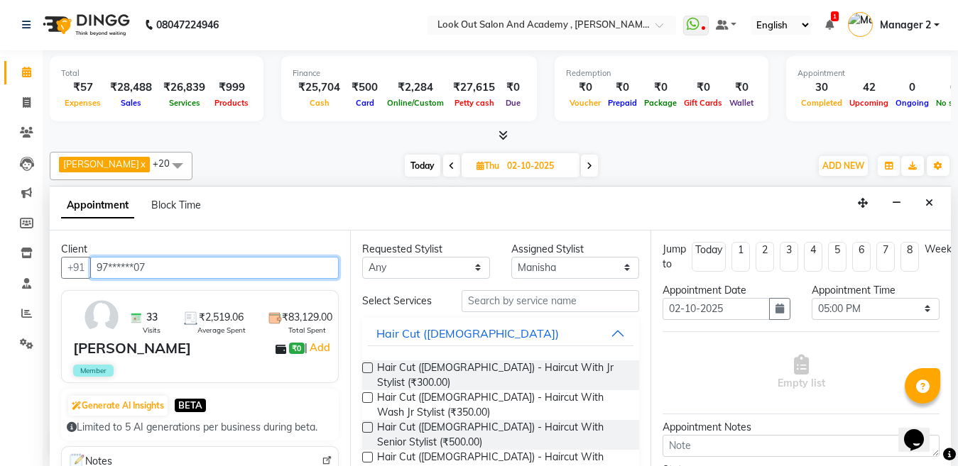
type input "97******07"
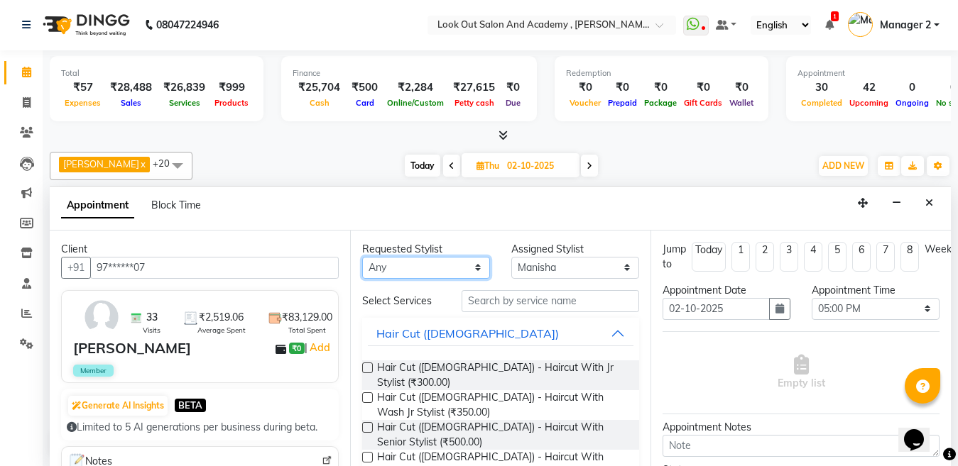
click at [444, 277] on select "Any [PERSON_NAME] [PERSON_NAME] [PERSON_NAME] Guddi [PERSON_NAME] KAJAL Mahesh …" at bounding box center [426, 268] width 128 height 22
select select "28278"
click at [483, 292] on div "Requested Stylist Any [PERSON_NAME] [PERSON_NAME] [PERSON_NAME] Guddi [PERSON_N…" at bounding box center [500, 349] width 300 height 236
select select "28278"
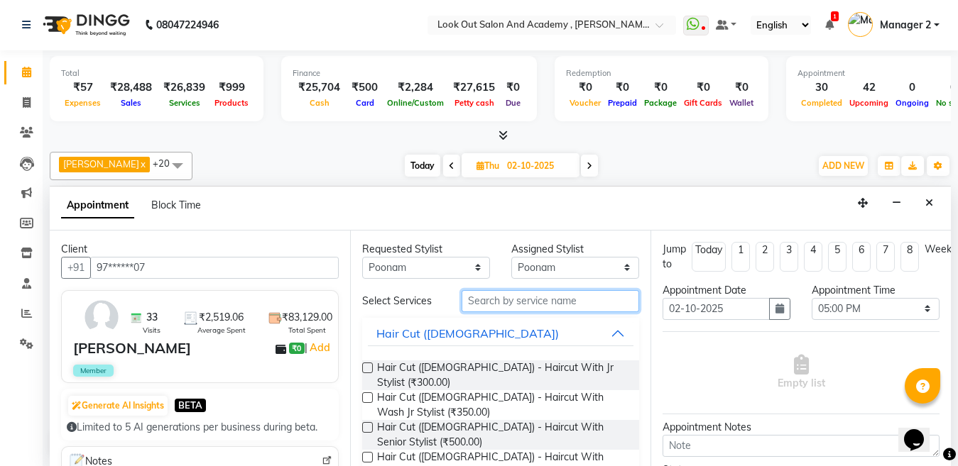
click at [491, 297] on input "text" at bounding box center [549, 301] width 177 height 22
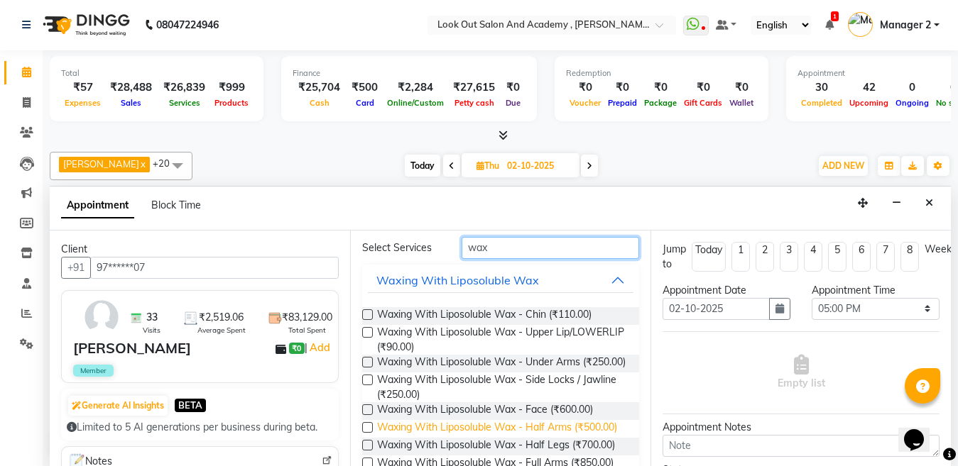
scroll to position [142, 0]
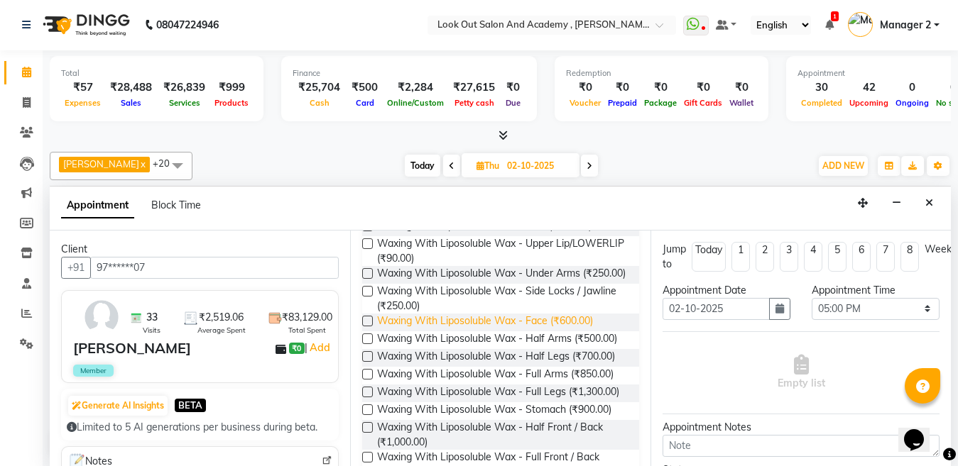
type input "wax"
click at [439, 330] on span "Waxing With Liposoluble Wax - Face (₹600.00)" at bounding box center [485, 323] width 216 height 18
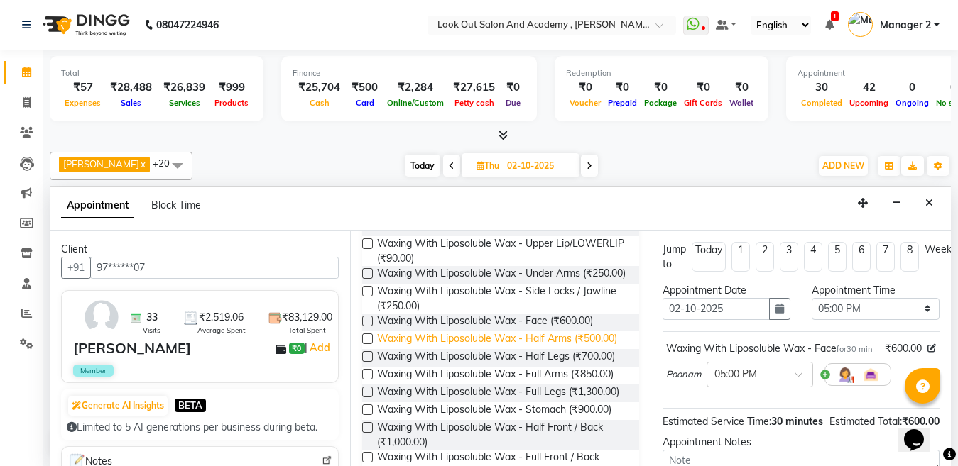
click at [445, 349] on span "Waxing With Liposoluble Wax - Half Arms (₹500.00)" at bounding box center [497, 341] width 240 height 18
checkbox input "false"
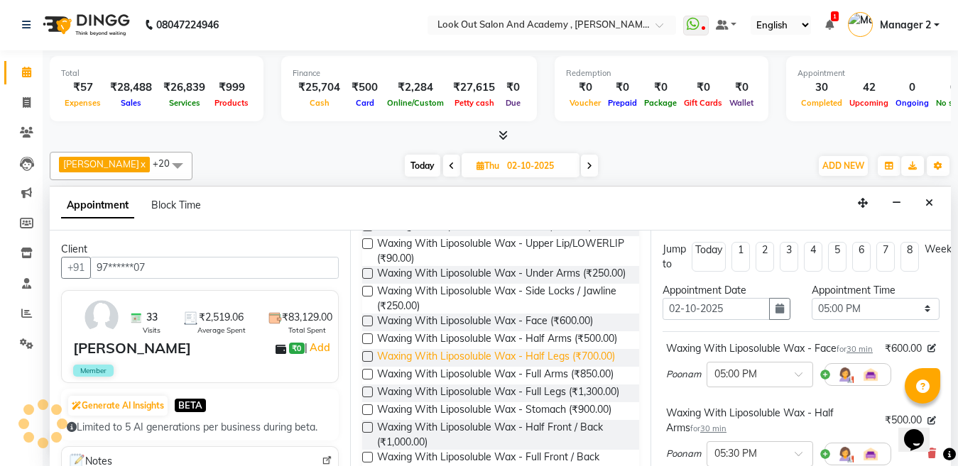
click at [454, 367] on span "Waxing With Liposoluble Wax - Half Legs (₹700.00)" at bounding box center [496, 358] width 238 height 18
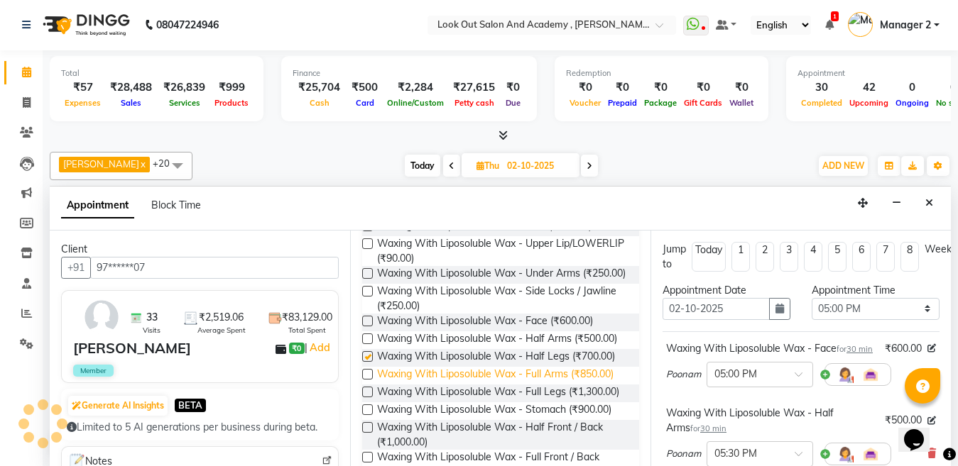
checkbox input "false"
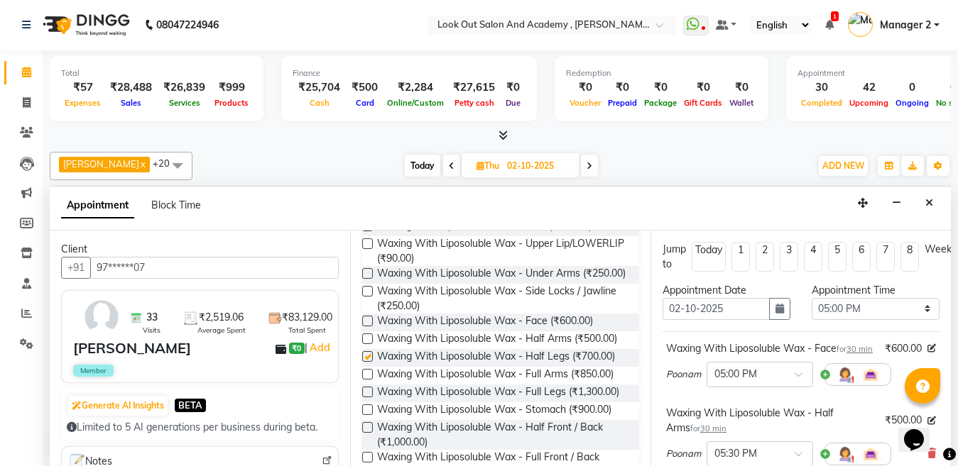
checkbox input "false"
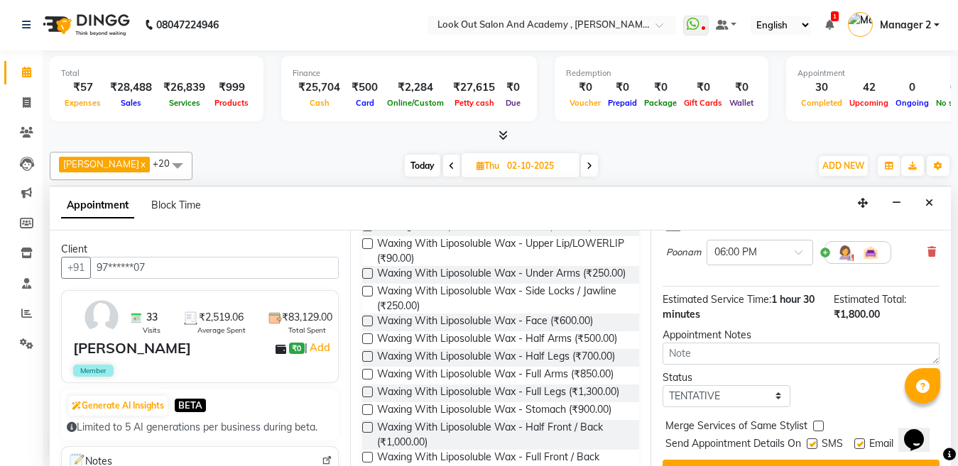
scroll to position [284, 0]
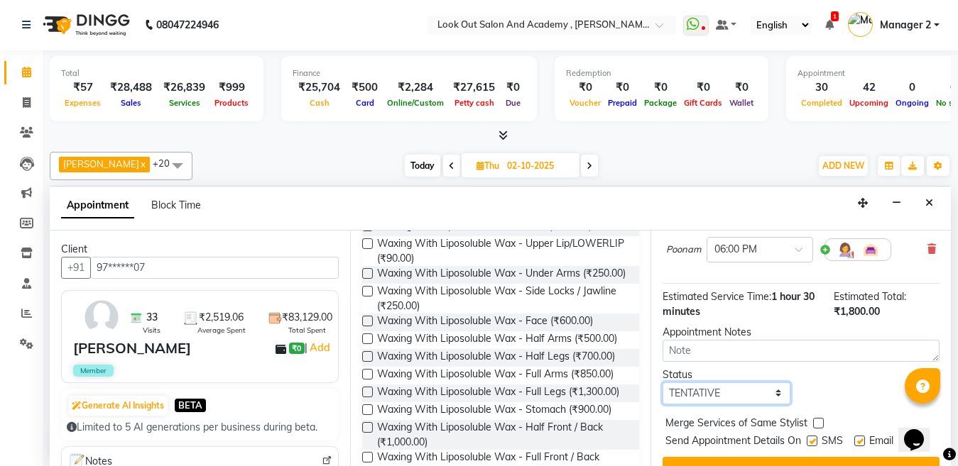
click at [733, 405] on select "Select TENTATIVE CONFIRM UPCOMING" at bounding box center [726, 394] width 128 height 22
select select "confirm booking"
click at [662, 397] on select "Select TENTATIVE CONFIRM UPCOMING" at bounding box center [726, 394] width 128 height 22
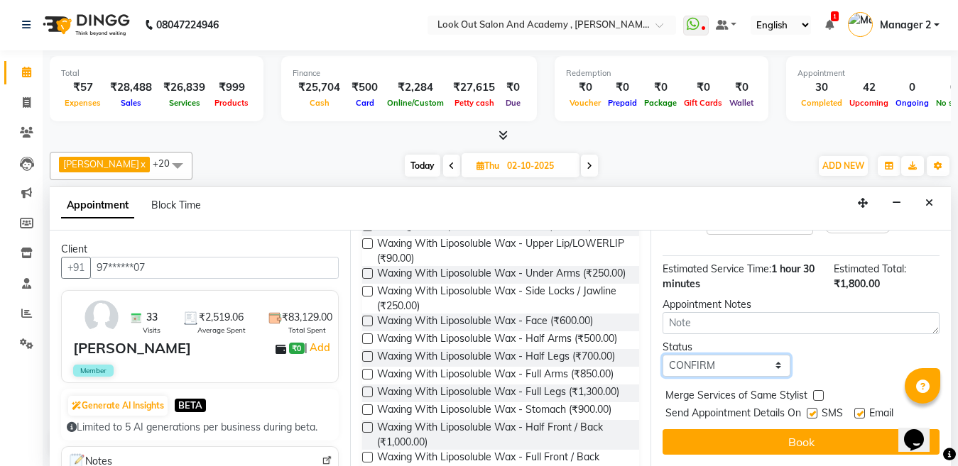
scroll to position [339, 0]
click at [817, 406] on div "SMS" at bounding box center [830, 415] width 48 height 18
drag, startPoint x: 813, startPoint y: 403, endPoint x: 850, endPoint y: 405, distance: 37.7
click at [814, 408] on label at bounding box center [811, 413] width 11 height 11
click at [814, 410] on input "checkbox" at bounding box center [810, 414] width 9 height 9
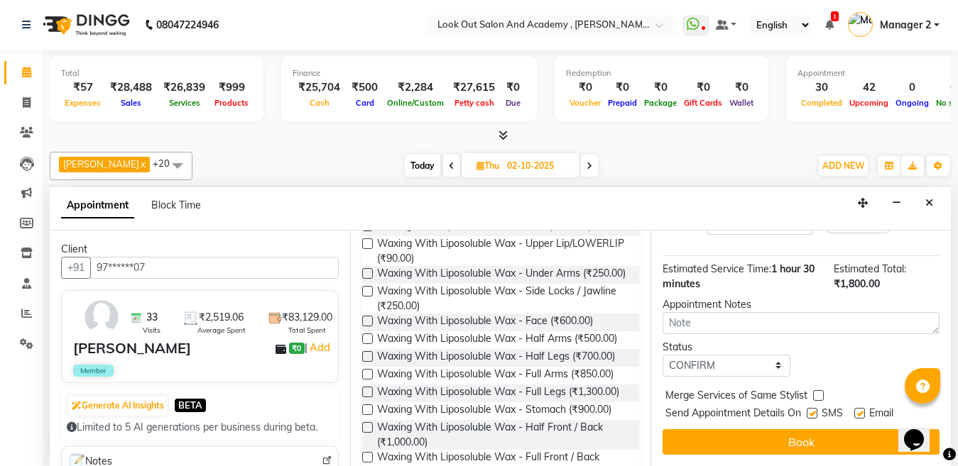
checkbox input "false"
click at [855, 408] on label at bounding box center [859, 413] width 11 height 11
click at [855, 410] on input "checkbox" at bounding box center [858, 414] width 9 height 9
checkbox input "false"
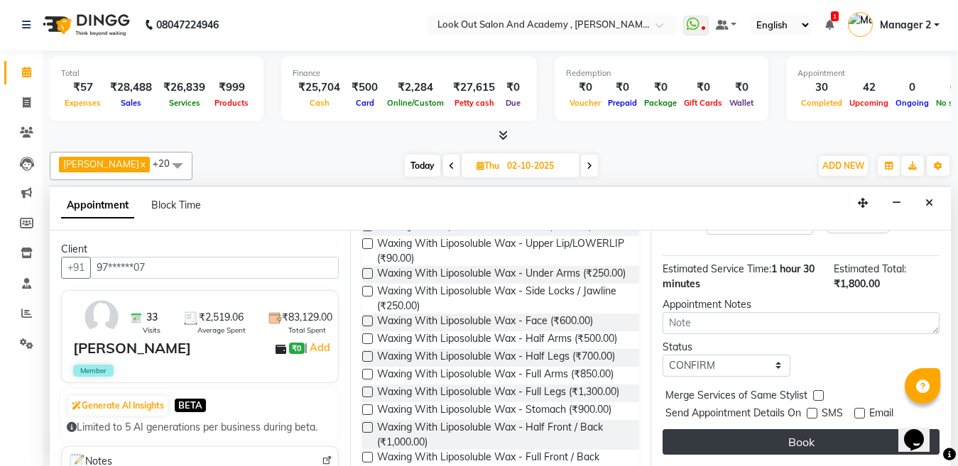
click at [858, 429] on button "Book" at bounding box center [800, 442] width 277 height 26
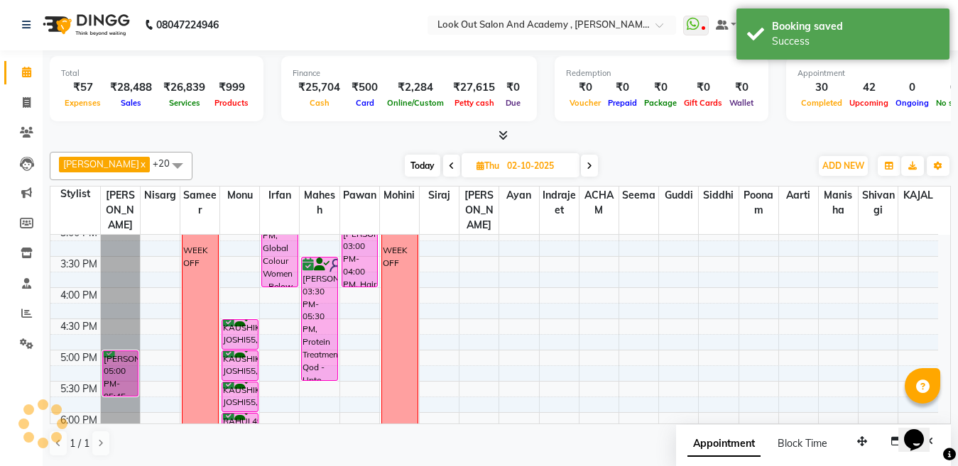
scroll to position [0, 0]
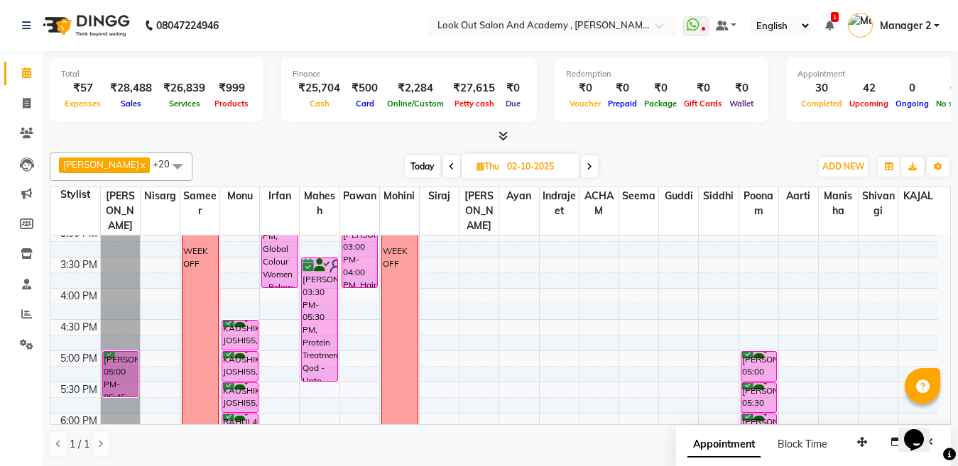
click at [408, 173] on span "Today" at bounding box center [422, 166] width 35 height 22
type input "01-10-2025"
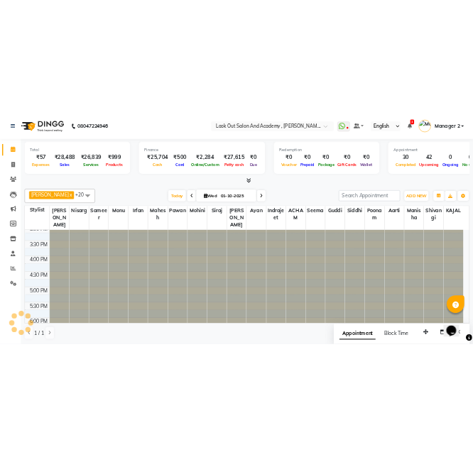
scroll to position [376, 0]
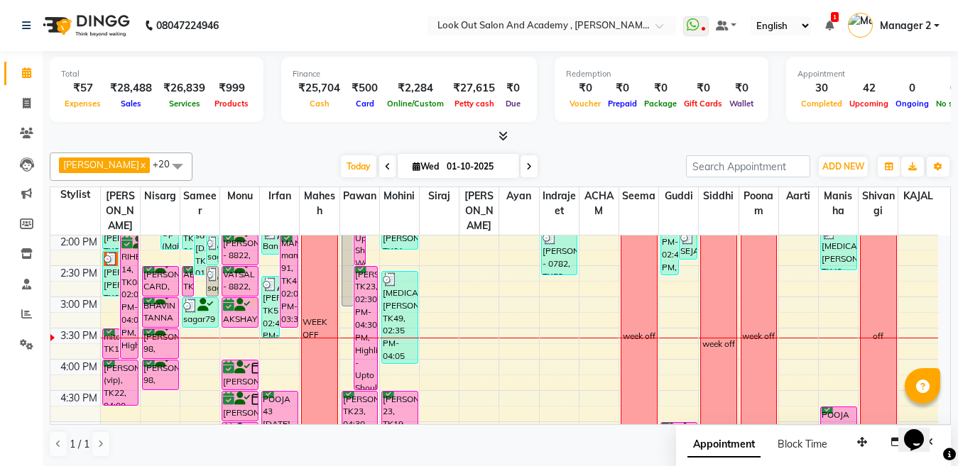
click at [471, 143] on div at bounding box center [500, 136] width 901 height 15
click at [481, 169] on input "01-10-2025" at bounding box center [477, 166] width 71 height 21
select select "10"
select select "2025"
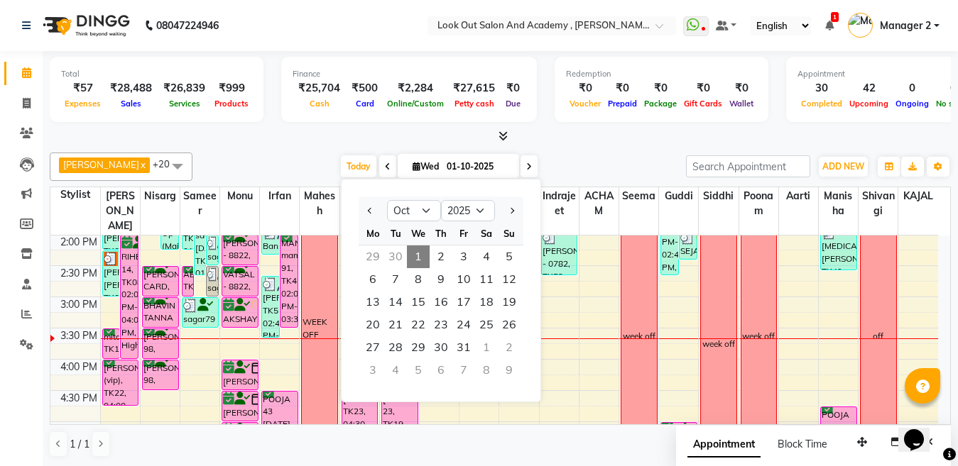
click at [481, 169] on input "01-10-2025" at bounding box center [477, 166] width 71 height 21
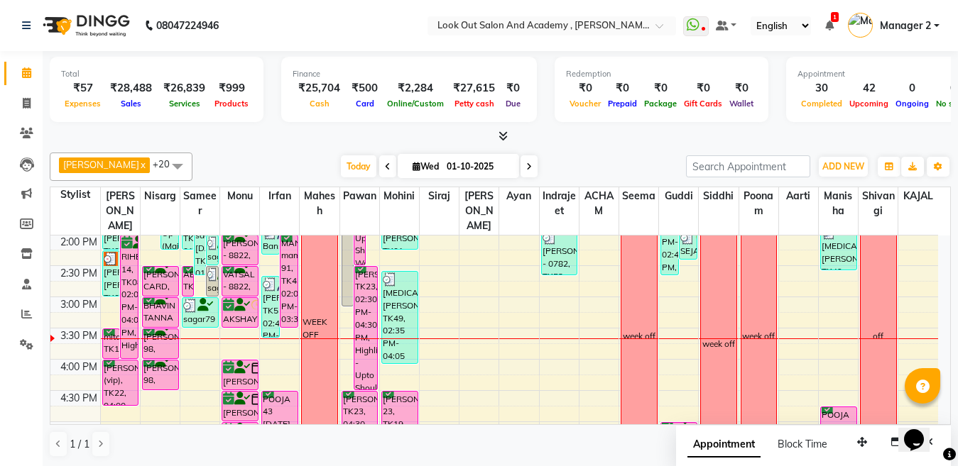
click at [481, 169] on input "01-10-2025" at bounding box center [477, 166] width 71 height 21
select select "10"
select select "2025"
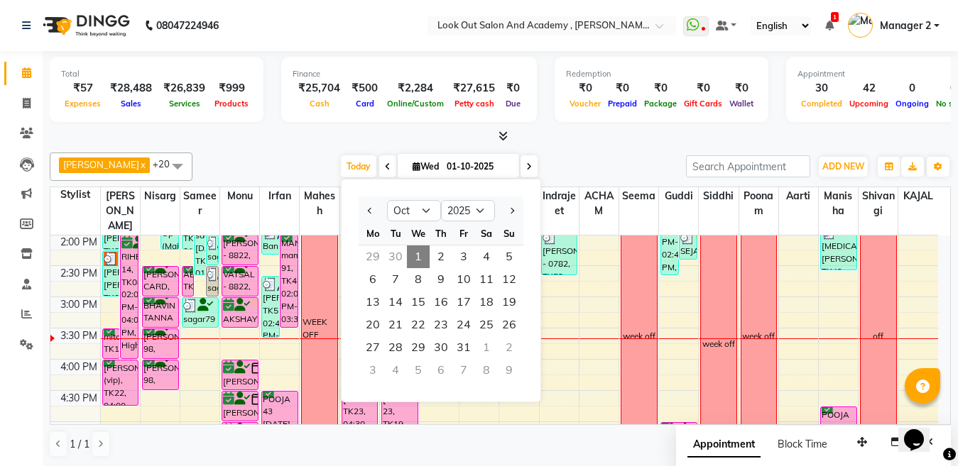
click at [481, 169] on input "01-10-2025" at bounding box center [477, 166] width 71 height 21
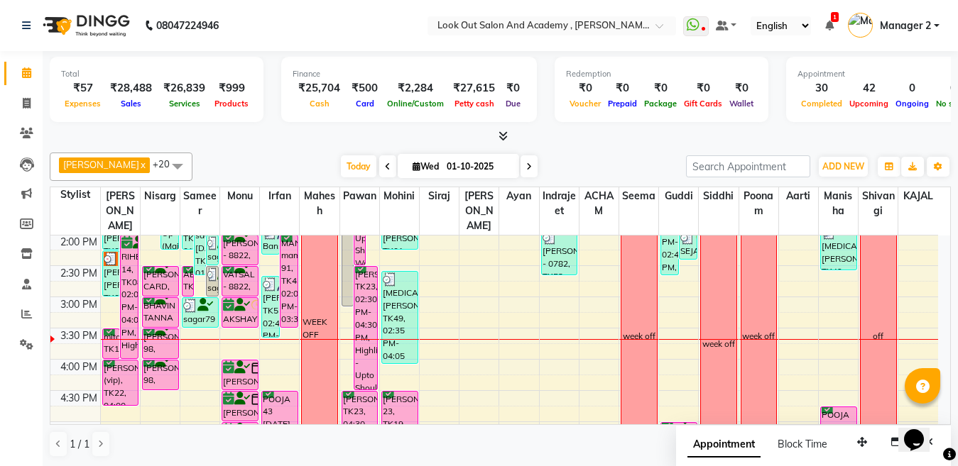
drag, startPoint x: 481, startPoint y: 170, endPoint x: 429, endPoint y: 307, distance: 146.9
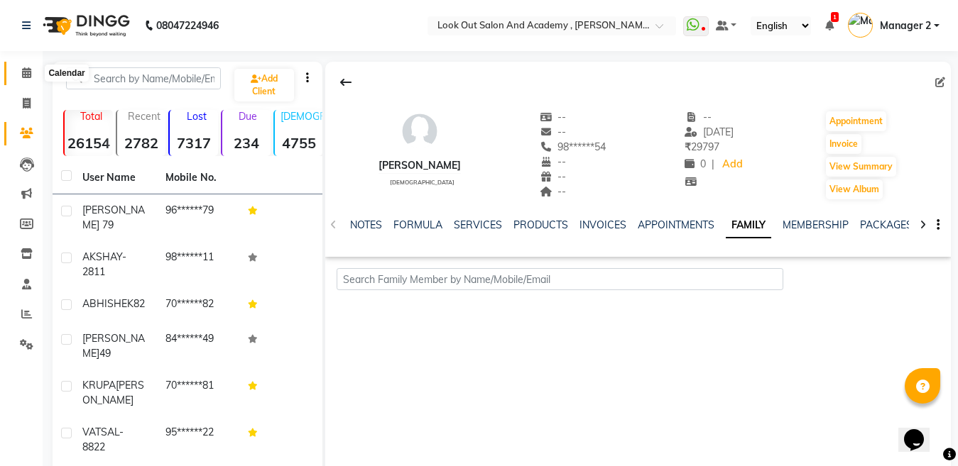
click at [26, 72] on icon at bounding box center [26, 72] width 9 height 11
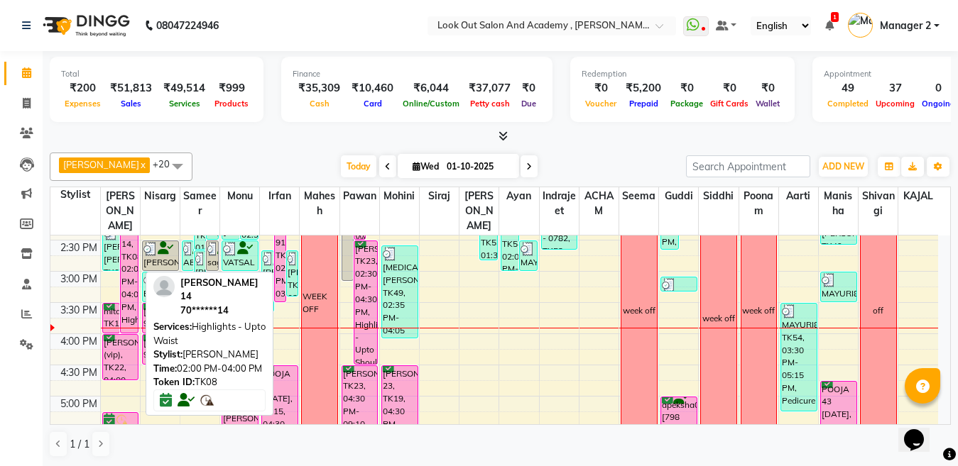
scroll to position [426, 0]
